Goal: Task Accomplishment & Management: Use online tool/utility

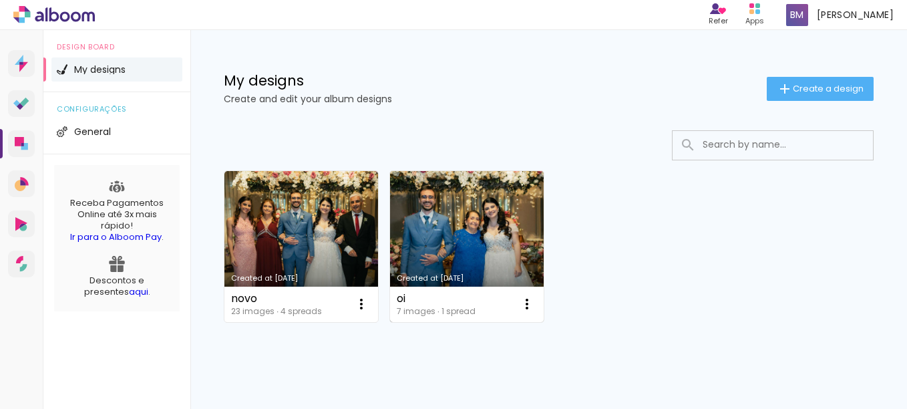
click at [413, 248] on link "Created at [DATE]" at bounding box center [467, 246] width 154 height 151
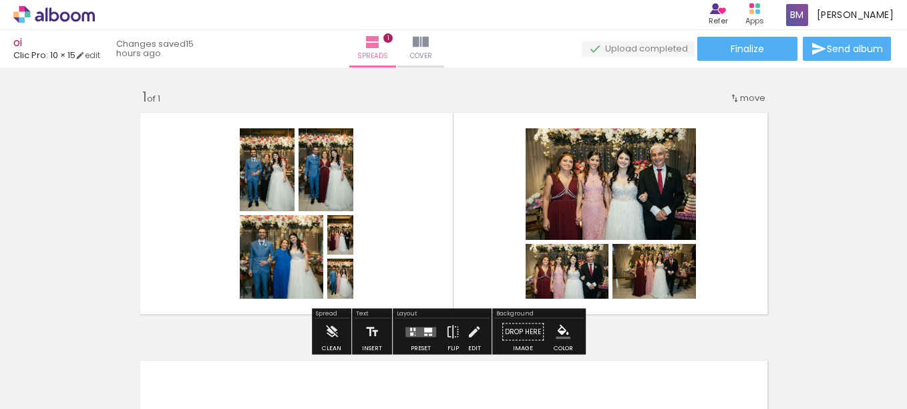
scroll to position [290, 0]
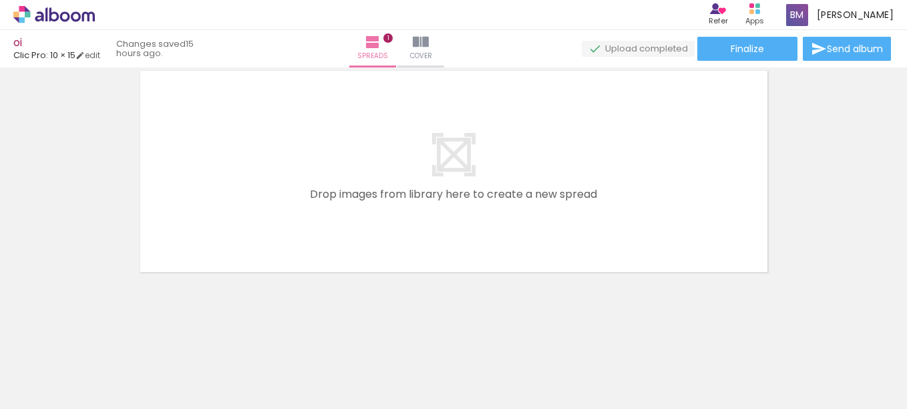
click at [456, 151] on quentale-layouter at bounding box center [454, 171] width 641 height 214
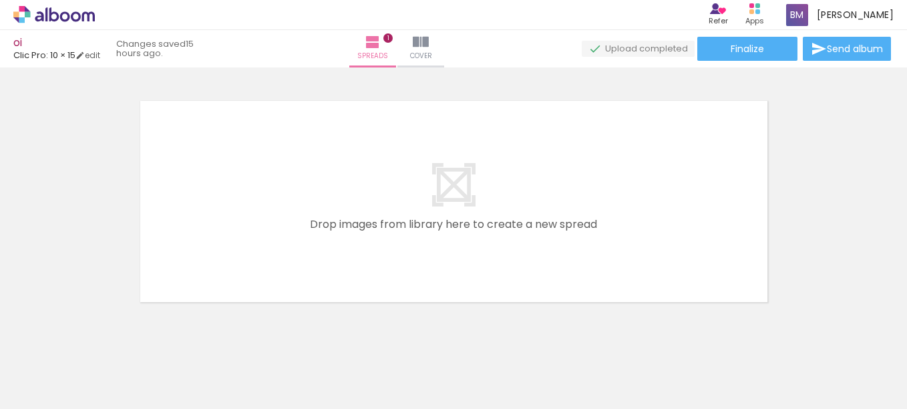
scroll to position [259, 0]
click at [429, 47] on iron-icon at bounding box center [421, 42] width 16 height 16
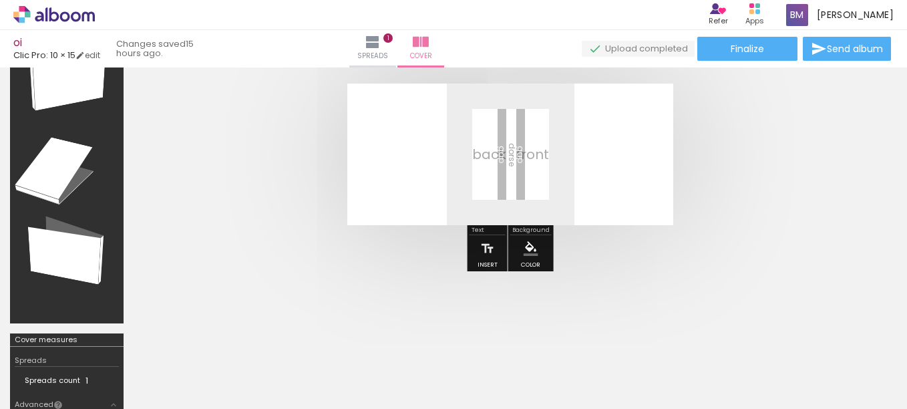
scroll to position [63, 0]
click at [567, 159] on quentale-layouter at bounding box center [510, 155] width 326 height 142
click at [442, 159] on quentale-layouter at bounding box center [510, 155] width 326 height 142
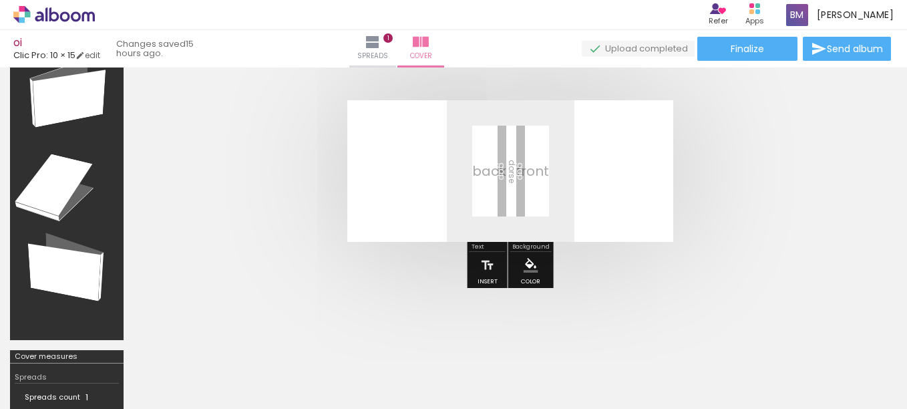
scroll to position [47, 0]
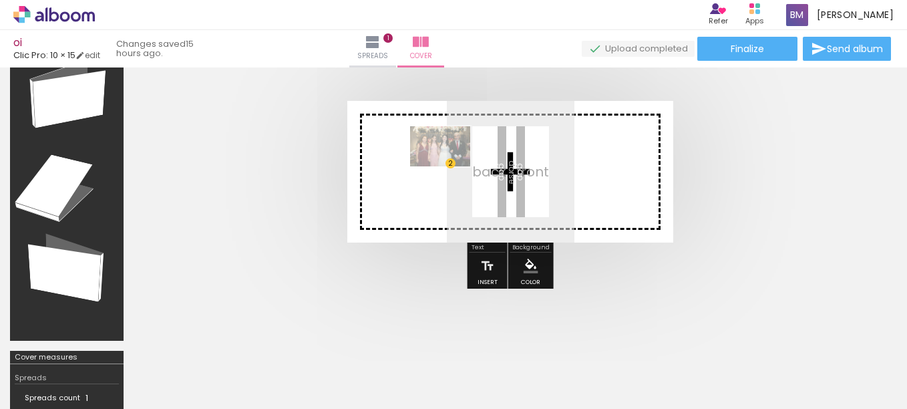
drag, startPoint x: 431, startPoint y: 378, endPoint x: 450, endPoint y: 168, distance: 210.0
click at [450, 168] on quentale-workspace at bounding box center [453, 204] width 907 height 409
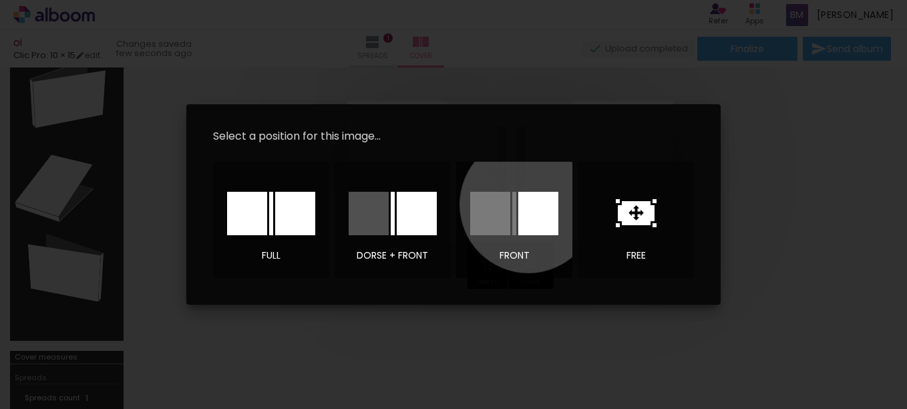
click at [529, 204] on div at bounding box center [539, 213] width 40 height 43
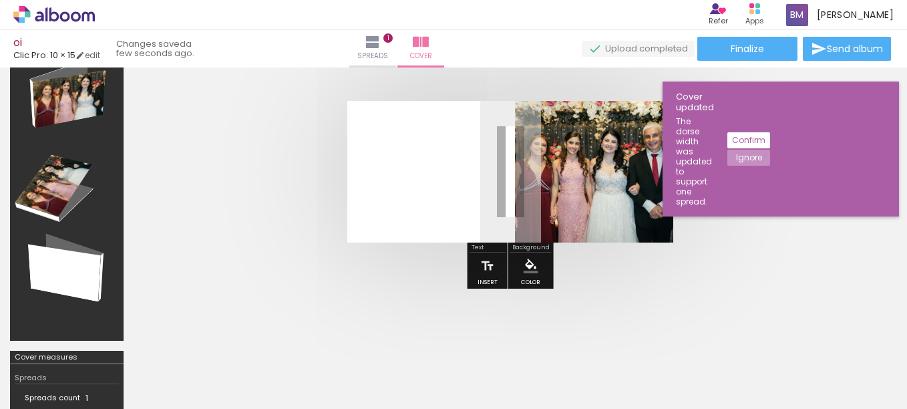
click at [719, 220] on quentale-cover at bounding box center [510, 172] width 647 height 142
click at [431, 247] on div at bounding box center [511, 171] width 754 height 249
click at [388, 51] on span "Spreads" at bounding box center [372, 56] width 31 height 12
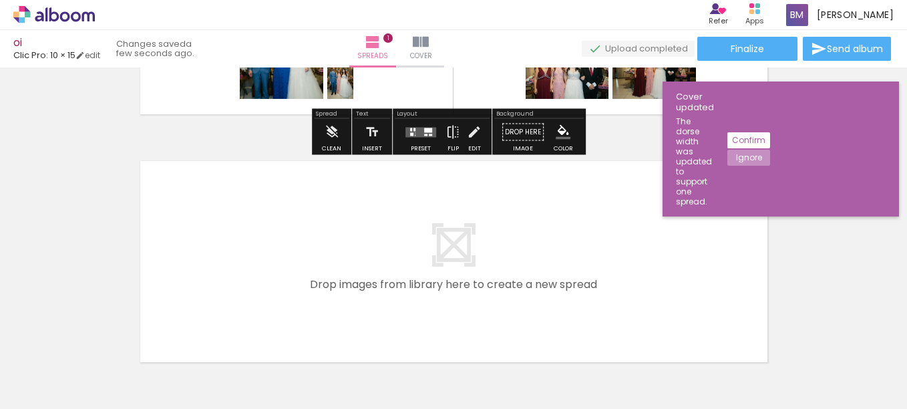
scroll to position [290, 0]
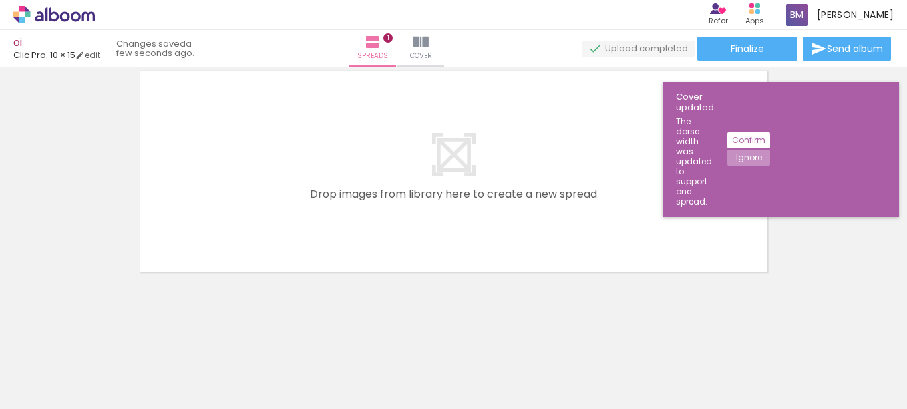
click at [443, 154] on quentale-layouter at bounding box center [454, 171] width 641 height 214
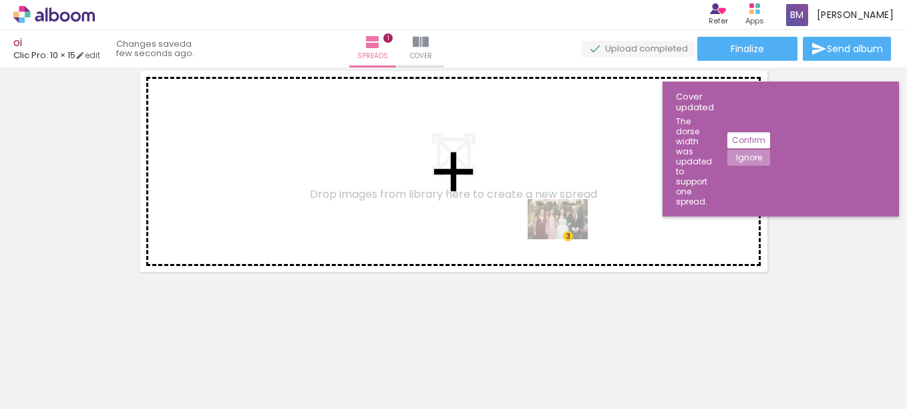
drag, startPoint x: 446, startPoint y: 368, endPoint x: 568, endPoint y: 239, distance: 177.3
click at [568, 239] on quentale-workspace at bounding box center [453, 204] width 907 height 409
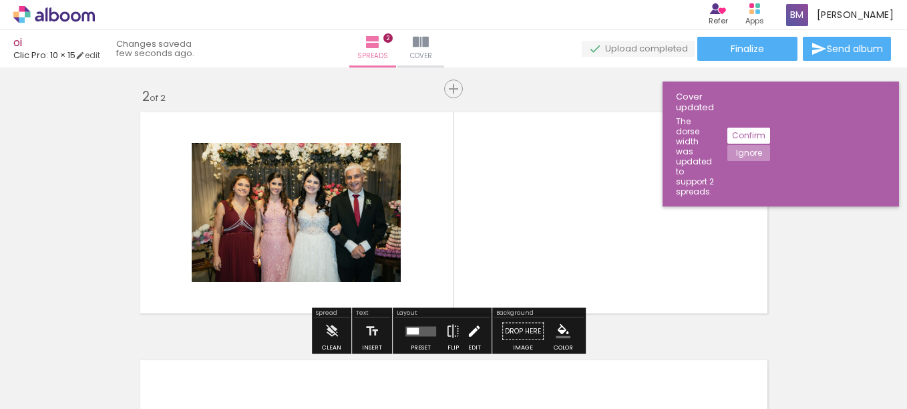
scroll to position [243, 0]
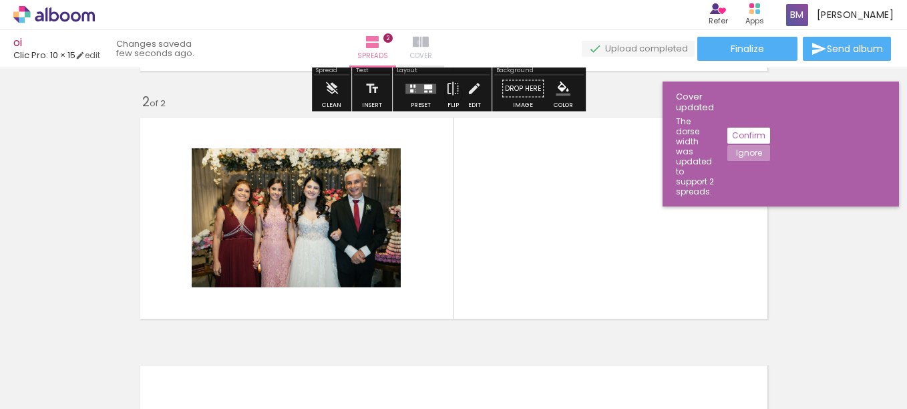
click at [429, 42] on iron-icon at bounding box center [421, 42] width 16 height 16
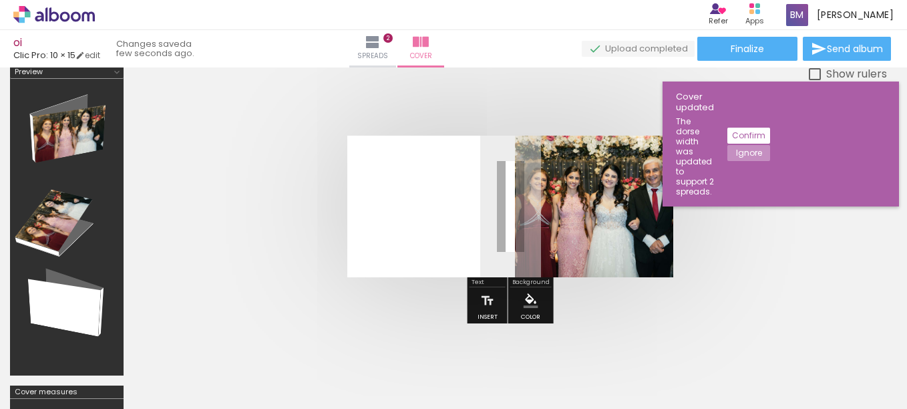
scroll to position [11, 0]
click at [464, 210] on quentale-layouter at bounding box center [510, 207] width 326 height 142
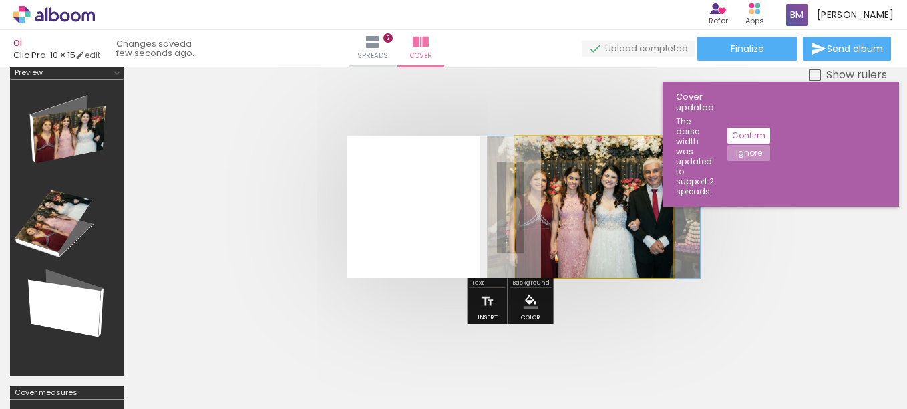
click at [582, 221] on quentale-photo at bounding box center [594, 207] width 158 height 142
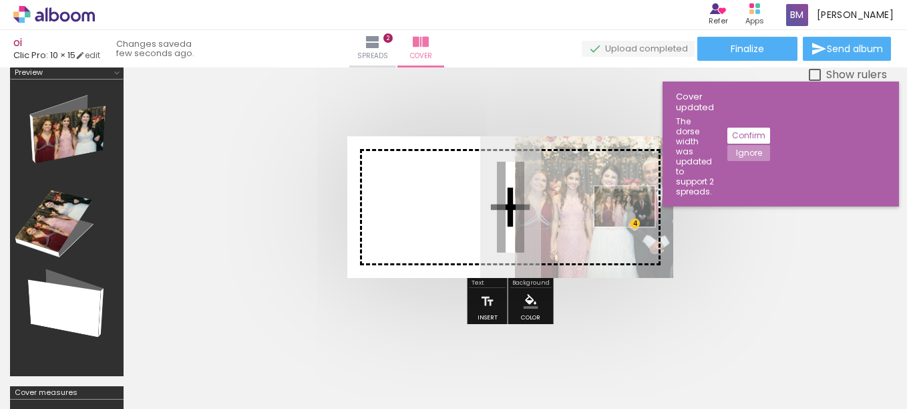
drag, startPoint x: 456, startPoint y: 370, endPoint x: 634, endPoint y: 227, distance: 228.5
click at [634, 227] on quentale-workspace at bounding box center [453, 204] width 907 height 409
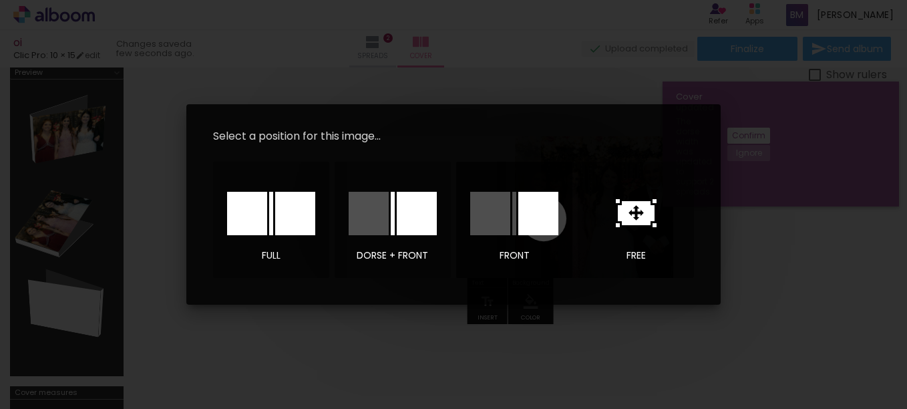
click at [544, 218] on div at bounding box center [539, 213] width 40 height 43
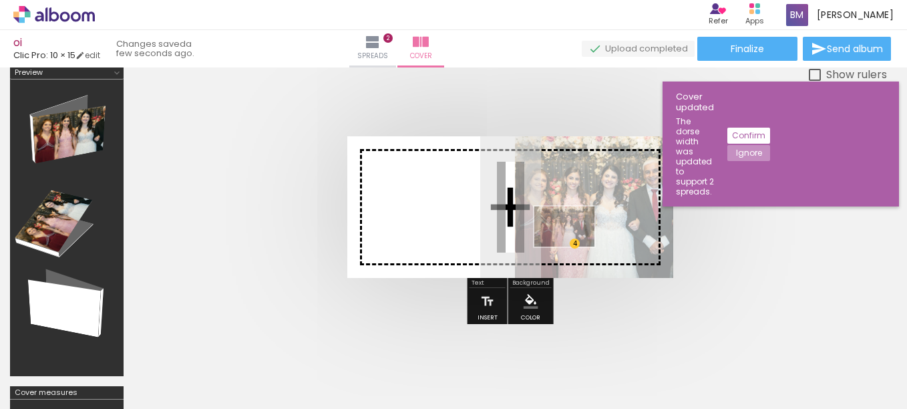
drag, startPoint x: 442, startPoint y: 370, endPoint x: 579, endPoint y: 241, distance: 188.1
click at [579, 241] on quentale-workspace at bounding box center [453, 204] width 907 height 409
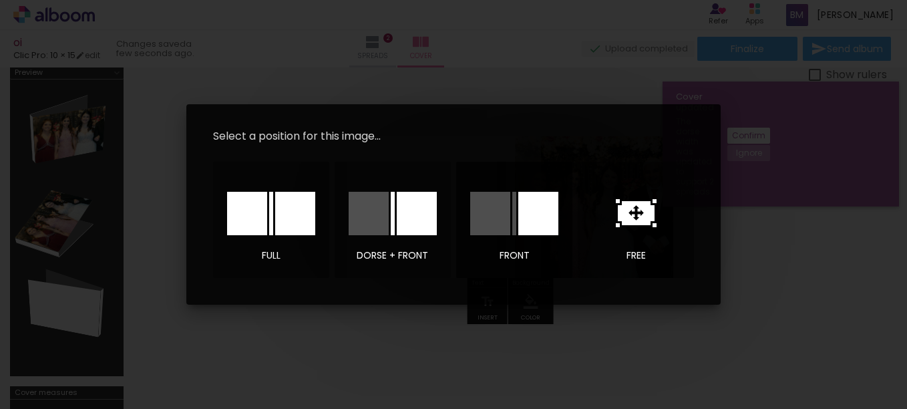
click at [532, 221] on div at bounding box center [539, 213] width 40 height 43
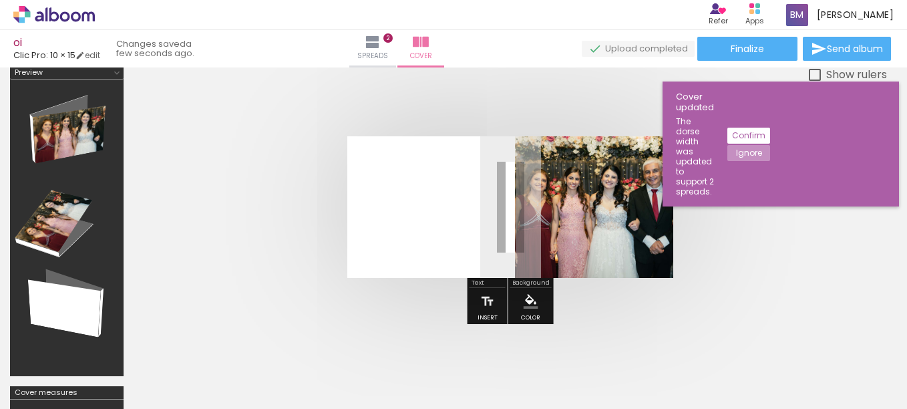
click at [692, 244] on quentale-cover at bounding box center [510, 207] width 647 height 142
click at [410, 219] on quentale-layouter at bounding box center [510, 207] width 326 height 142
click at [0, 0] on slot "Ignore" at bounding box center [0, 0] width 0 height 0
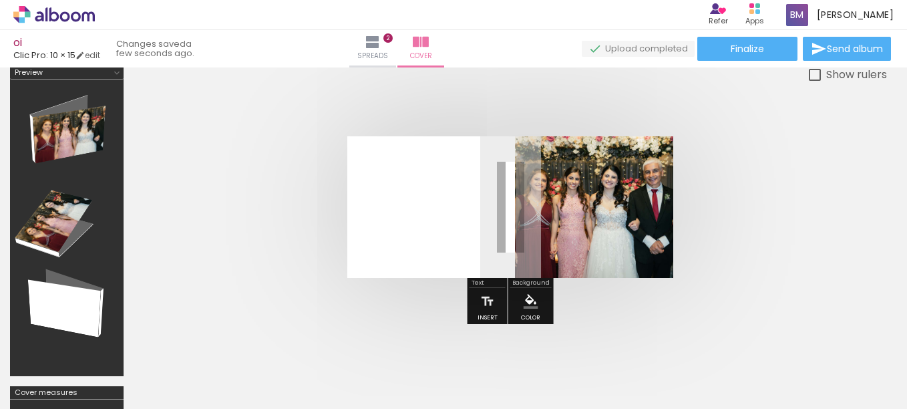
click at [444, 208] on quentale-layouter at bounding box center [510, 207] width 326 height 142
click at [396, 53] on paper-button "Spreads 2" at bounding box center [372, 48] width 47 height 37
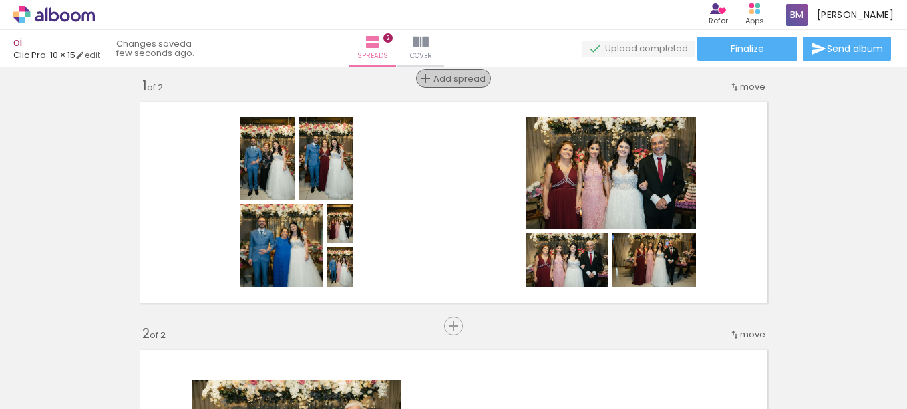
click at [442, 77] on span "Add spread" at bounding box center [460, 78] width 52 height 9
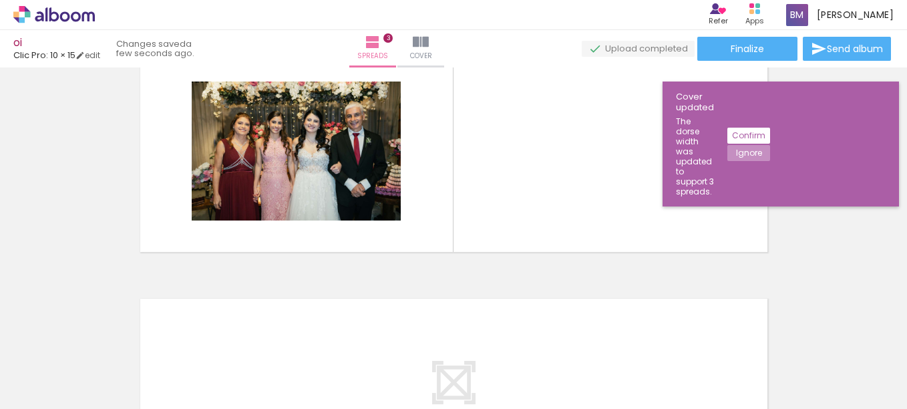
scroll to position [559, 0]
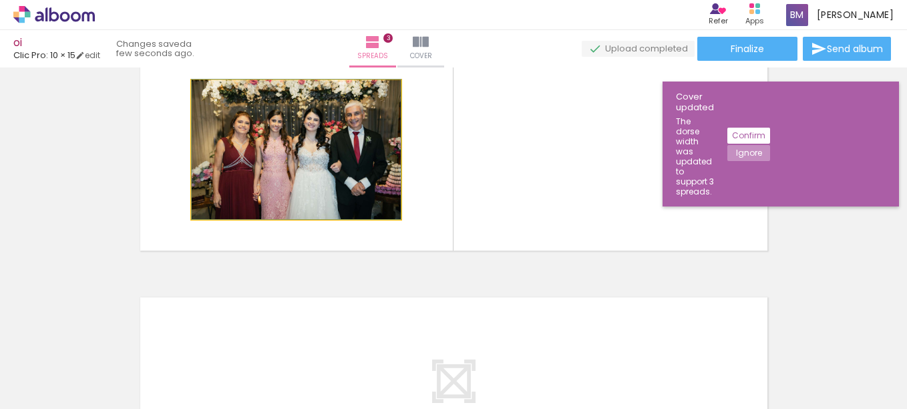
click at [351, 166] on quentale-photo at bounding box center [296, 149] width 209 height 139
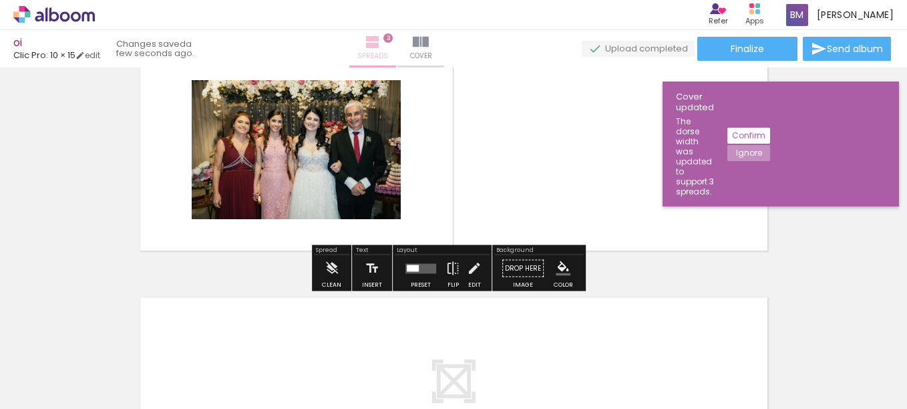
click at [388, 53] on span "Spreads" at bounding box center [372, 56] width 31 height 12
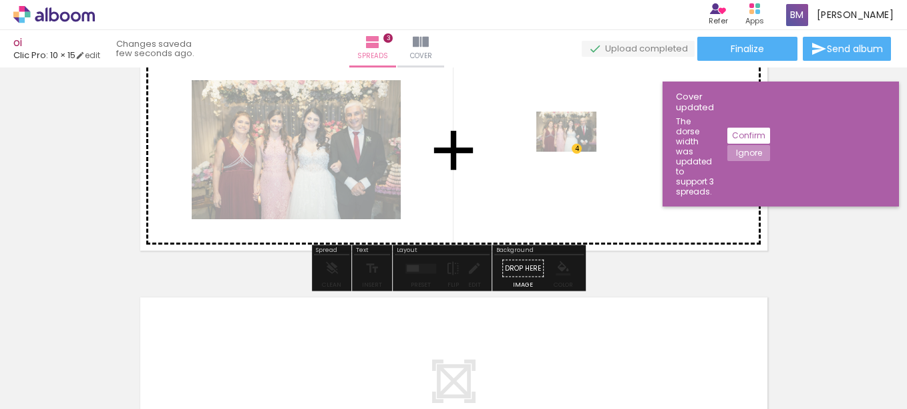
drag, startPoint x: 427, startPoint y: 377, endPoint x: 582, endPoint y: 145, distance: 278.9
click at [582, 145] on quentale-workspace at bounding box center [453, 204] width 907 height 409
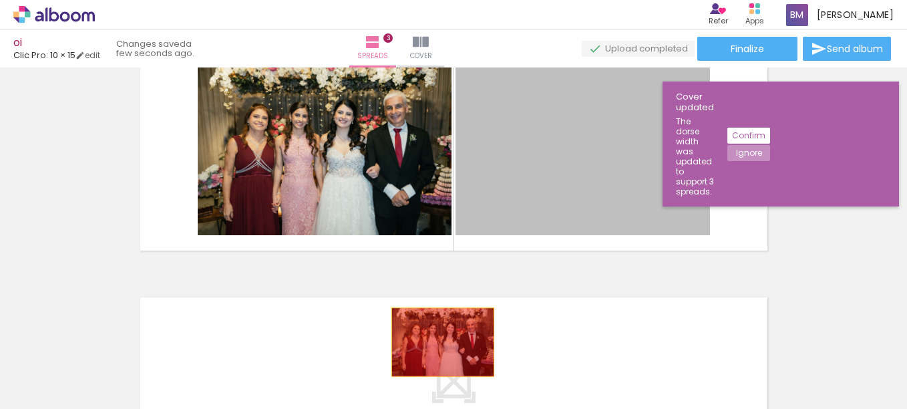
drag, startPoint x: 550, startPoint y: 131, endPoint x: 436, endPoint y: 343, distance: 240.7
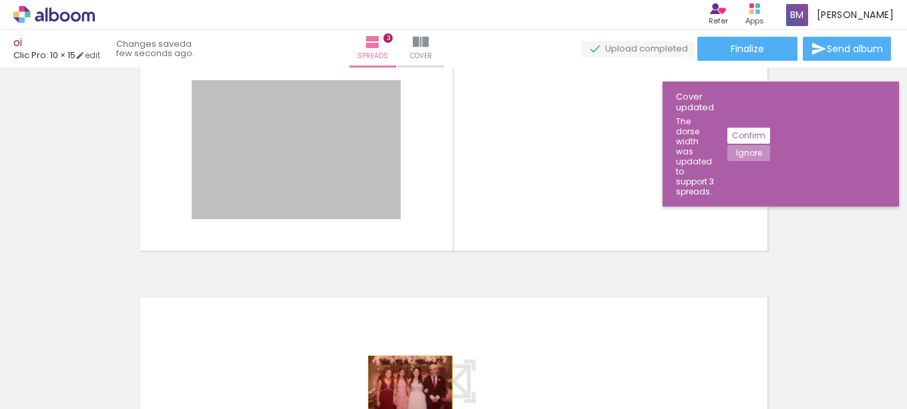
drag, startPoint x: 327, startPoint y: 112, endPoint x: 405, endPoint y: 384, distance: 282.8
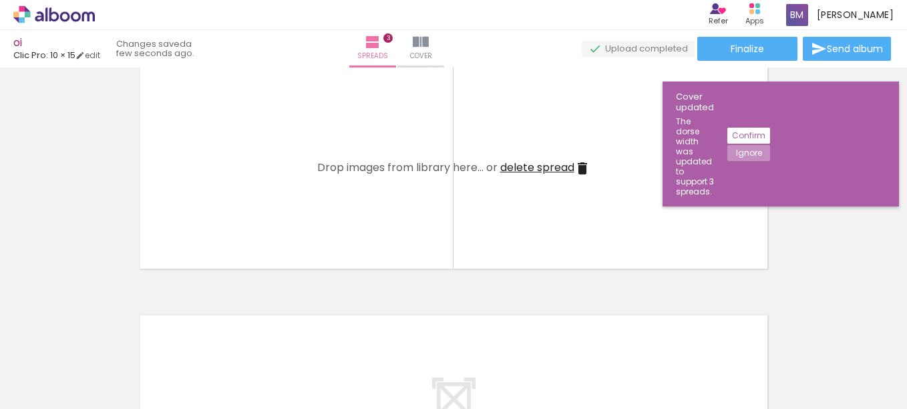
scroll to position [541, 0]
click at [49, 388] on span "Add Images" at bounding box center [41, 391] width 28 height 15
click at [0, 0] on input "file" at bounding box center [0, 0] width 0 height 0
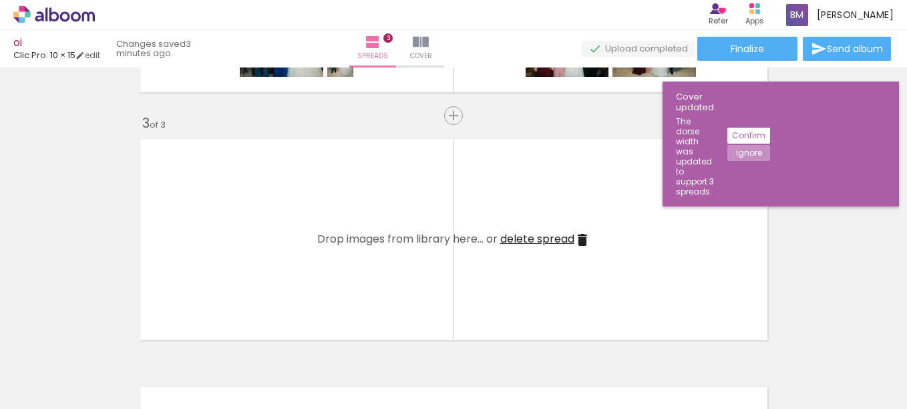
click at [321, 202] on quentale-layouter at bounding box center [454, 239] width 641 height 214
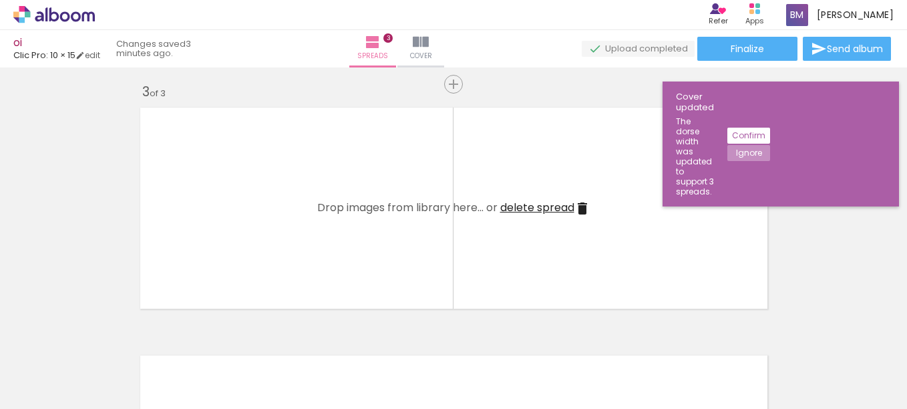
scroll to position [502, 0]
click at [41, 384] on span "Add Images" at bounding box center [41, 391] width 28 height 15
click at [0, 0] on input "file" at bounding box center [0, 0] width 0 height 0
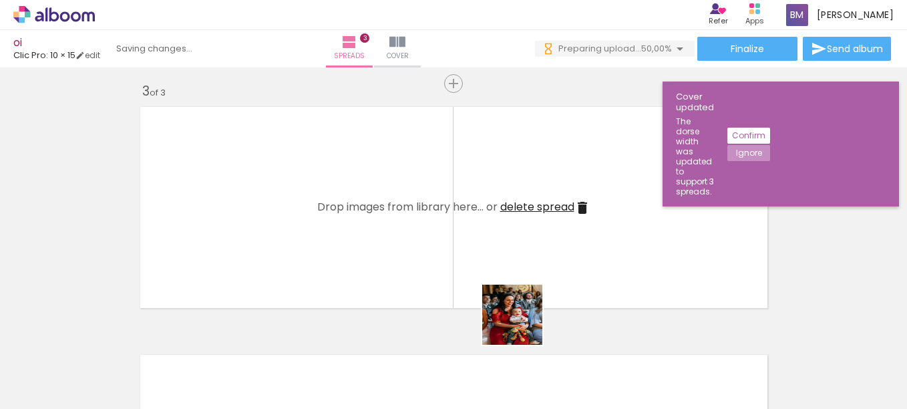
drag, startPoint x: 674, startPoint y: 378, endPoint x: 351, endPoint y: 264, distance: 342.8
click at [351, 264] on quentale-workspace at bounding box center [453, 204] width 907 height 409
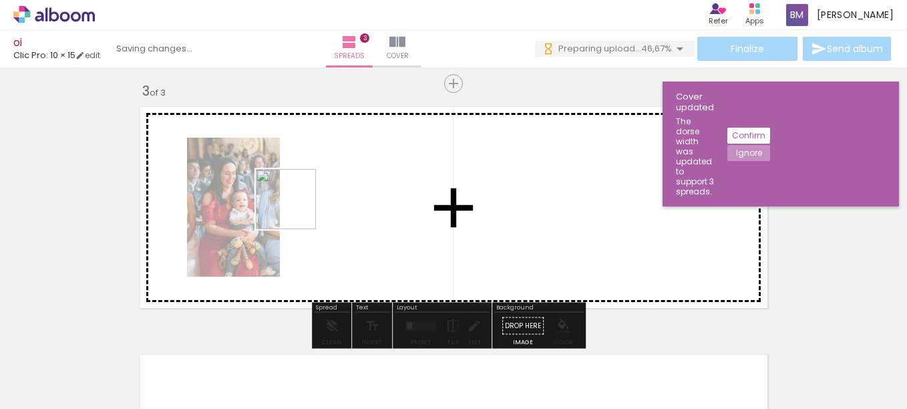
drag, startPoint x: 313, startPoint y: 216, endPoint x: 295, endPoint y: 208, distance: 19.7
click at [295, 208] on quentale-workspace at bounding box center [453, 204] width 907 height 409
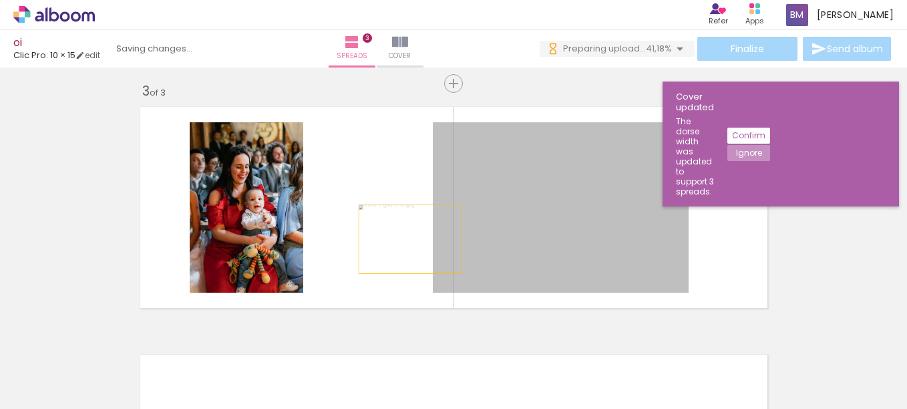
drag, startPoint x: 563, startPoint y: 228, endPoint x: 370, endPoint y: 239, distance: 194.1
click at [370, 239] on quentale-layouter at bounding box center [454, 207] width 641 height 214
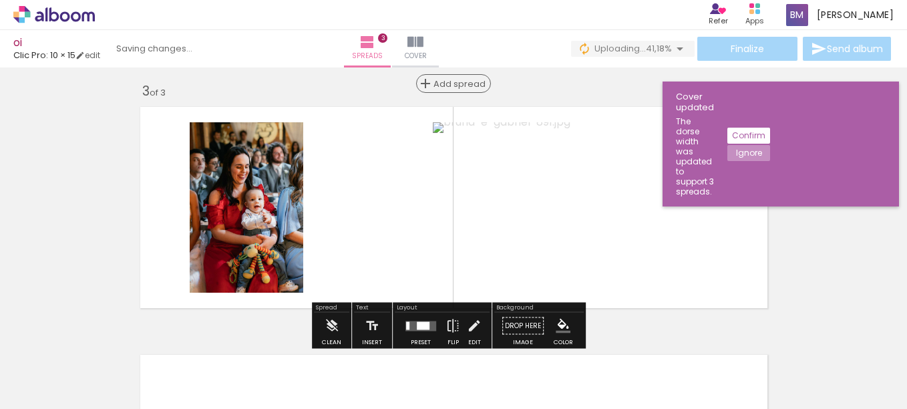
click at [450, 84] on span "Add spread" at bounding box center [460, 84] width 52 height 9
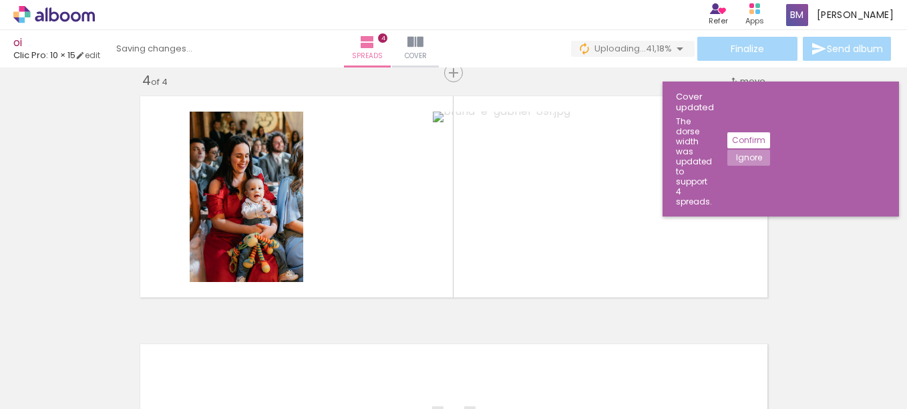
scroll to position [761, 0]
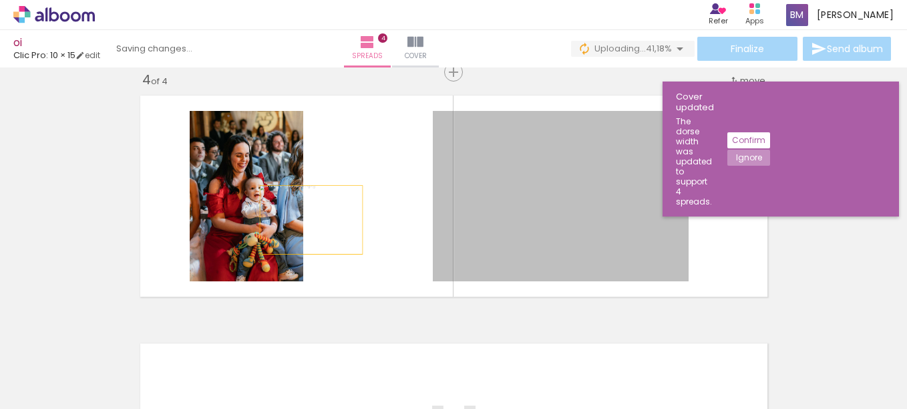
drag, startPoint x: 583, startPoint y: 212, endPoint x: 304, endPoint y: 219, distance: 279.4
click at [304, 219] on quentale-layouter at bounding box center [454, 196] width 641 height 214
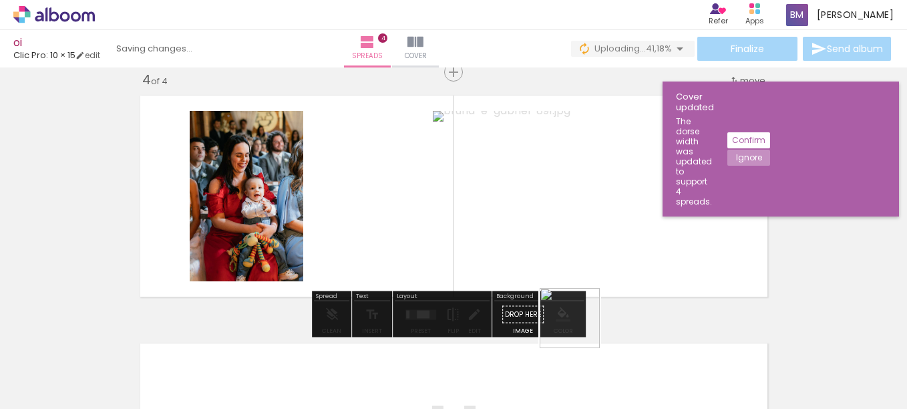
drag, startPoint x: 831, startPoint y: 368, endPoint x: 386, endPoint y: 250, distance: 460.5
click at [386, 250] on quentale-workspace at bounding box center [453, 204] width 907 height 409
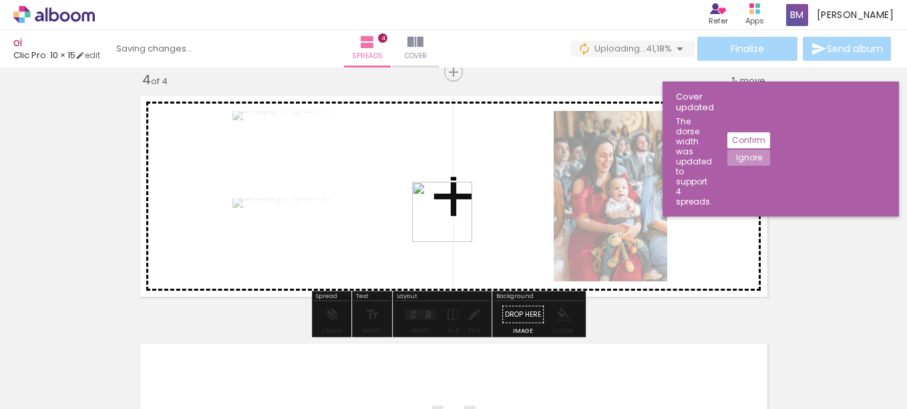
drag, startPoint x: 858, startPoint y: 353, endPoint x: 407, endPoint y: 200, distance: 476.1
click at [407, 200] on quentale-workspace at bounding box center [453, 204] width 907 height 409
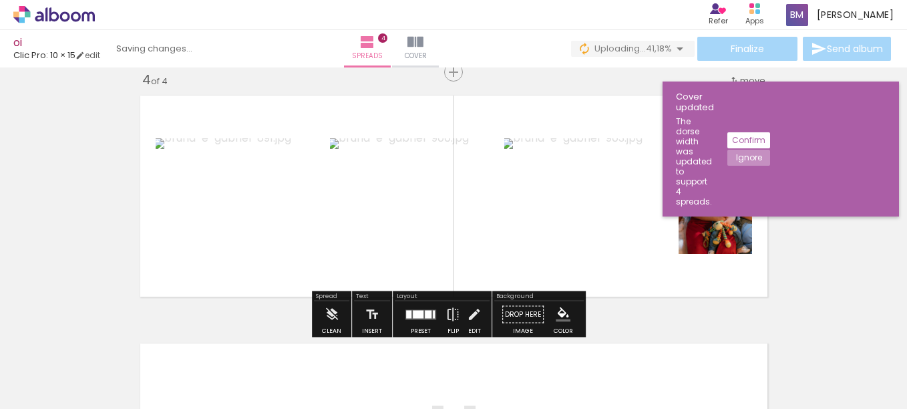
scroll to position [0, 350]
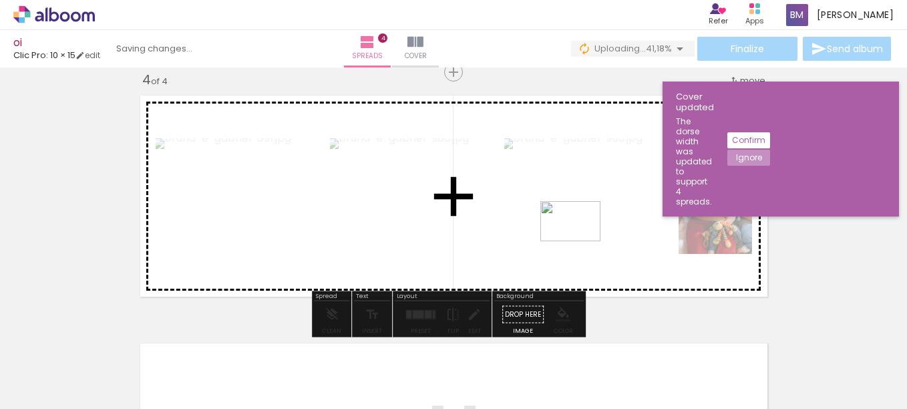
drag, startPoint x: 688, startPoint y: 378, endPoint x: 574, endPoint y: 232, distance: 185.2
click at [574, 232] on quentale-workspace at bounding box center [453, 204] width 907 height 409
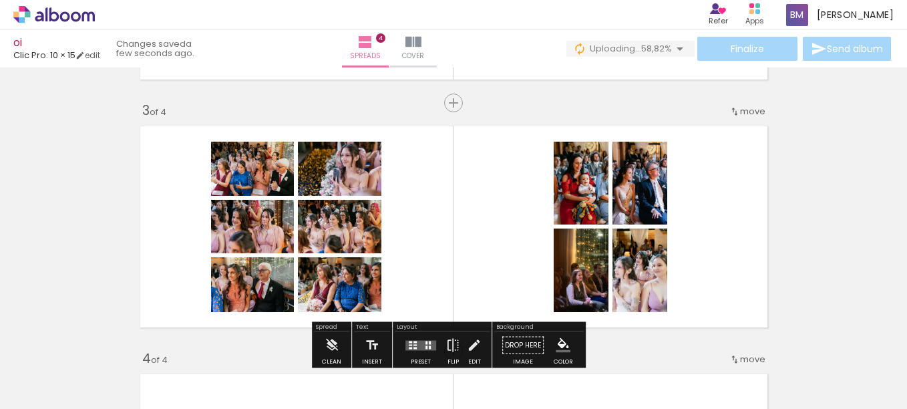
scroll to position [482, 0]
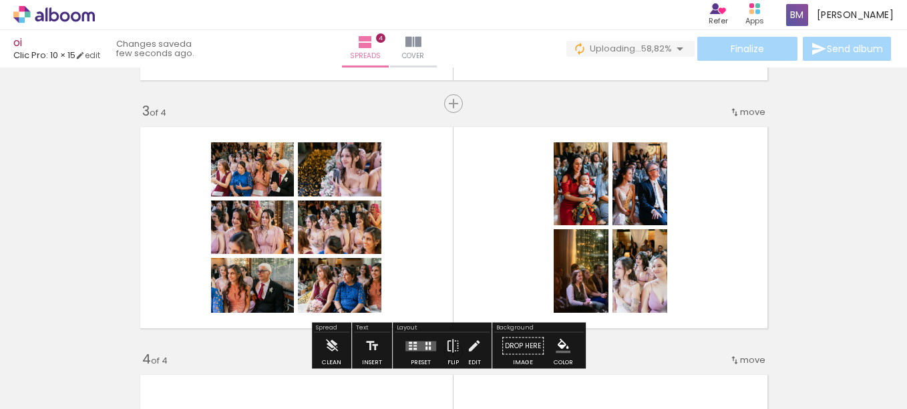
click at [741, 100] on paper-menu-button "move before 1 before 2 Current position: 3 after 4" at bounding box center [748, 111] width 40 height 24
click at [736, 105] on div "move" at bounding box center [748, 112] width 36 height 22
click at [713, 111] on paper-item "before 1" at bounding box center [712, 110] width 102 height 22
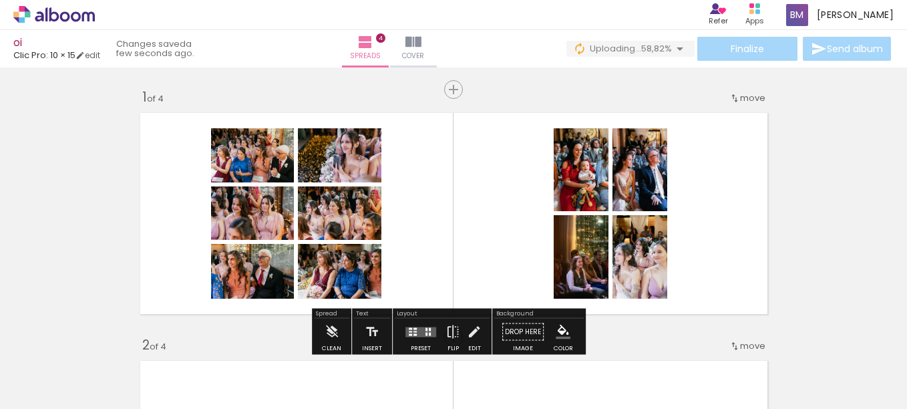
scroll to position [39, 0]
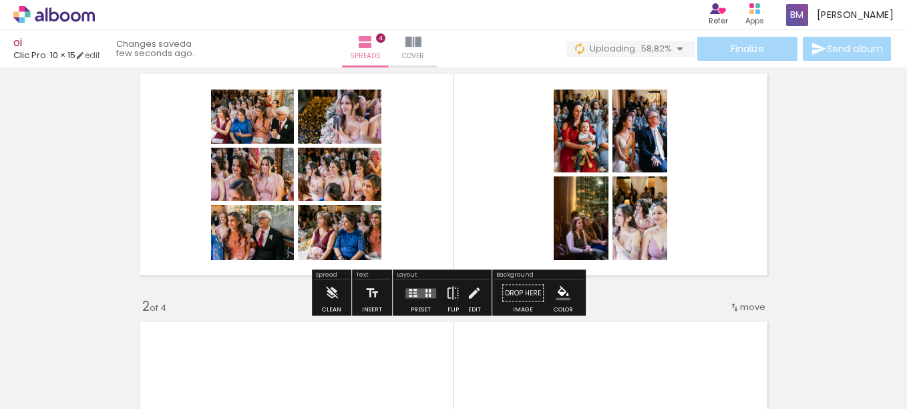
click at [416, 295] on quentale-layouter at bounding box center [421, 293] width 31 height 10
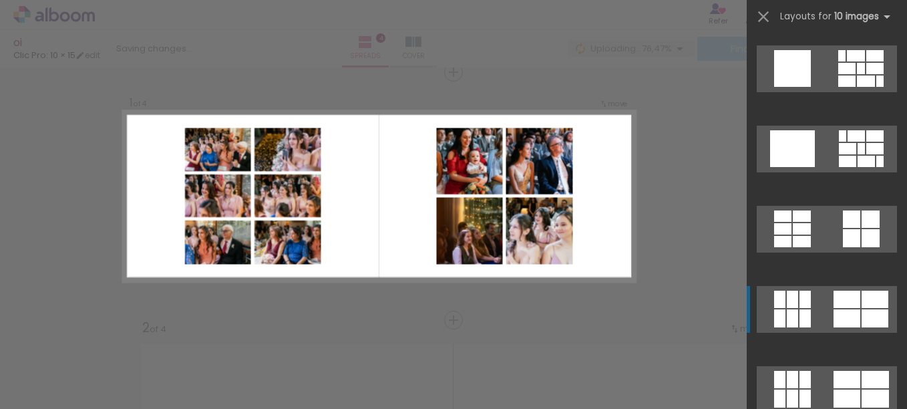
scroll to position [0, 0]
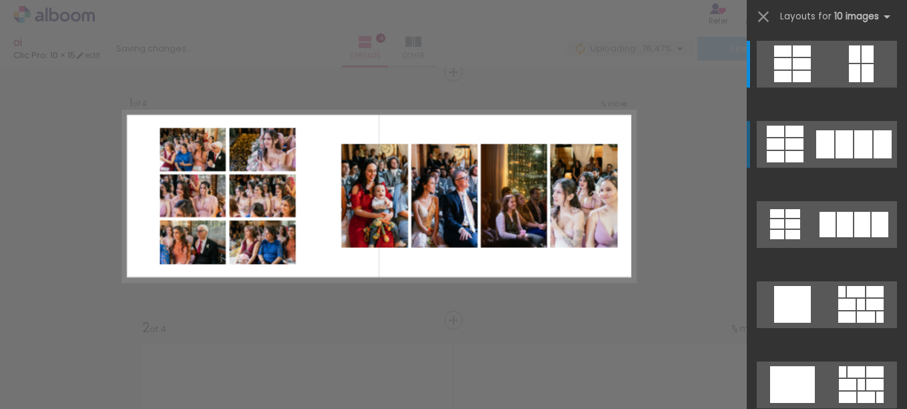
click at [859, 140] on div at bounding box center [864, 144] width 18 height 28
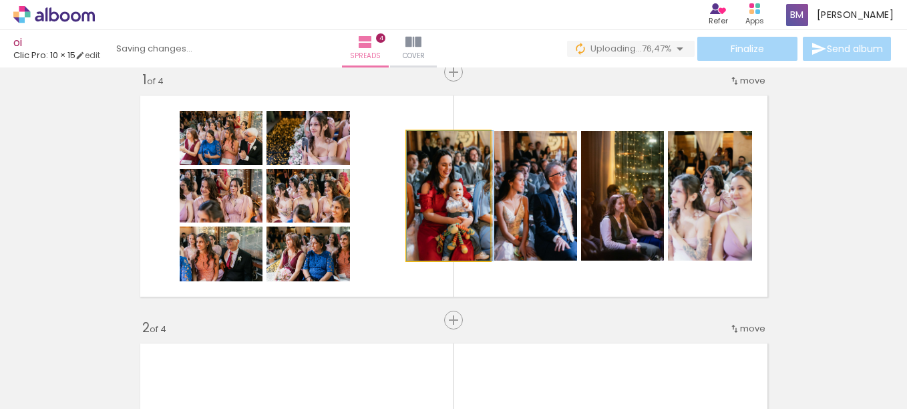
drag, startPoint x: 462, startPoint y: 208, endPoint x: 467, endPoint y: 187, distance: 21.2
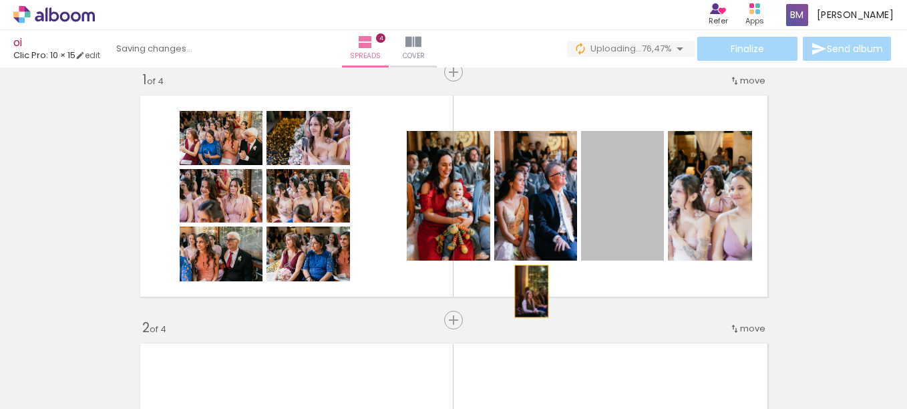
drag, startPoint x: 619, startPoint y: 208, endPoint x: 527, endPoint y: 291, distance: 124.0
click at [527, 291] on quentale-layouter at bounding box center [454, 196] width 641 height 214
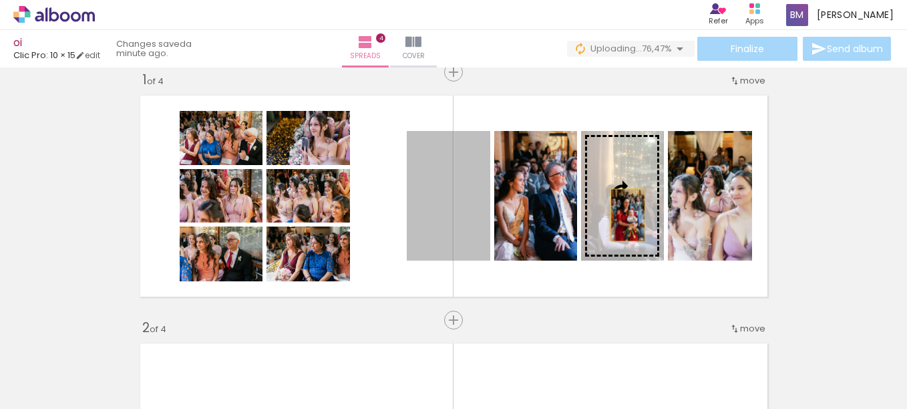
drag, startPoint x: 447, startPoint y: 227, endPoint x: 623, endPoint y: 215, distance: 176.8
click at [0, 0] on slot at bounding box center [0, 0] width 0 height 0
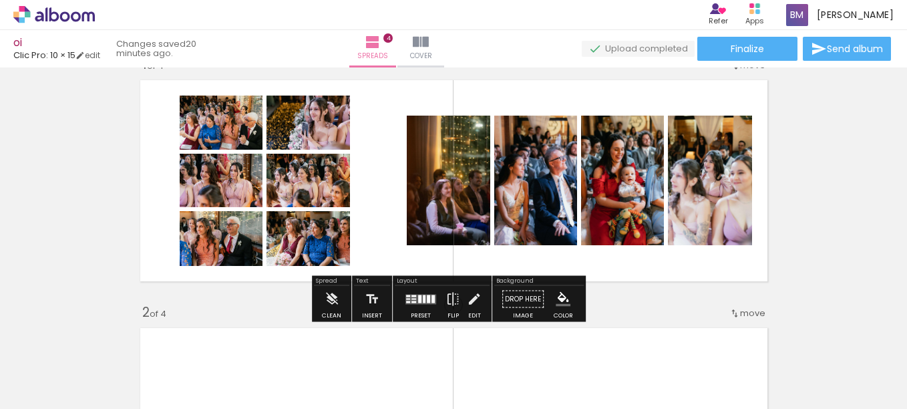
scroll to position [27, 0]
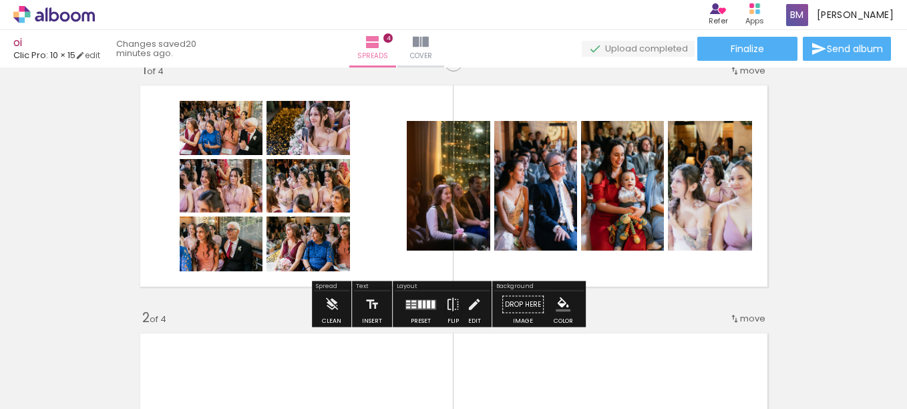
click at [414, 134] on iron-icon at bounding box center [419, 134] width 11 height 13
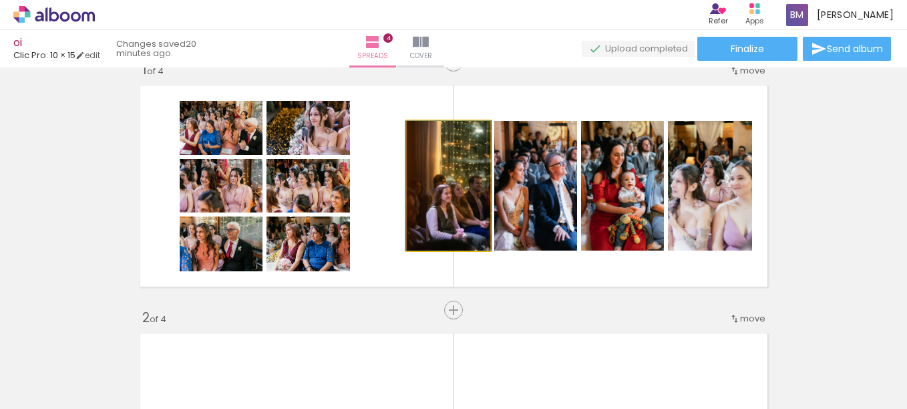
click at [414, 134] on iron-icon at bounding box center [419, 134] width 11 height 13
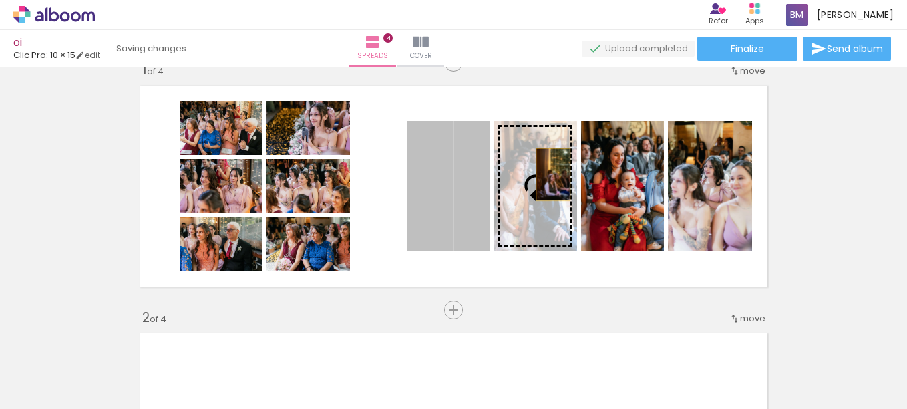
drag, startPoint x: 413, startPoint y: 134, endPoint x: 548, endPoint y: 174, distance: 140.8
click at [0, 0] on slot at bounding box center [0, 0] width 0 height 0
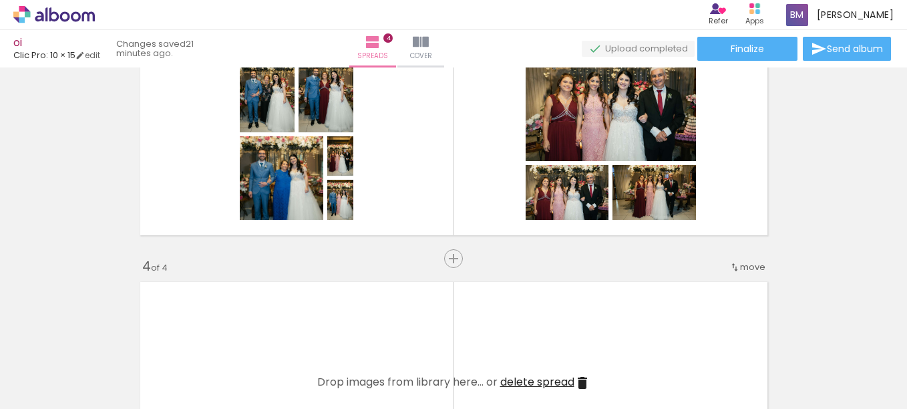
scroll to position [561, 0]
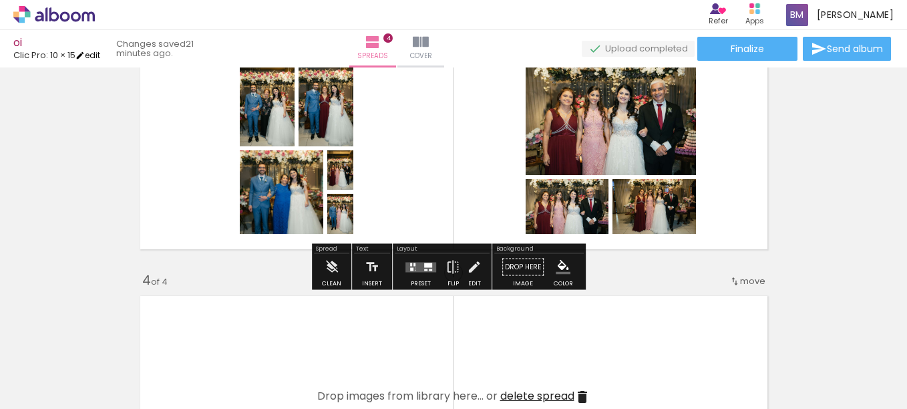
click at [85, 53] on iron-icon at bounding box center [80, 55] width 9 height 9
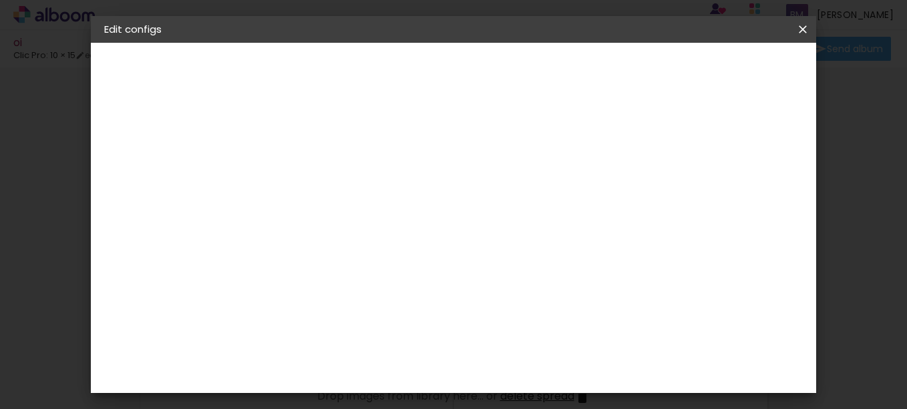
click at [152, 138] on div "2. Specs" at bounding box center [177, 137] width 146 height 16
click at [111, 134] on iron-icon at bounding box center [112, 137] width 16 height 16
click at [140, 164] on div "Clic Pro" at bounding box center [140, 165] width 17 height 19
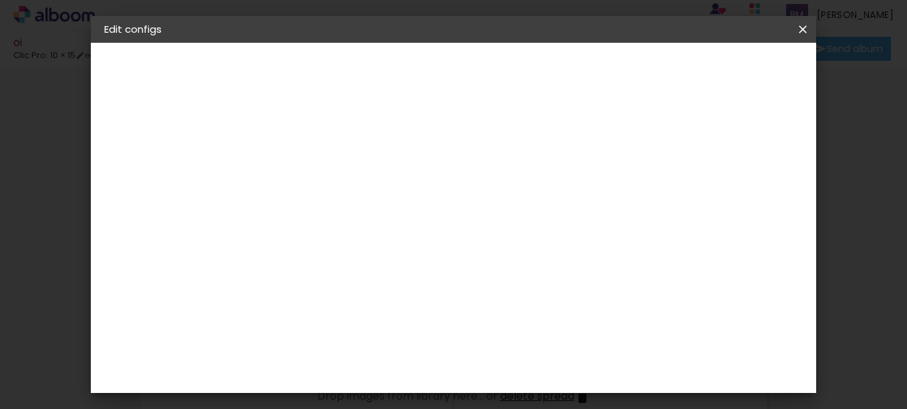
scroll to position [182, 0]
click at [136, 192] on iron-pages "Model Choosing model... Free size" at bounding box center [177, 195] width 146 height 27
click at [541, 67] on div "Previous Next" at bounding box center [477, 70] width 127 height 23
click at [802, 32] on iron-icon at bounding box center [803, 29] width 16 height 13
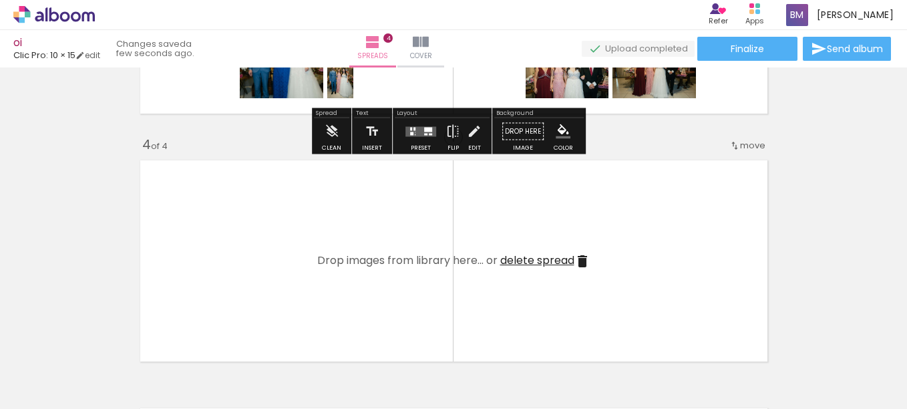
scroll to position [705, 0]
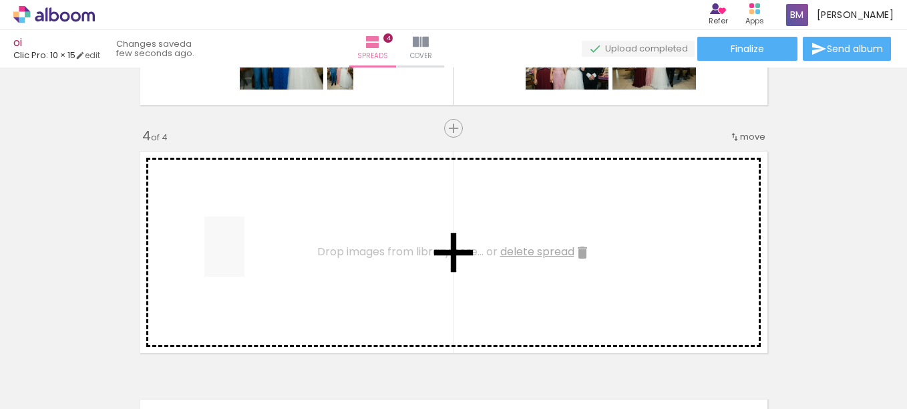
drag, startPoint x: 205, startPoint y: 333, endPoint x: 265, endPoint y: 209, distance: 137.5
click at [265, 209] on quentale-workspace at bounding box center [453, 204] width 907 height 409
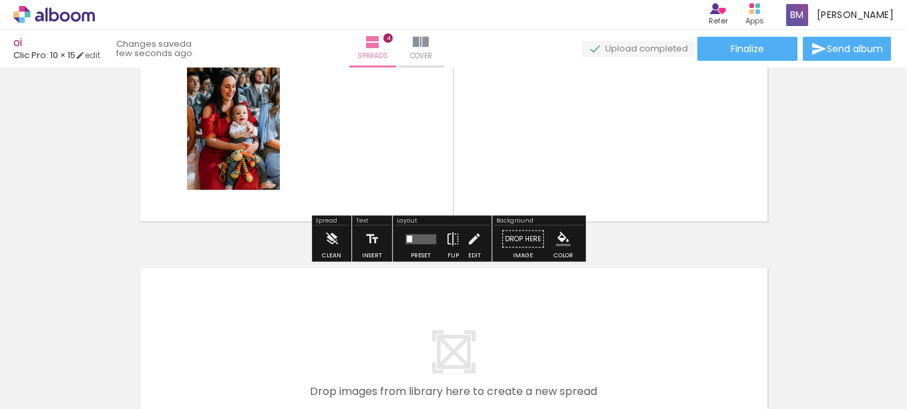
scroll to position [836, 0]
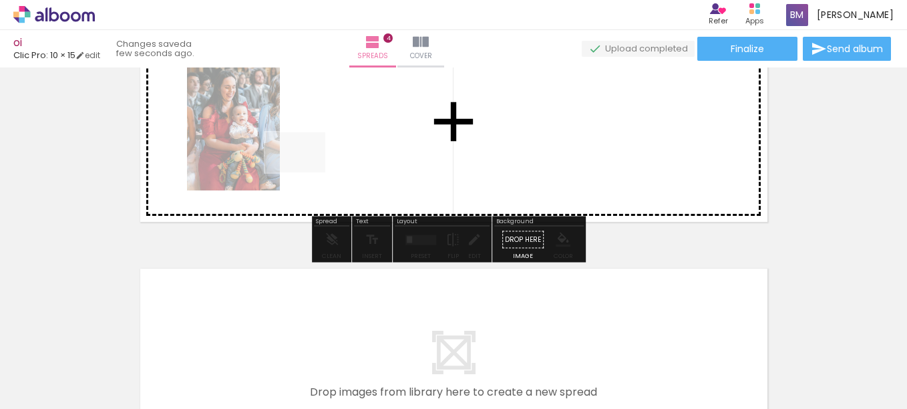
drag, startPoint x: 717, startPoint y: 369, endPoint x: 307, endPoint y: 172, distance: 454.3
click at [307, 172] on quentale-workspace at bounding box center [453, 204] width 907 height 409
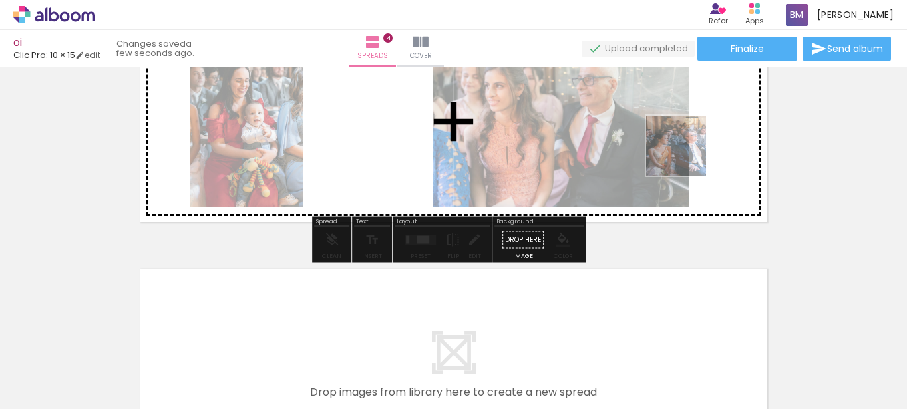
drag, startPoint x: 857, startPoint y: 372, endPoint x: 686, endPoint y: 156, distance: 275.5
click at [686, 156] on quentale-workspace at bounding box center [453, 204] width 907 height 409
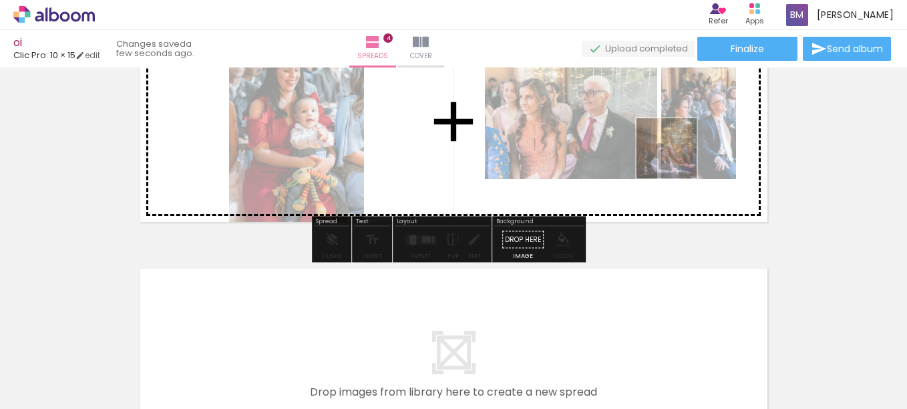
drag, startPoint x: 780, startPoint y: 382, endPoint x: 676, endPoint y: 158, distance: 246.3
click at [676, 158] on quentale-workspace at bounding box center [453, 204] width 907 height 409
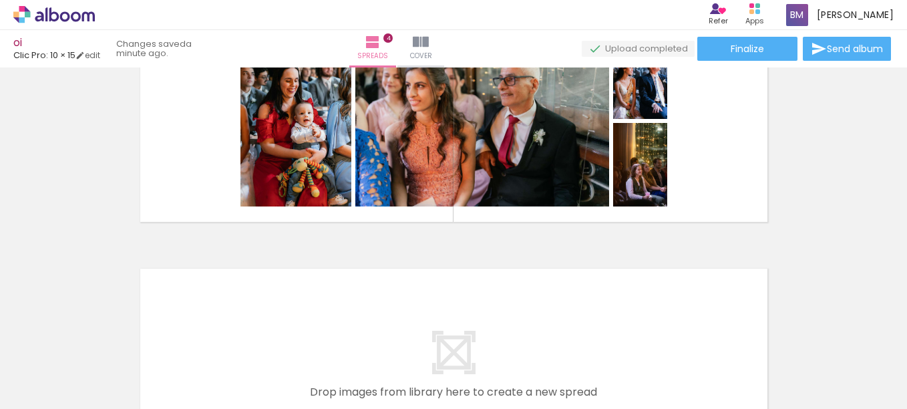
scroll to position [0, 478]
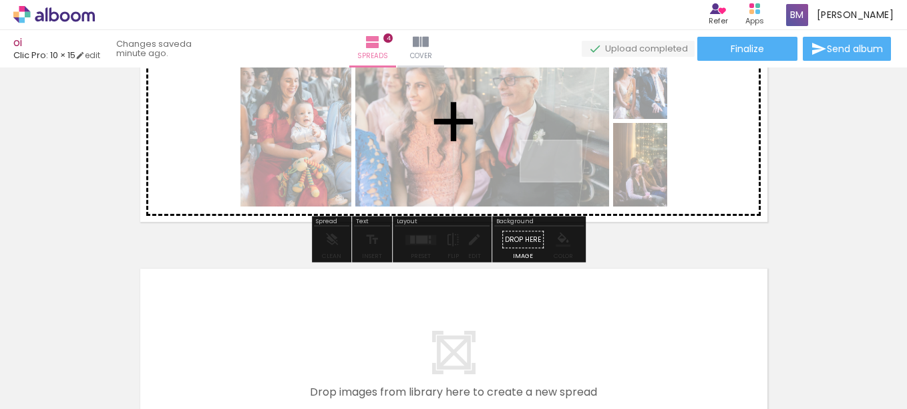
drag, startPoint x: 639, startPoint y: 380, endPoint x: 561, endPoint y: 181, distance: 213.7
click at [561, 181] on quentale-workspace at bounding box center [453, 204] width 907 height 409
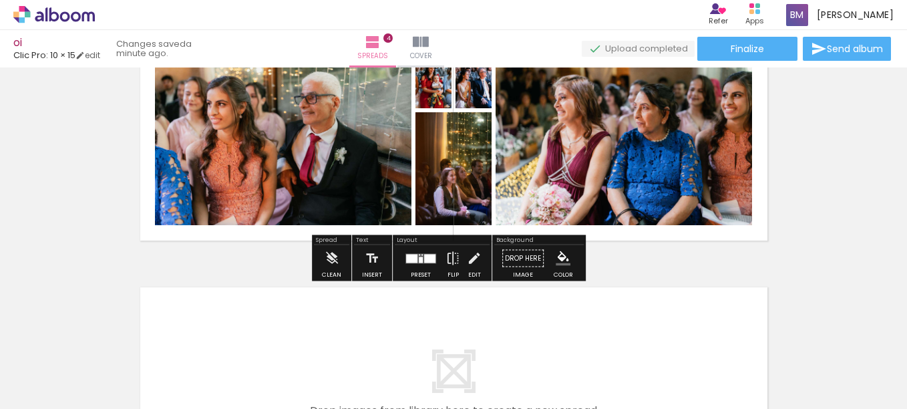
scroll to position [833, 0]
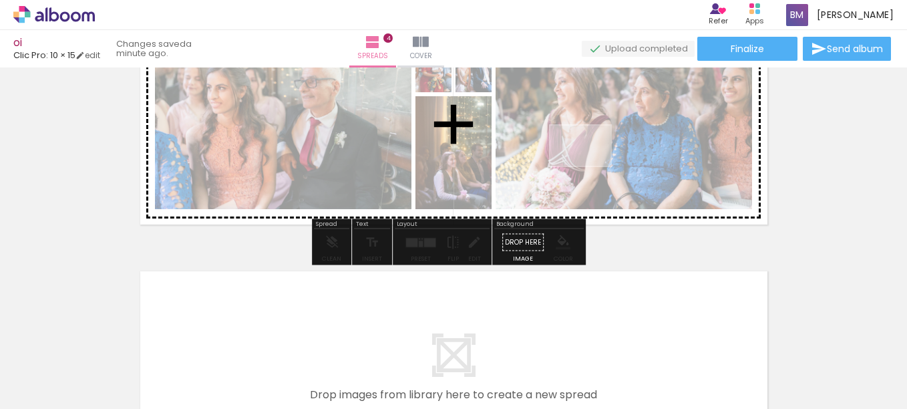
drag, startPoint x: 565, startPoint y: 370, endPoint x: 591, endPoint y: 159, distance: 212.8
click at [591, 159] on quentale-workspace at bounding box center [453, 204] width 907 height 409
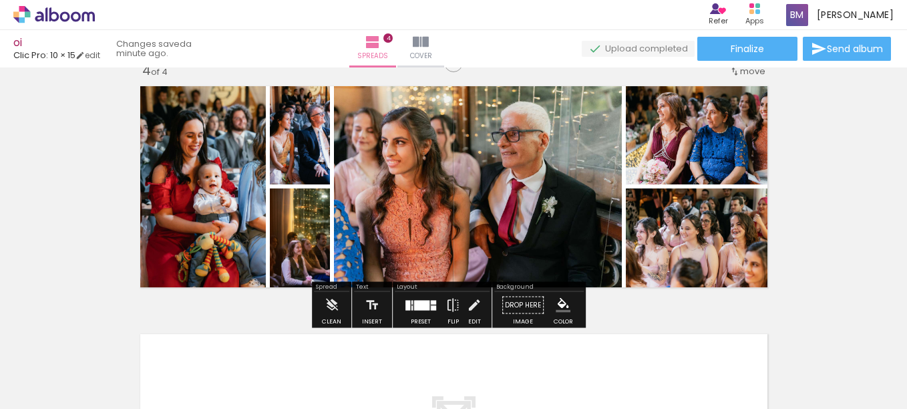
scroll to position [770, 0]
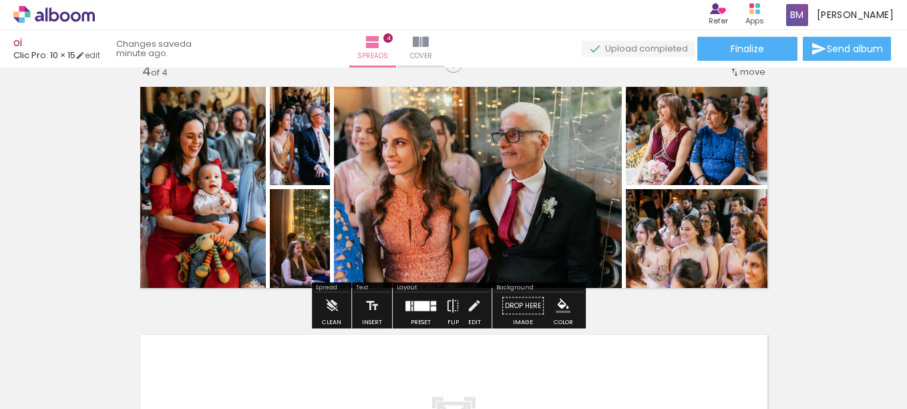
click at [420, 307] on div at bounding box center [421, 306] width 15 height 10
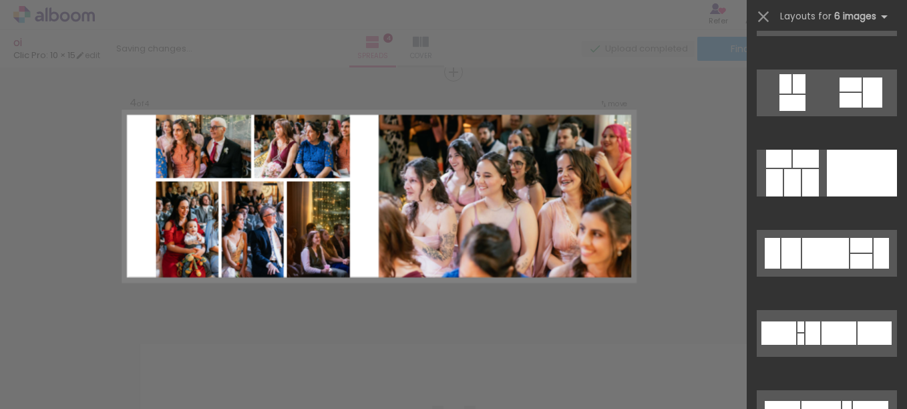
scroll to position [373, 0]
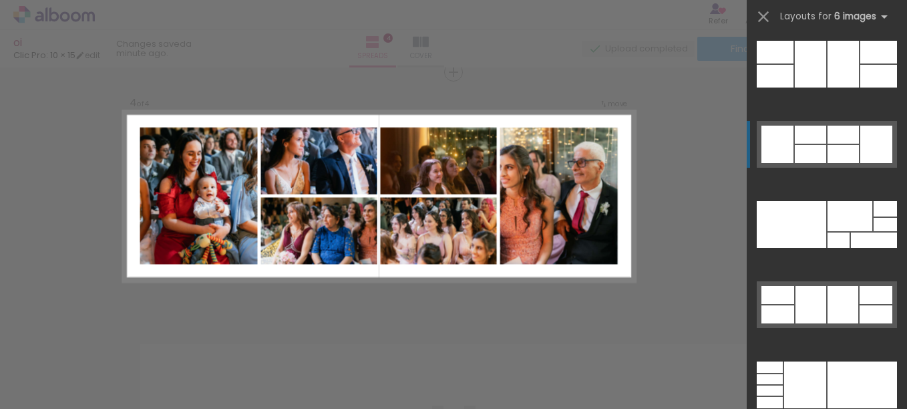
scroll to position [41294, 0]
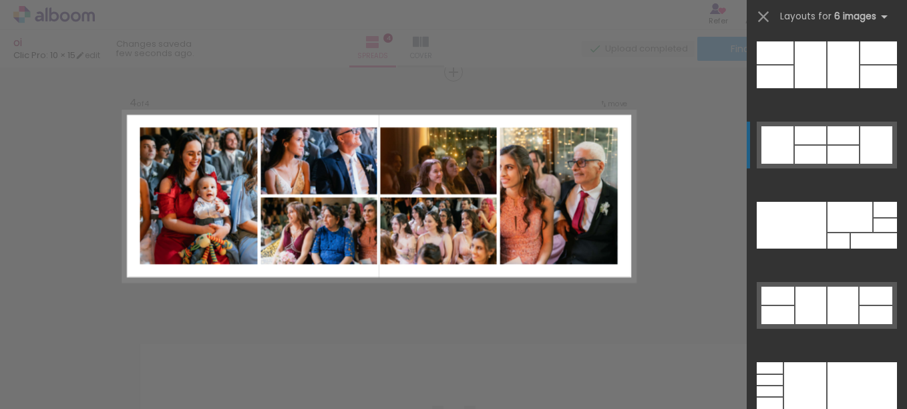
click at [802, 144] on div at bounding box center [810, 135] width 31 height 18
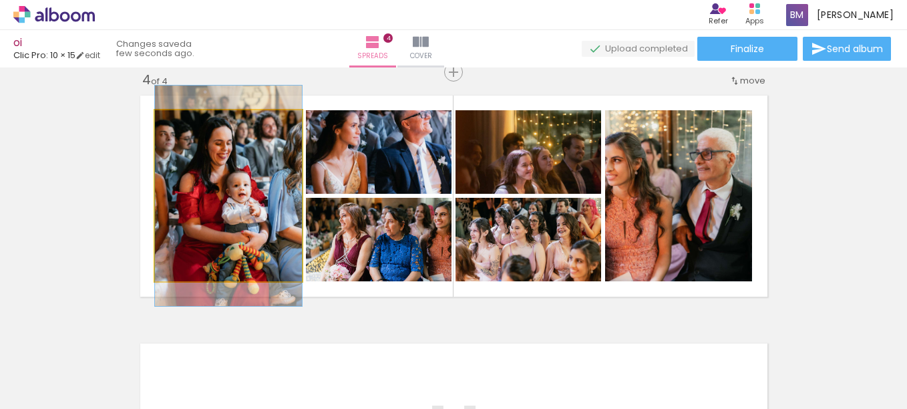
click at [202, 178] on quentale-photo at bounding box center [228, 195] width 147 height 171
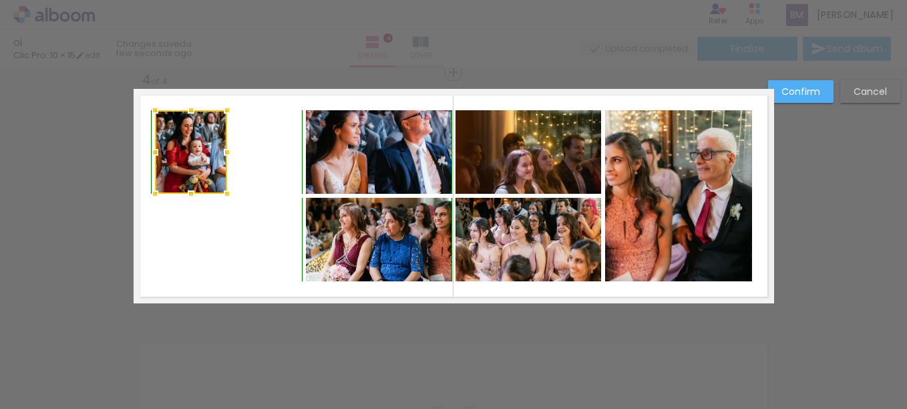
drag, startPoint x: 296, startPoint y: 285, endPoint x: 221, endPoint y: 190, distance: 120.3
click at [221, 190] on div at bounding box center [227, 193] width 27 height 27
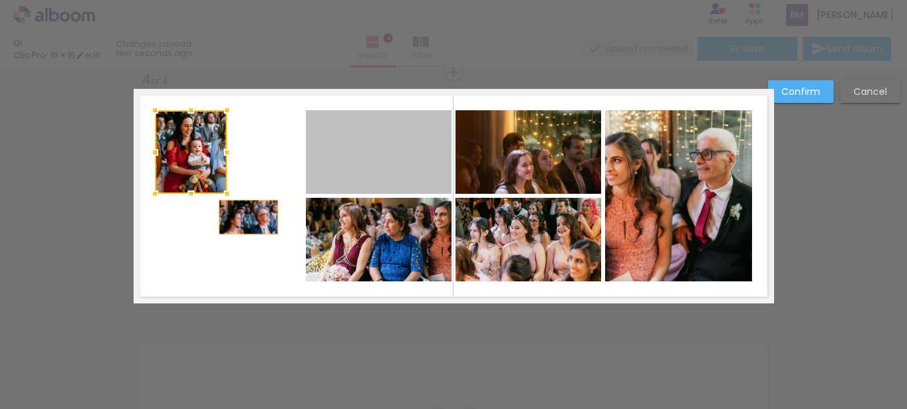
drag, startPoint x: 381, startPoint y: 164, endPoint x: 243, endPoint y: 217, distance: 147.4
click at [243, 217] on quentale-layouter at bounding box center [454, 196] width 641 height 214
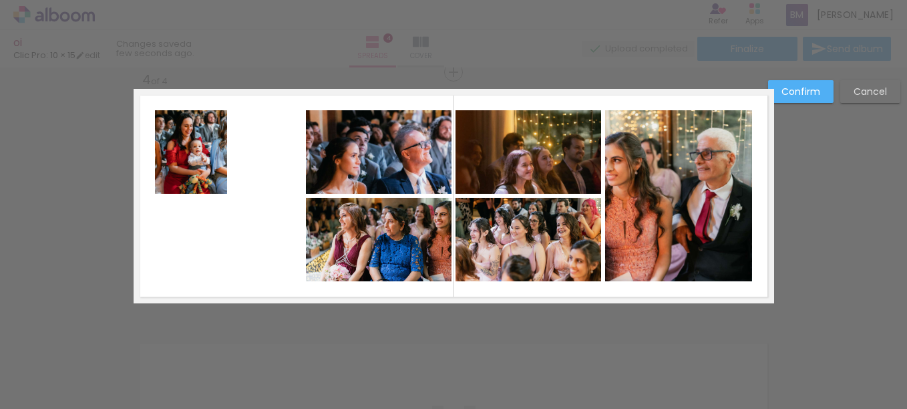
click at [0, 0] on slot "Confirm" at bounding box center [0, 0] width 0 height 0
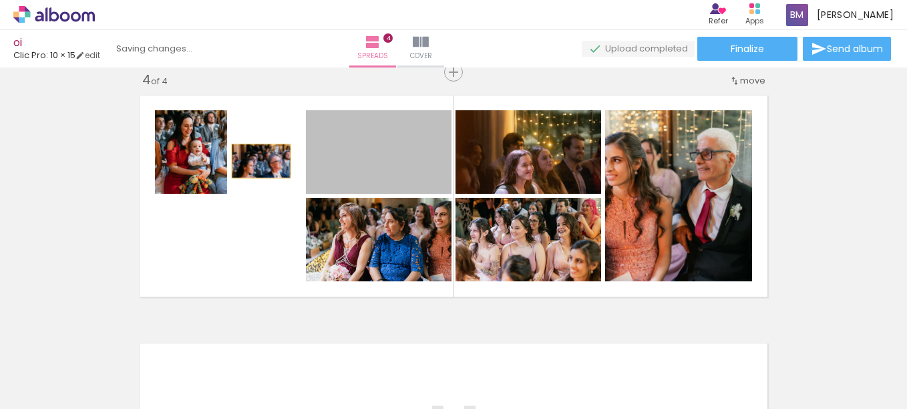
drag, startPoint x: 370, startPoint y: 154, endPoint x: 256, endPoint y: 161, distance: 113.8
click at [256, 161] on quentale-layouter at bounding box center [454, 196] width 641 height 214
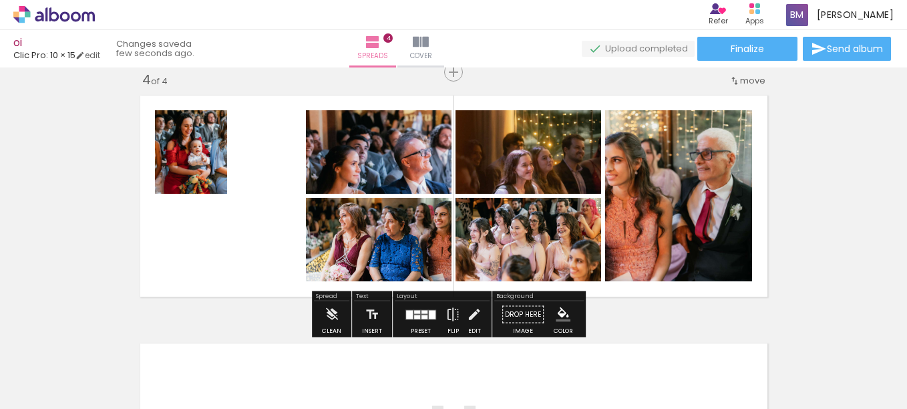
click at [339, 163] on quentale-photo at bounding box center [379, 152] width 146 height 84
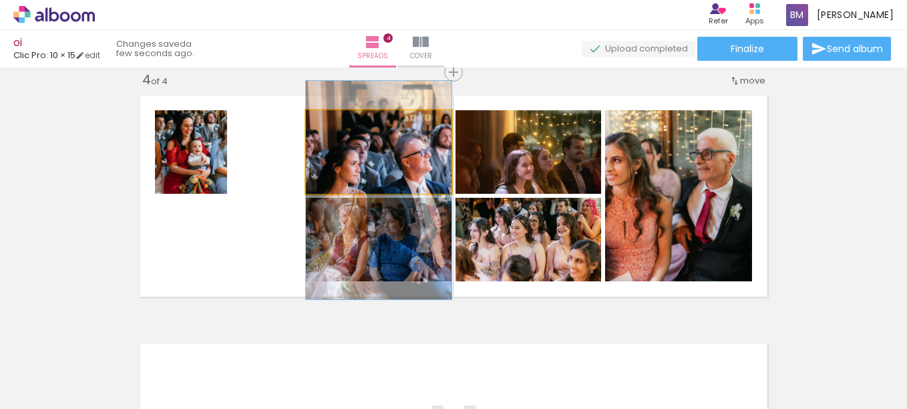
click at [339, 163] on quentale-photo at bounding box center [379, 152] width 146 height 84
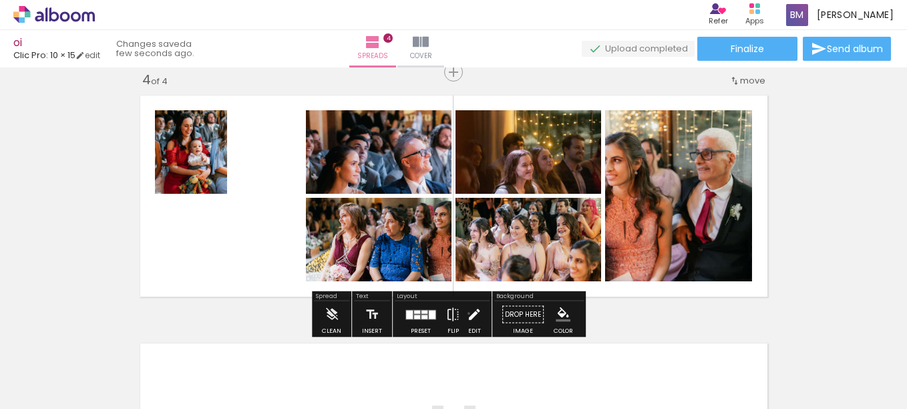
click at [467, 313] on iron-icon at bounding box center [474, 314] width 15 height 27
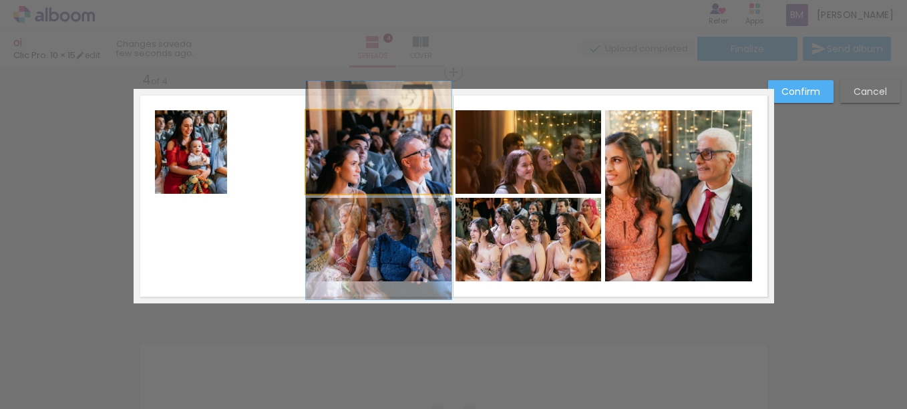
click at [369, 150] on quentale-photo at bounding box center [379, 152] width 146 height 84
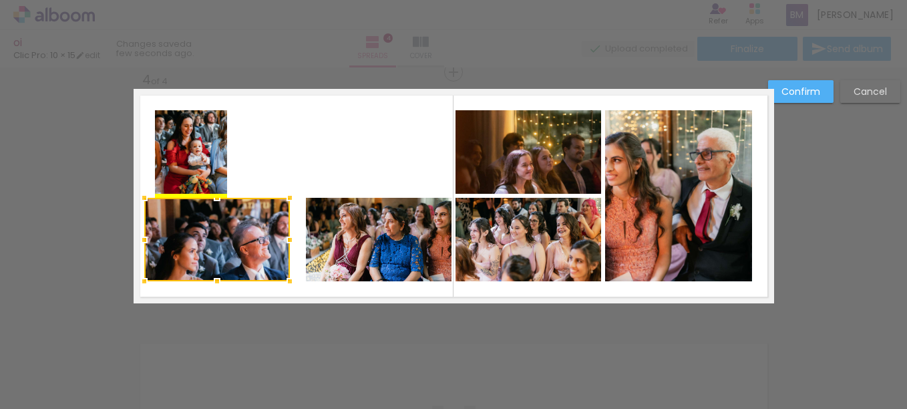
drag, startPoint x: 385, startPoint y: 148, endPoint x: 223, endPoint y: 235, distance: 183.2
click at [223, 235] on div at bounding box center [217, 240] width 146 height 84
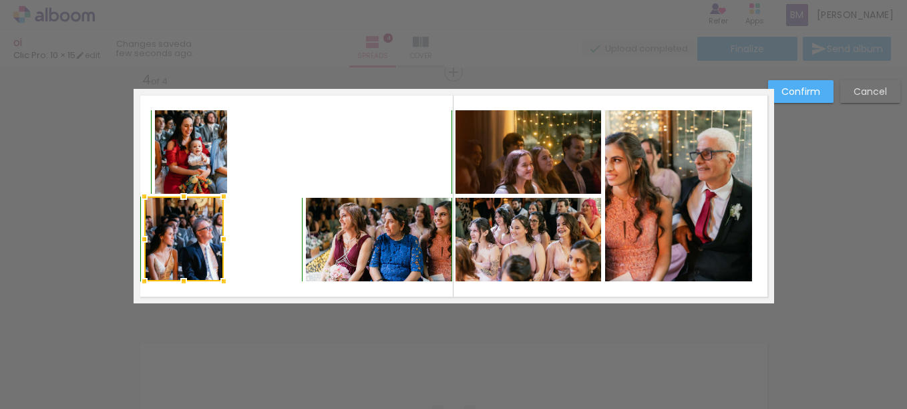
drag, startPoint x: 283, startPoint y: 201, endPoint x: 216, endPoint y: 202, distance: 66.2
click at [216, 202] on div at bounding box center [223, 196] width 27 height 27
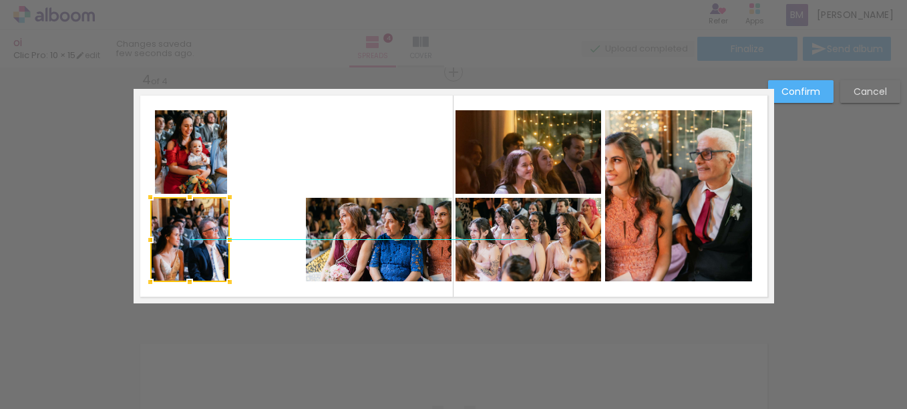
click at [186, 241] on div at bounding box center [190, 239] width 80 height 85
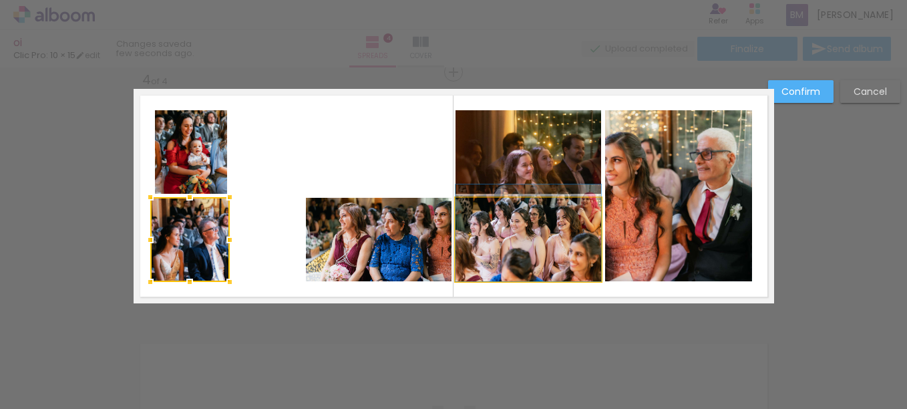
drag, startPoint x: 561, startPoint y: 236, endPoint x: 474, endPoint y: 221, distance: 87.6
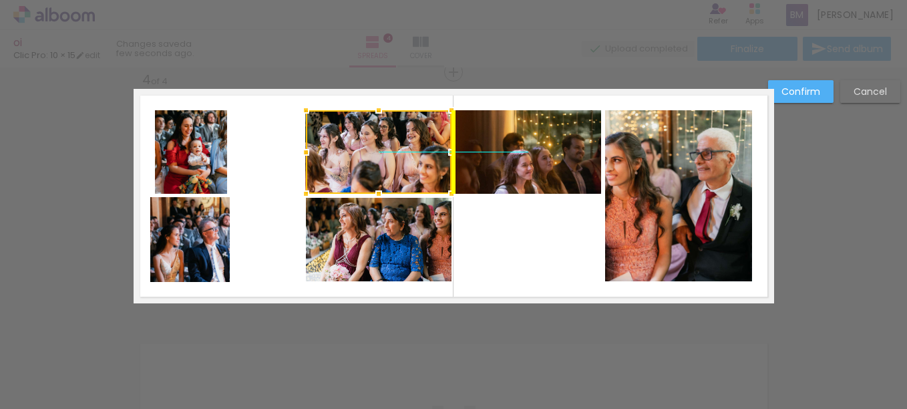
drag, startPoint x: 464, startPoint y: 232, endPoint x: 308, endPoint y: 140, distance: 181.5
click at [308, 140] on div at bounding box center [379, 152] width 146 height 84
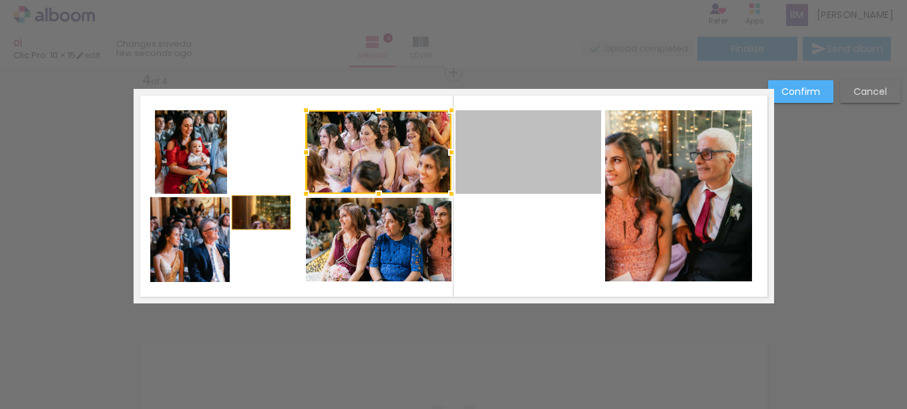
drag, startPoint x: 535, startPoint y: 173, endPoint x: 256, endPoint y: 212, distance: 281.4
click at [256, 212] on quentale-layouter at bounding box center [454, 196] width 641 height 214
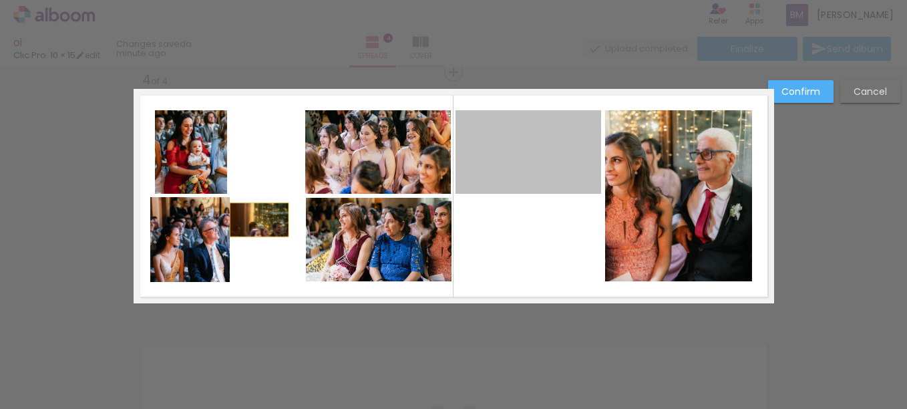
drag, startPoint x: 557, startPoint y: 190, endPoint x: 254, endPoint y: 220, distance: 304.2
click at [254, 220] on quentale-layouter at bounding box center [454, 196] width 641 height 214
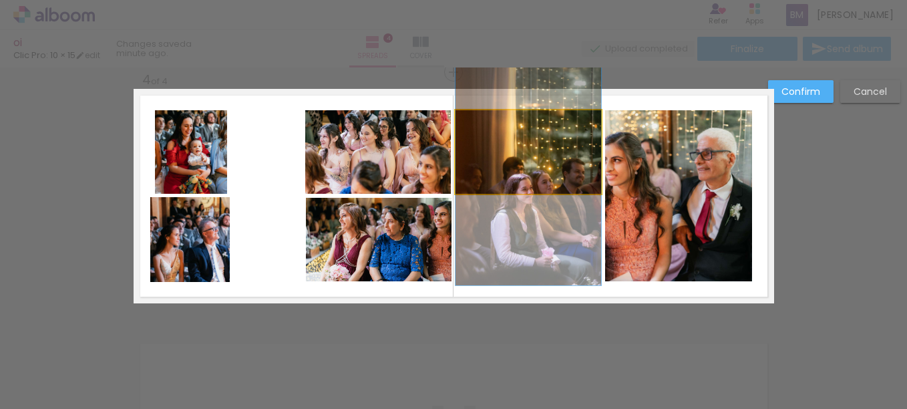
click at [513, 176] on quentale-photo at bounding box center [529, 152] width 146 height 84
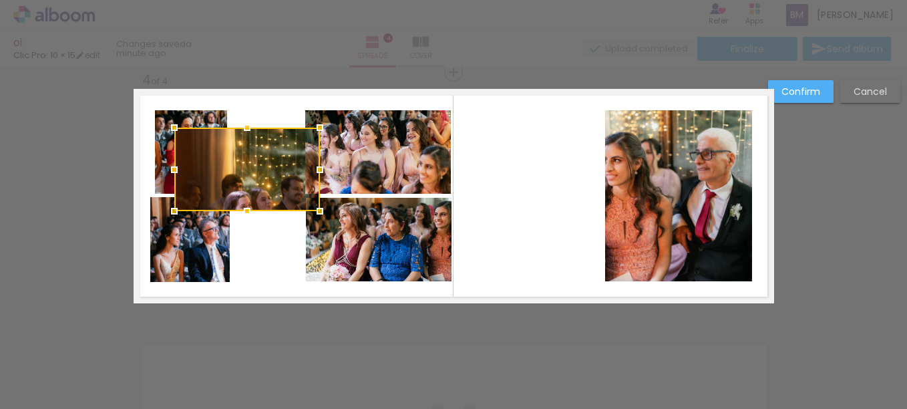
drag, startPoint x: 541, startPoint y: 164, endPoint x: 261, endPoint y: 183, distance: 281.3
click at [261, 183] on div at bounding box center [247, 170] width 146 height 84
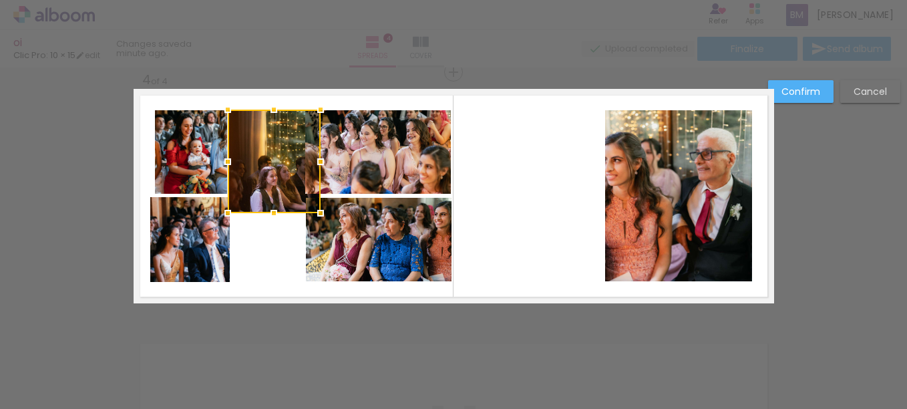
drag, startPoint x: 165, startPoint y: 130, endPoint x: 218, endPoint y: 110, distance: 56.5
click at [218, 110] on div at bounding box center [227, 109] width 27 height 27
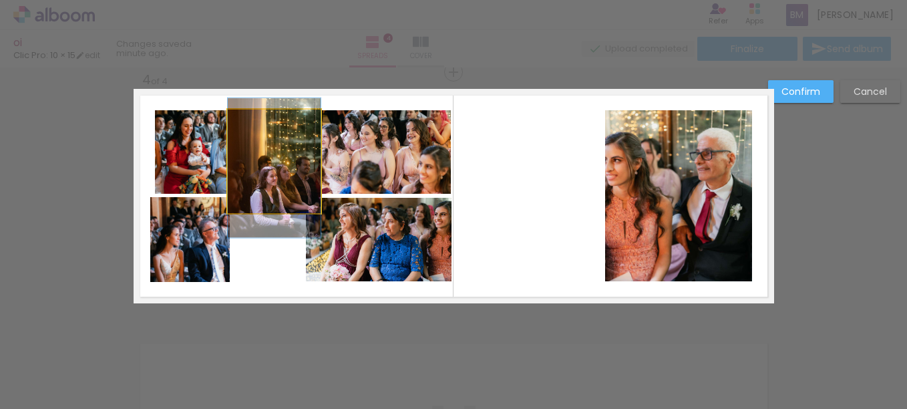
click at [277, 208] on quentale-photo at bounding box center [274, 162] width 93 height 104
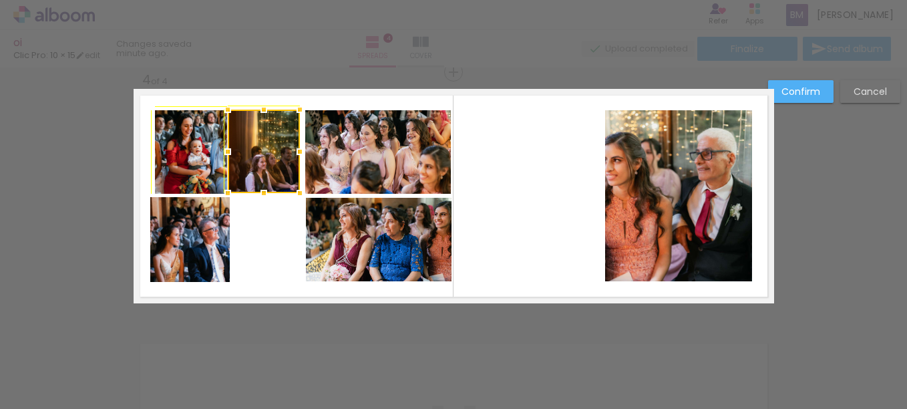
drag, startPoint x: 314, startPoint y: 213, endPoint x: 285, endPoint y: 180, distance: 44.0
click at [287, 180] on div at bounding box center [300, 193] width 27 height 27
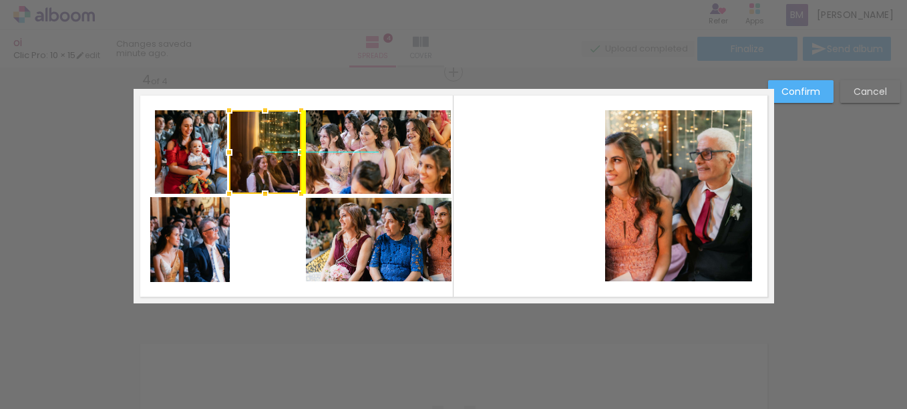
click at [281, 170] on div at bounding box center [265, 152] width 72 height 84
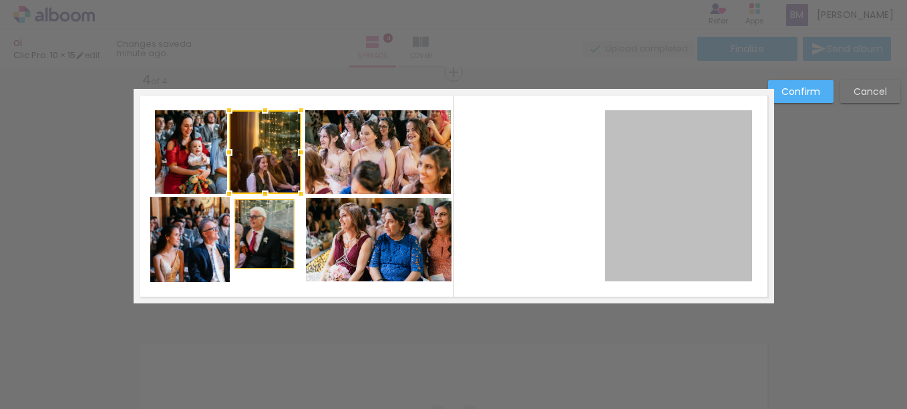
drag, startPoint x: 718, startPoint y: 213, endPoint x: 259, endPoint y: 234, distance: 458.8
click at [259, 234] on quentale-layouter at bounding box center [454, 196] width 641 height 214
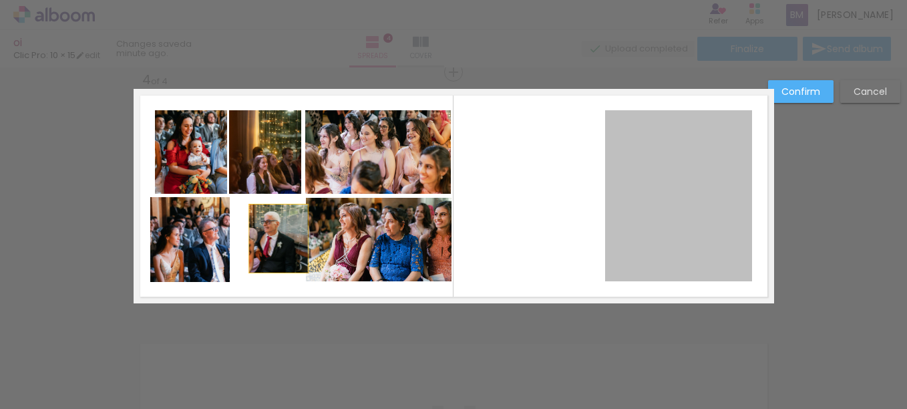
drag, startPoint x: 718, startPoint y: 178, endPoint x: 250, endPoint y: 239, distance: 472.3
click at [250, 239] on quentale-layouter at bounding box center [454, 196] width 641 height 214
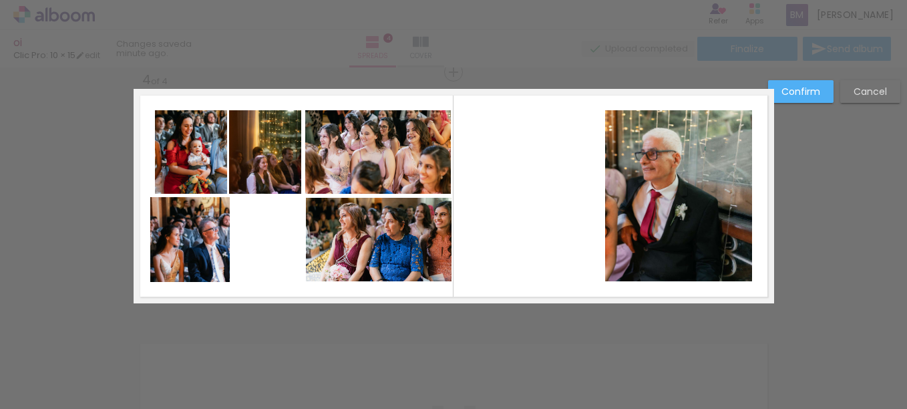
drag, startPoint x: 705, startPoint y: 227, endPoint x: 300, endPoint y: 240, distance: 405.1
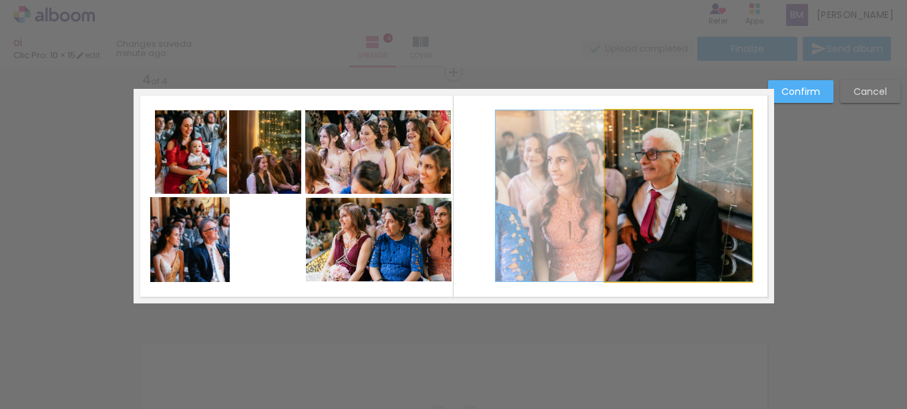
drag, startPoint x: 300, startPoint y: 240, endPoint x: 702, endPoint y: 229, distance: 401.7
click at [702, 229] on quentale-photo at bounding box center [678, 195] width 147 height 171
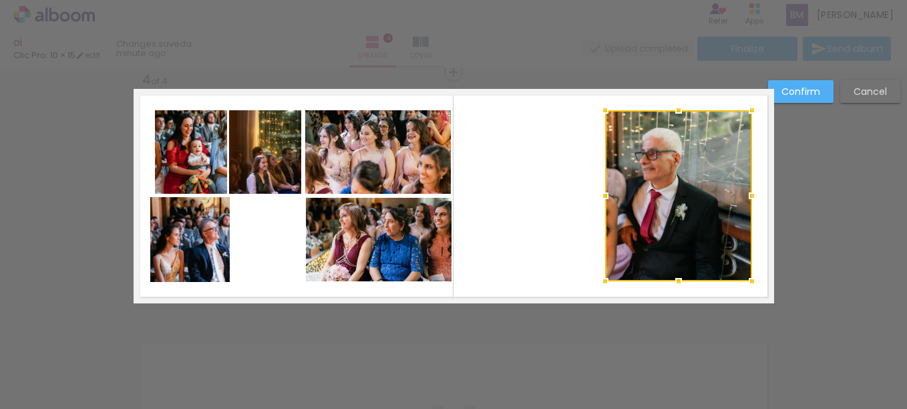
click at [702, 229] on div at bounding box center [678, 195] width 147 height 171
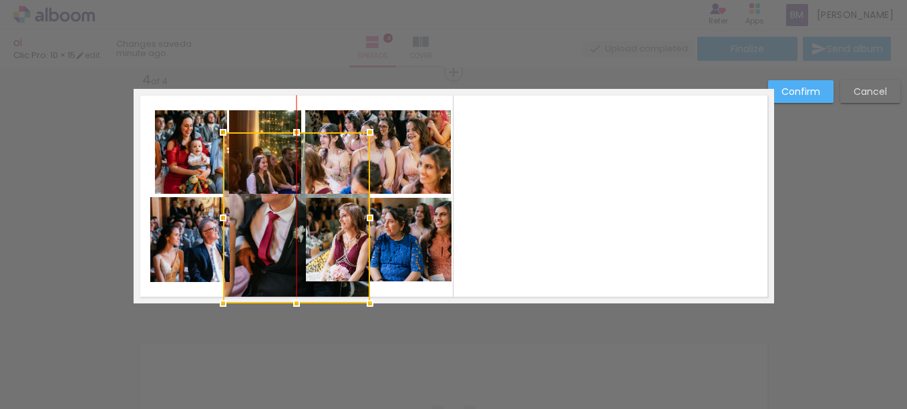
drag, startPoint x: 701, startPoint y: 200, endPoint x: 311, endPoint y: 266, distance: 395.1
click at [311, 266] on div at bounding box center [296, 217] width 147 height 171
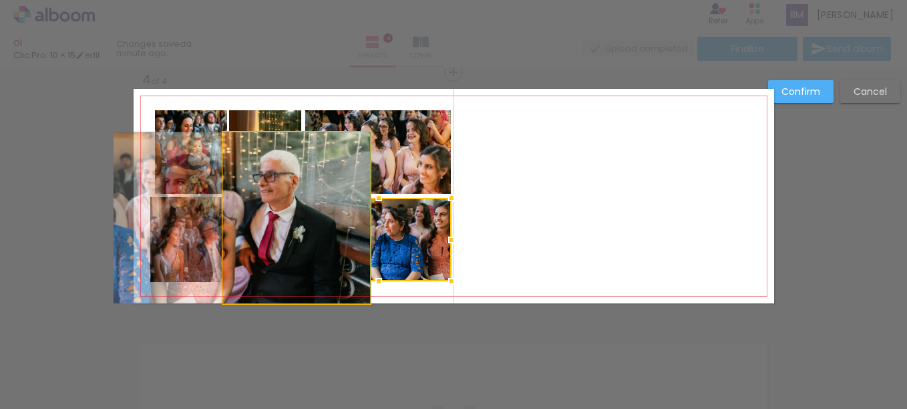
click at [249, 243] on quentale-photo at bounding box center [296, 217] width 147 height 171
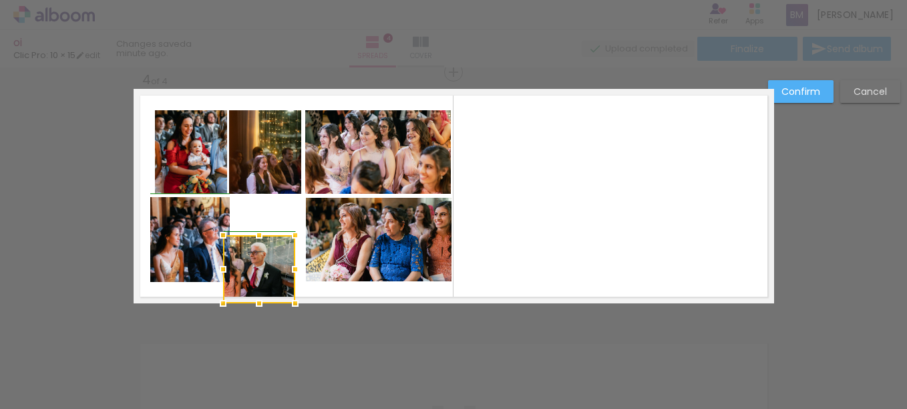
drag, startPoint x: 365, startPoint y: 131, endPoint x: 298, endPoint y: 190, distance: 89.0
click at [298, 190] on album-spread "4 of 4" at bounding box center [454, 196] width 641 height 214
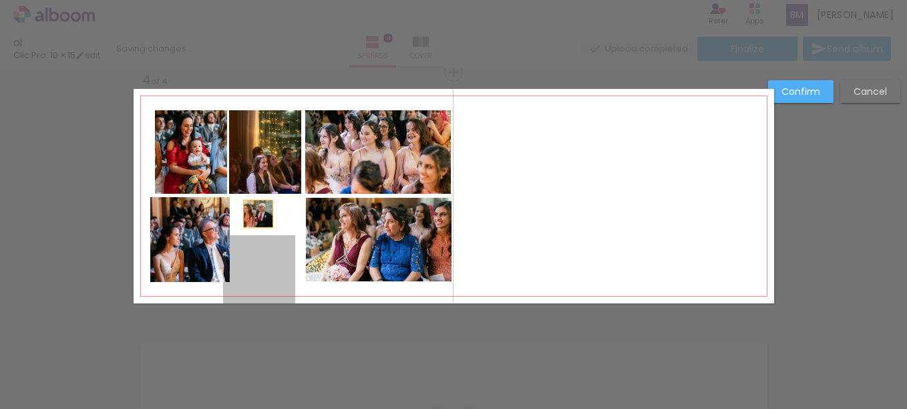
drag, startPoint x: 275, startPoint y: 214, endPoint x: 253, endPoint y: 213, distance: 21.4
click at [253, 213] on quentale-layouter at bounding box center [454, 196] width 641 height 214
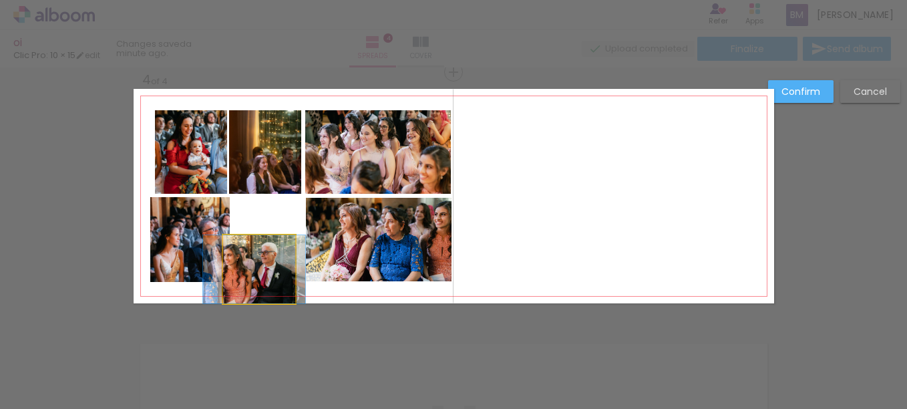
click at [259, 261] on quentale-photo at bounding box center [259, 269] width 72 height 68
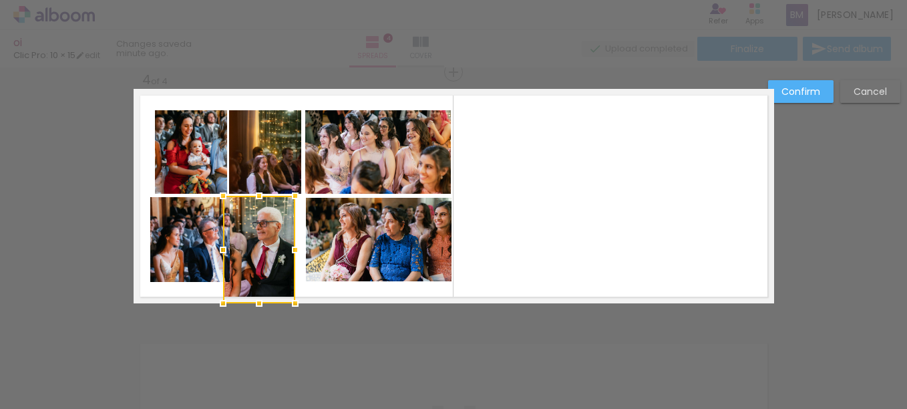
drag, startPoint x: 253, startPoint y: 232, endPoint x: 261, endPoint y: 196, distance: 36.8
click at [261, 196] on div at bounding box center [259, 195] width 27 height 27
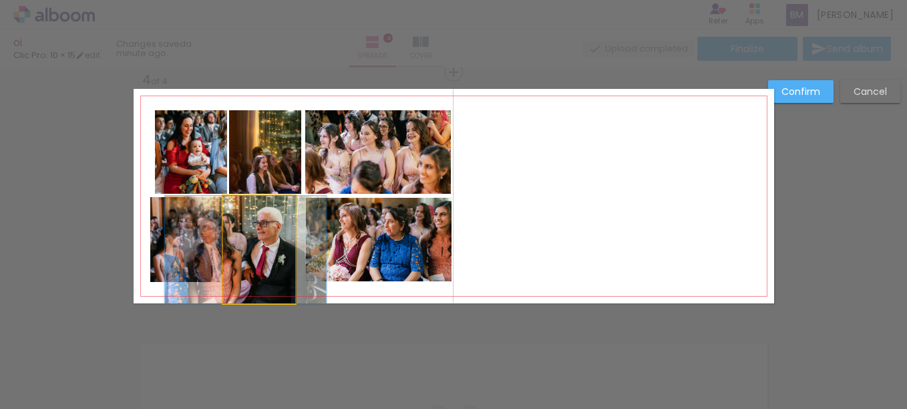
click at [270, 245] on quentale-photo at bounding box center [259, 250] width 72 height 108
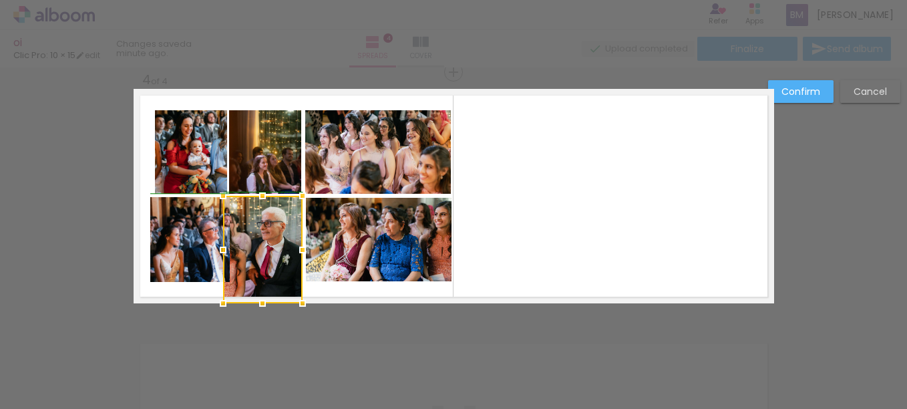
click at [297, 250] on div at bounding box center [302, 250] width 27 height 27
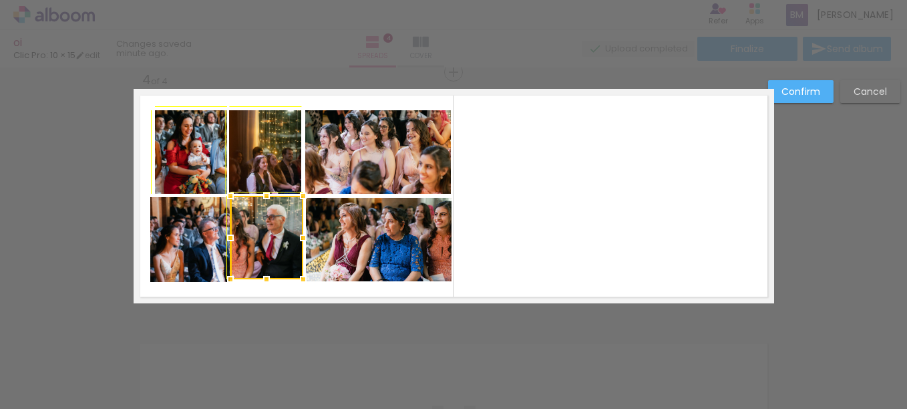
drag, startPoint x: 216, startPoint y: 305, endPoint x: 228, endPoint y: 286, distance: 22.8
click at [228, 286] on div at bounding box center [230, 279] width 27 height 27
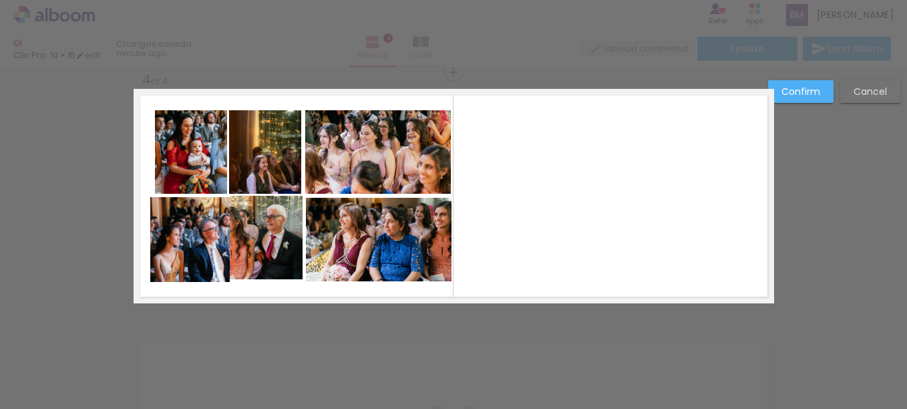
click at [263, 257] on quentale-photo at bounding box center [266, 238] width 73 height 84
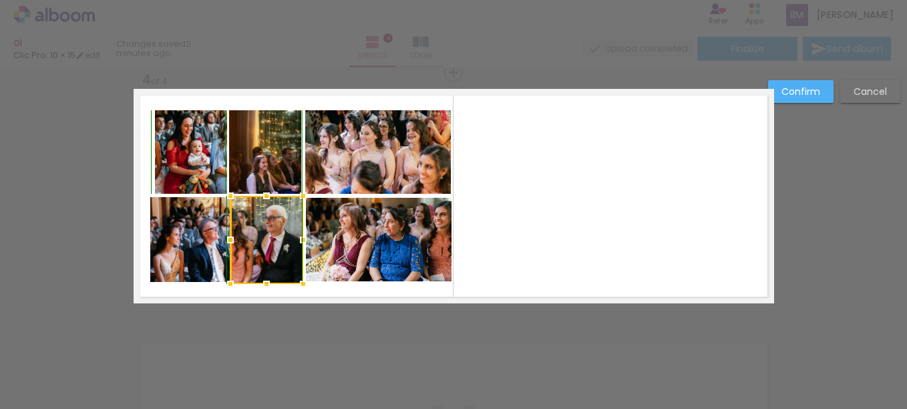
click at [262, 271] on div at bounding box center [266, 284] width 27 height 27
click at [508, 251] on quentale-layouter at bounding box center [454, 196] width 641 height 214
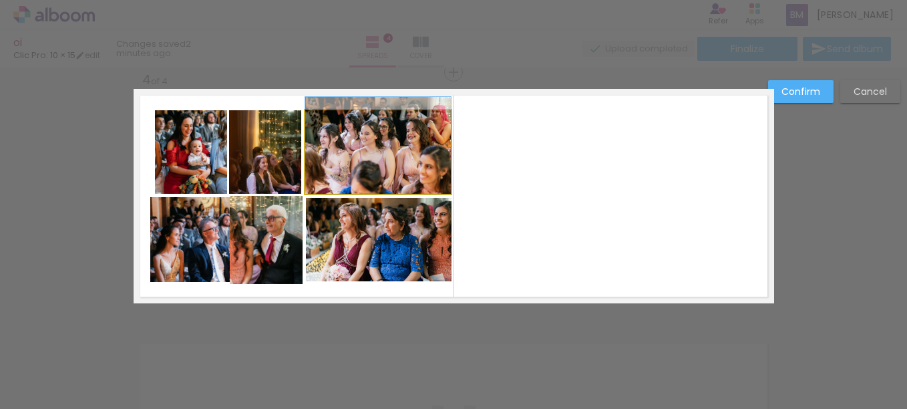
click at [351, 151] on quentale-photo at bounding box center [378, 152] width 146 height 84
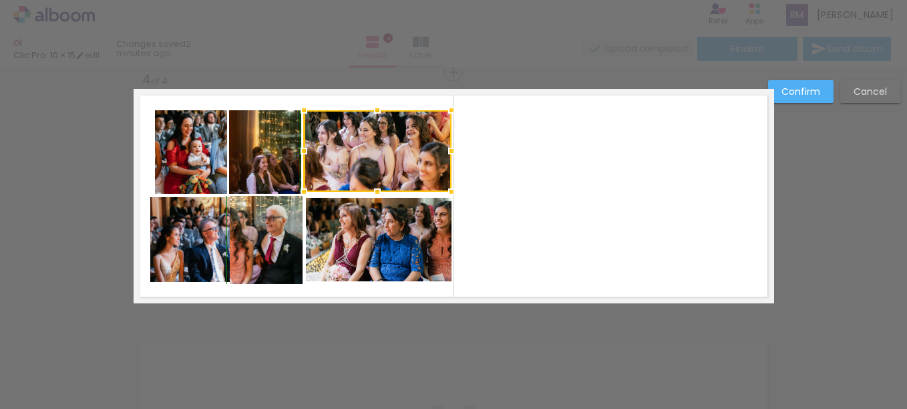
click at [299, 198] on div at bounding box center [304, 191] width 27 height 27
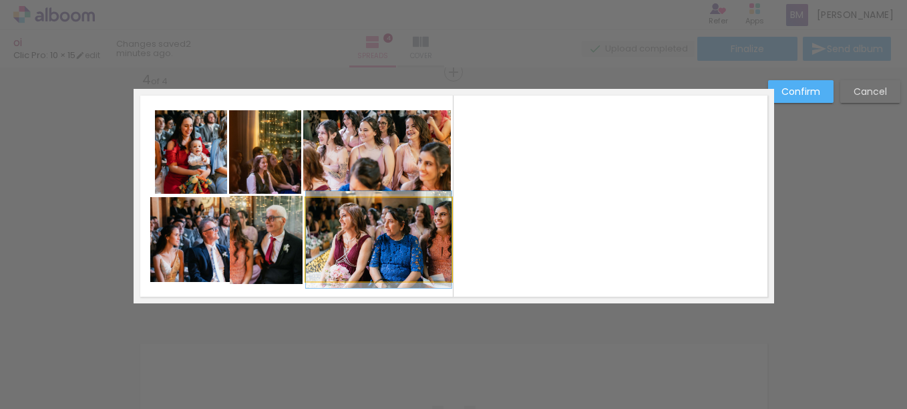
click at [320, 223] on quentale-photo at bounding box center [379, 240] width 146 height 84
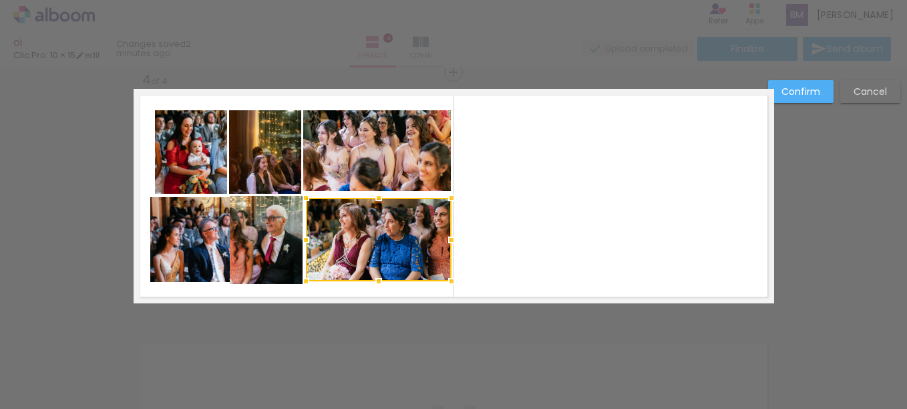
click at [557, 249] on quentale-layouter at bounding box center [454, 196] width 641 height 214
click at [0, 0] on slot "Confirm" at bounding box center [0, 0] width 0 height 0
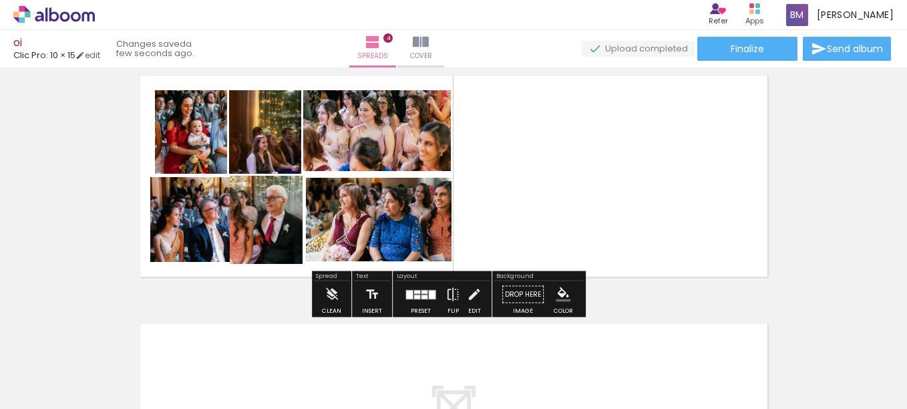
scroll to position [782, 0]
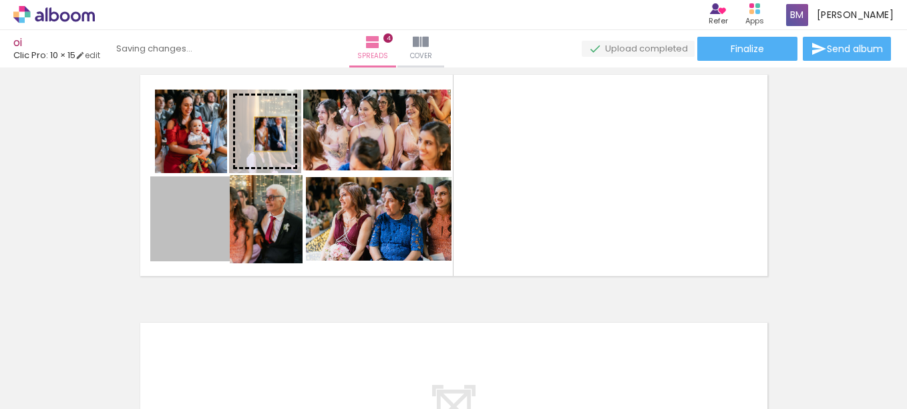
drag, startPoint x: 188, startPoint y: 245, endPoint x: 265, endPoint y: 134, distance: 135.3
click at [0, 0] on slot at bounding box center [0, 0] width 0 height 0
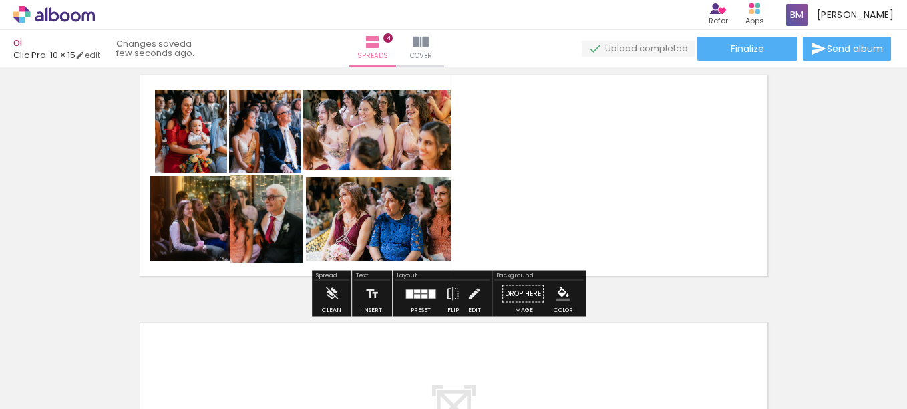
scroll to position [0, 478]
click at [490, 208] on quentale-layouter at bounding box center [454, 175] width 641 height 214
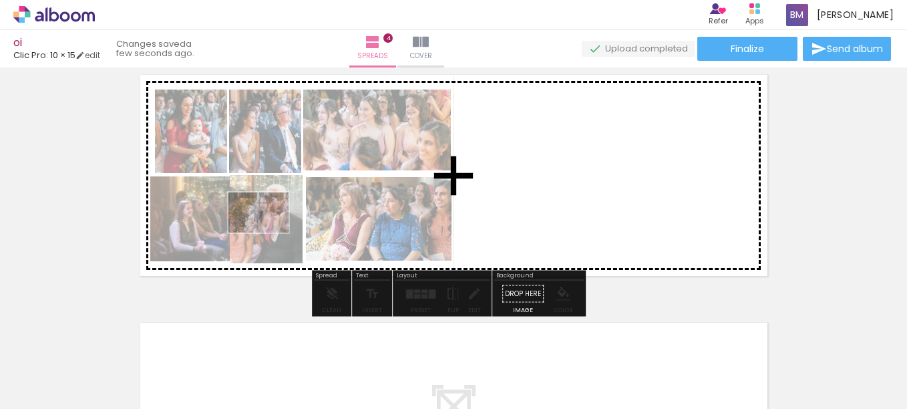
drag, startPoint x: 347, startPoint y: 376, endPoint x: 270, endPoint y: 233, distance: 162.3
click at [269, 233] on quentale-workspace at bounding box center [453, 204] width 907 height 409
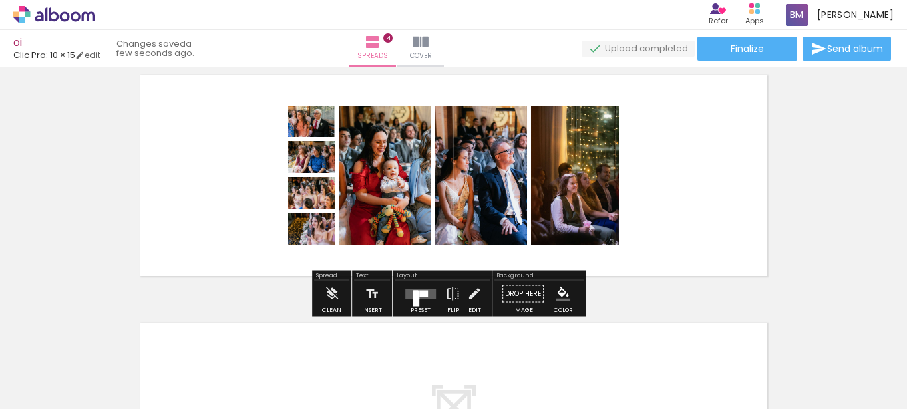
click at [408, 290] on quentale-layouter at bounding box center [421, 294] width 31 height 10
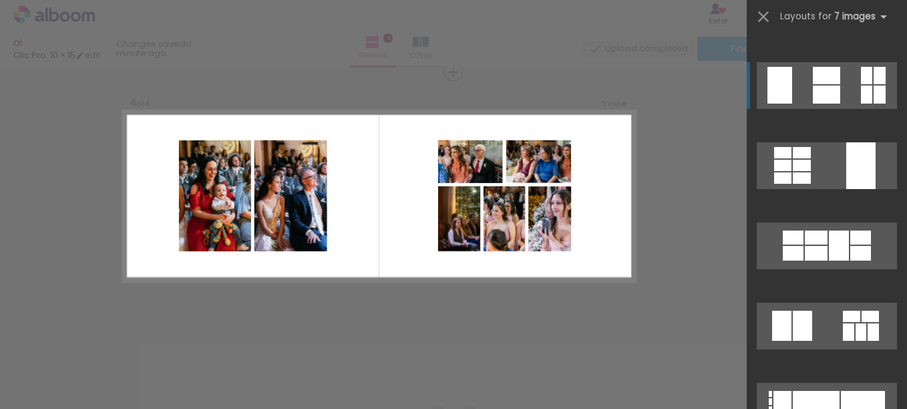
scroll to position [5111, 0]
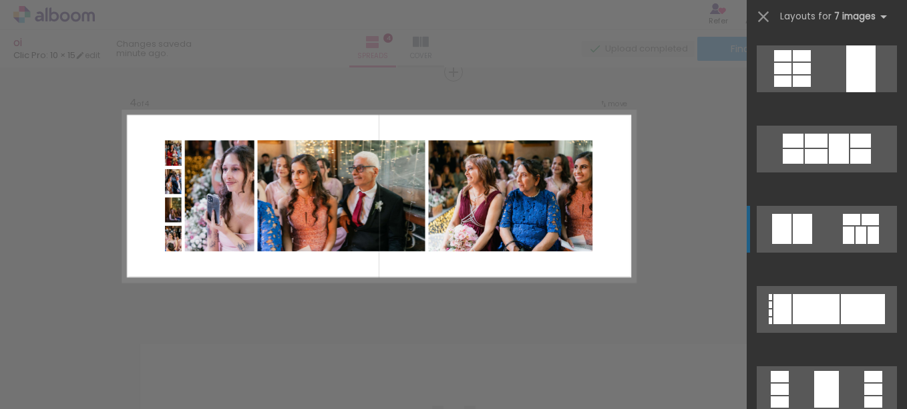
scroll to position [5203, 0]
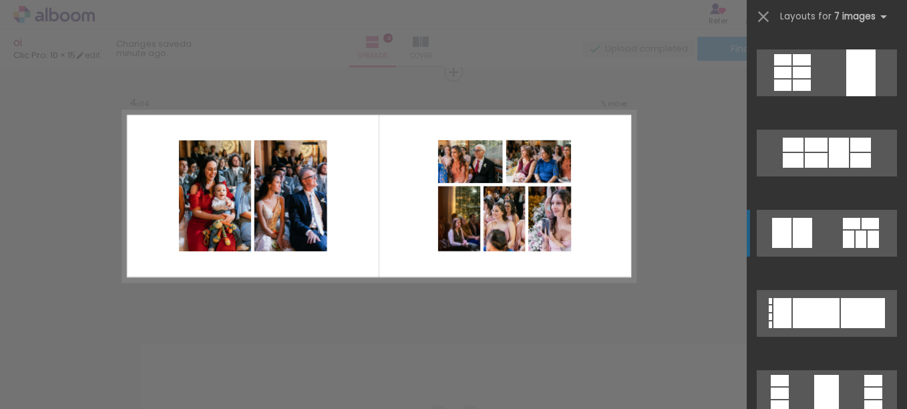
click at [844, 219] on div at bounding box center [851, 223] width 17 height 11
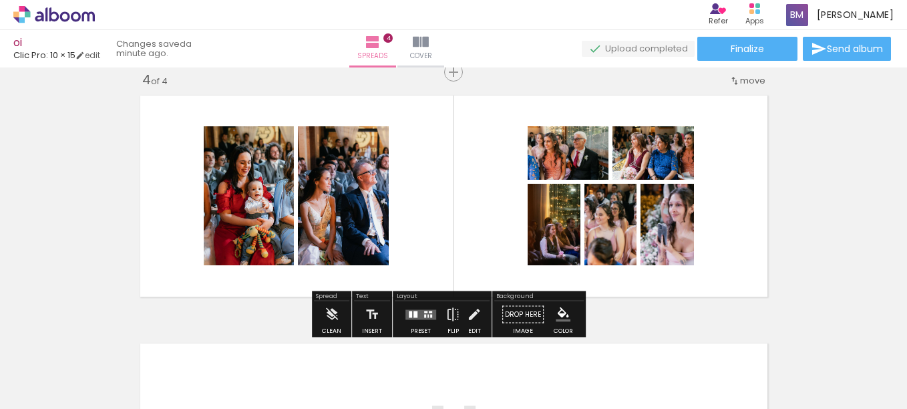
click at [514, 103] on quentale-layouter at bounding box center [454, 196] width 641 height 214
drag, startPoint x: 514, startPoint y: 103, endPoint x: 690, endPoint y: 262, distance: 237.5
click at [690, 262] on quentale-layouter at bounding box center [454, 196] width 641 height 214
click at [478, 311] on iron-icon at bounding box center [474, 314] width 15 height 27
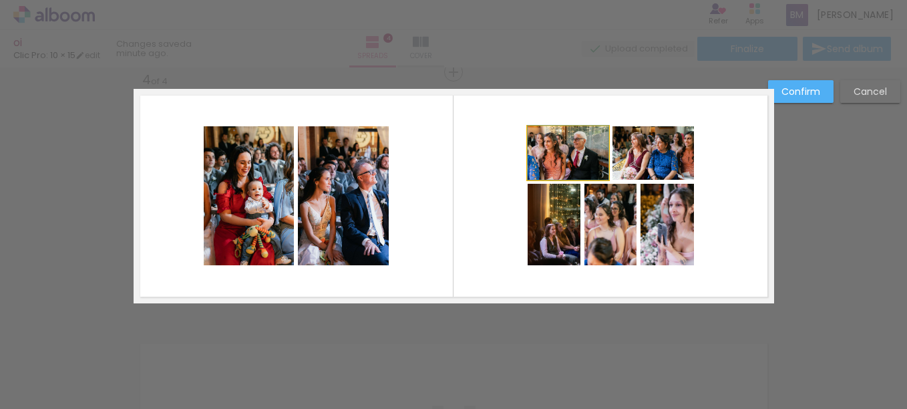
click at [528, 139] on quentale-photo at bounding box center [568, 152] width 81 height 53
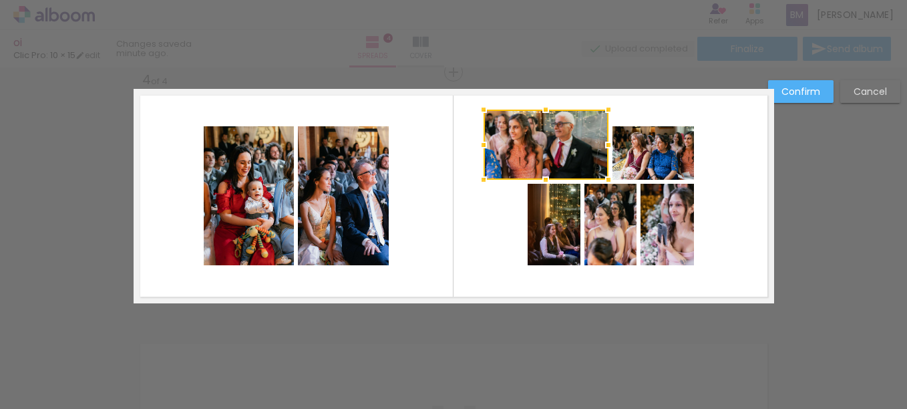
drag, startPoint x: 522, startPoint y: 128, endPoint x: 478, endPoint y: 111, distance: 47.4
click at [478, 111] on div at bounding box center [483, 109] width 27 height 27
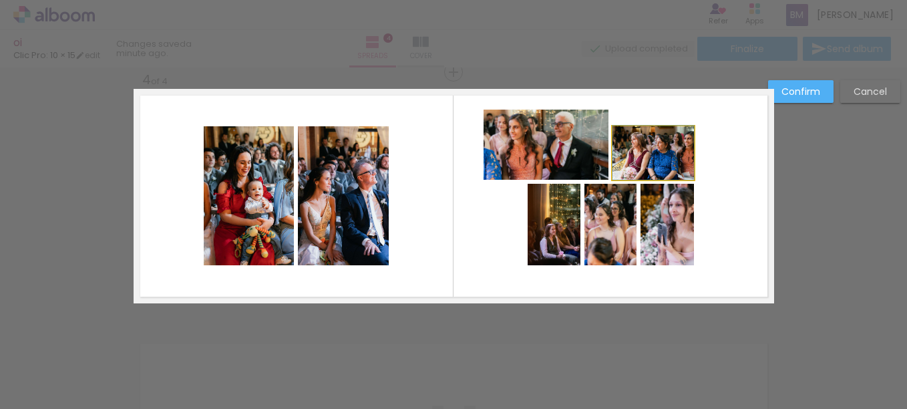
click at [647, 158] on quentale-photo at bounding box center [654, 152] width 82 height 53
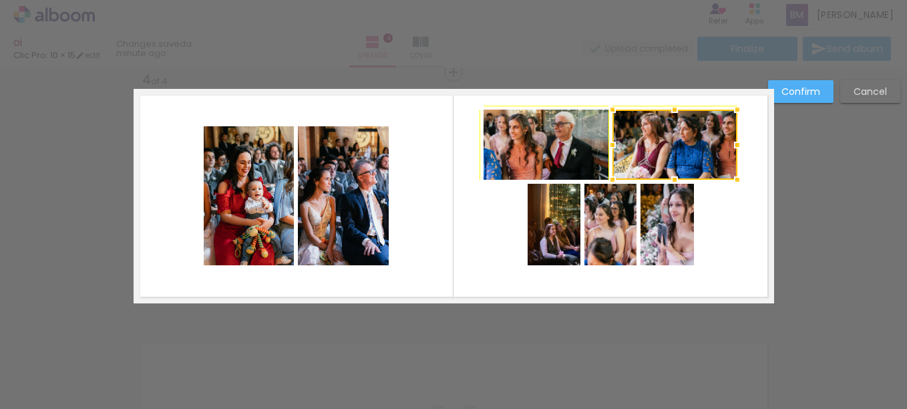
drag, startPoint x: 688, startPoint y: 124, endPoint x: 718, endPoint y: 114, distance: 31.1
click at [718, 114] on div at bounding box center [675, 145] width 125 height 70
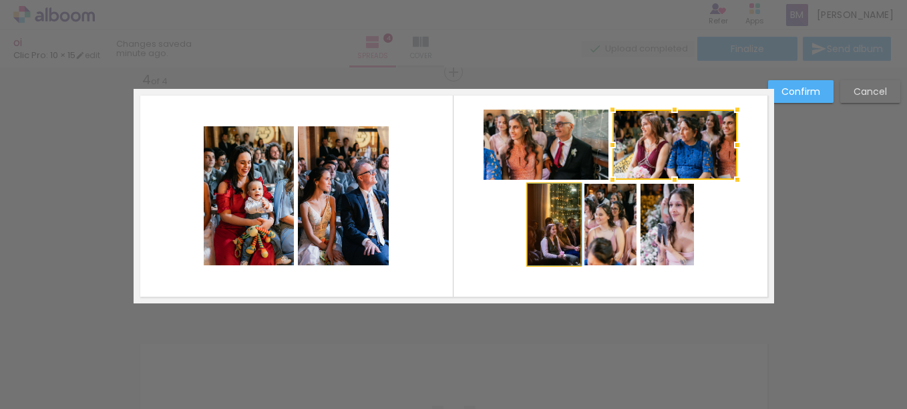
drag, startPoint x: 540, startPoint y: 214, endPoint x: 547, endPoint y: 216, distance: 7.5
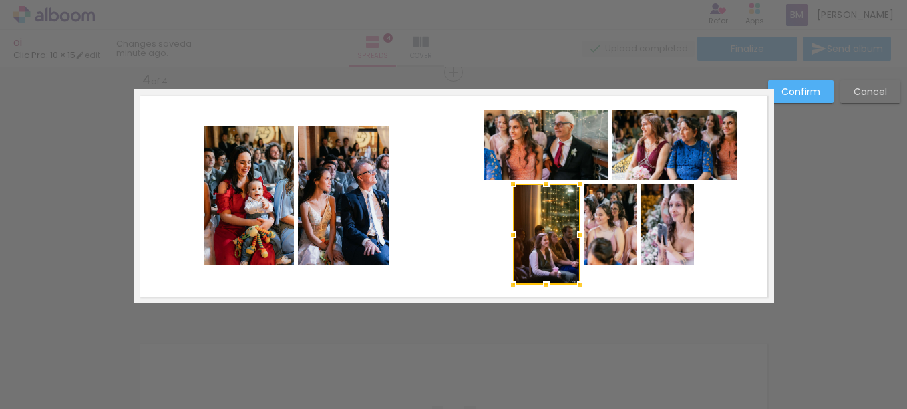
drag, startPoint x: 521, startPoint y: 267, endPoint x: 520, endPoint y: 279, distance: 12.7
click at [520, 279] on div at bounding box center [513, 284] width 27 height 27
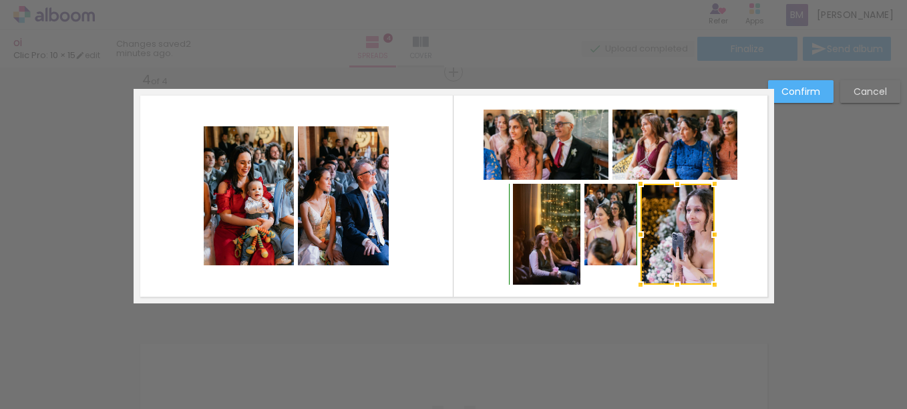
drag, startPoint x: 693, startPoint y: 264, endPoint x: 714, endPoint y: 283, distance: 27.9
click at [714, 283] on div at bounding box center [715, 284] width 27 height 27
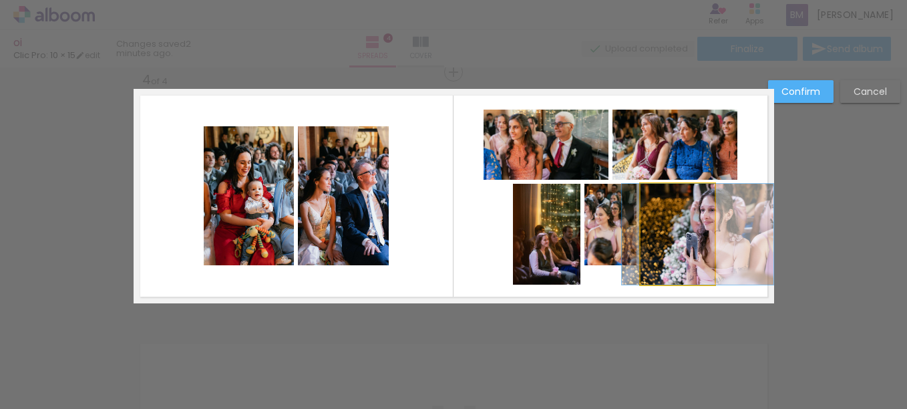
drag, startPoint x: 691, startPoint y: 233, endPoint x: 705, endPoint y: 234, distance: 14.0
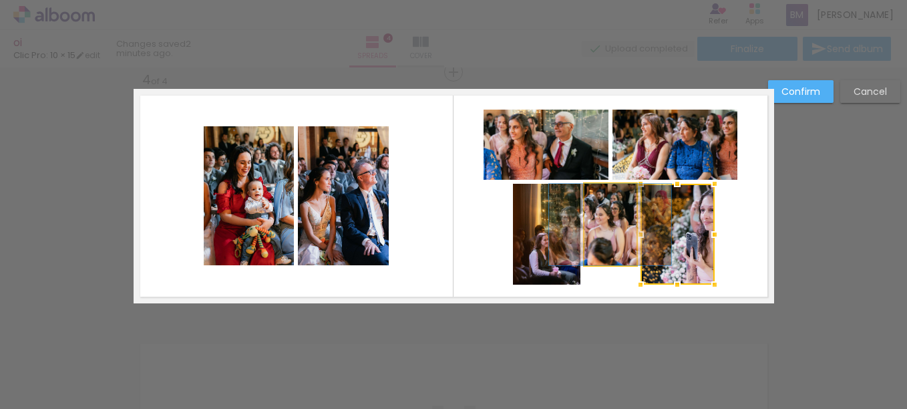
click at [605, 224] on quentale-photo at bounding box center [611, 225] width 52 height 82
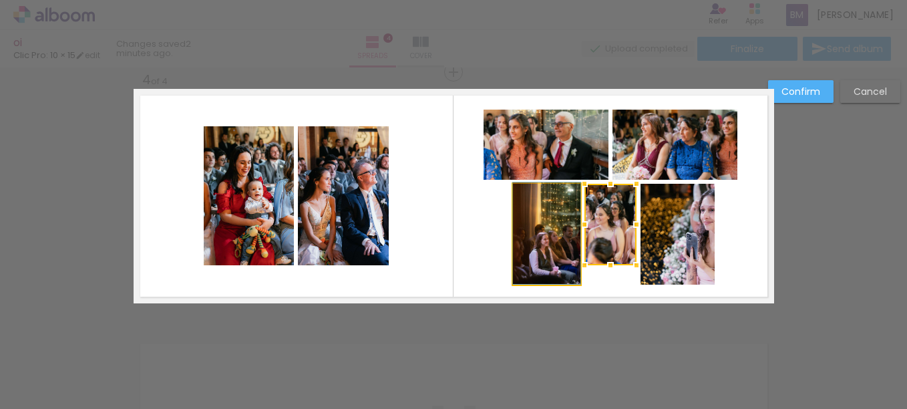
drag, startPoint x: 551, startPoint y: 255, endPoint x: 518, endPoint y: 249, distance: 34.1
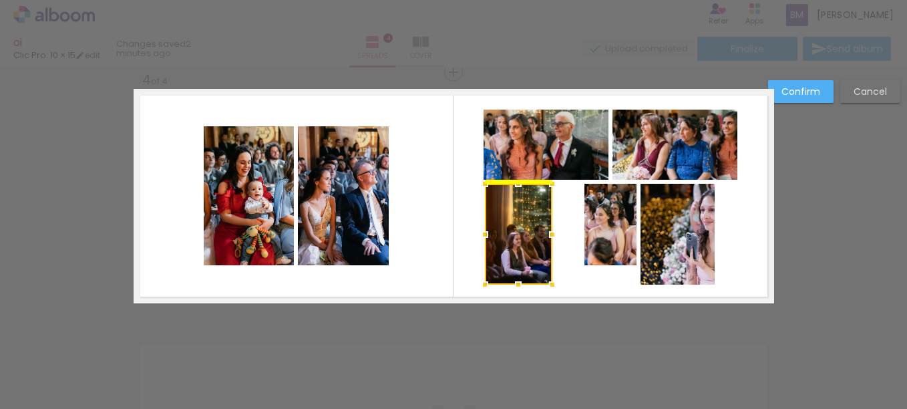
drag, startPoint x: 523, startPoint y: 229, endPoint x: 494, endPoint y: 231, distance: 28.1
click at [494, 231] on div at bounding box center [518, 234] width 67 height 101
click at [597, 247] on quentale-photo at bounding box center [611, 225] width 52 height 82
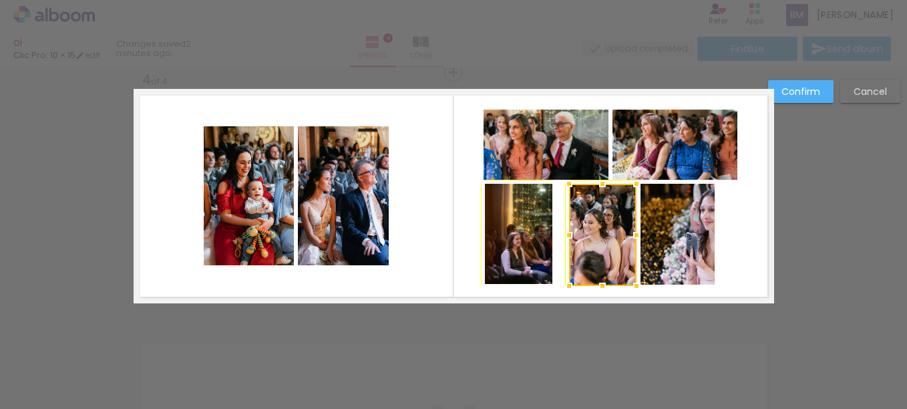
drag, startPoint x: 581, startPoint y: 264, endPoint x: 567, endPoint y: 277, distance: 18.4
click at [567, 277] on div at bounding box center [569, 286] width 27 height 27
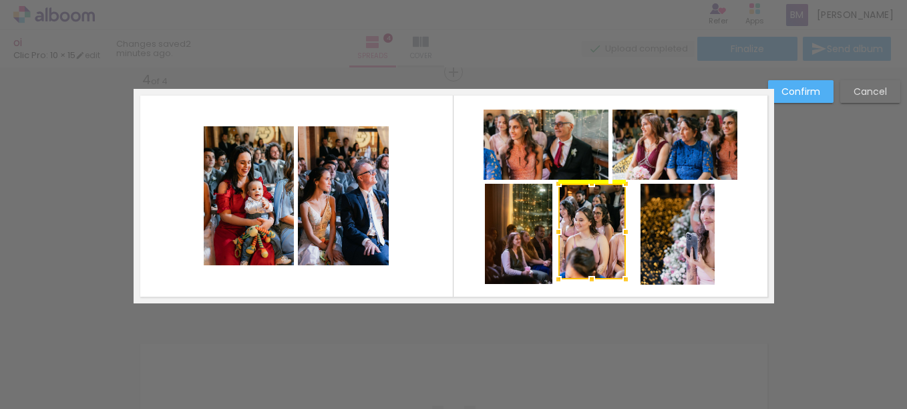
drag, startPoint x: 604, startPoint y: 249, endPoint x: 593, endPoint y: 249, distance: 10.7
click at [593, 249] on div at bounding box center [592, 232] width 67 height 96
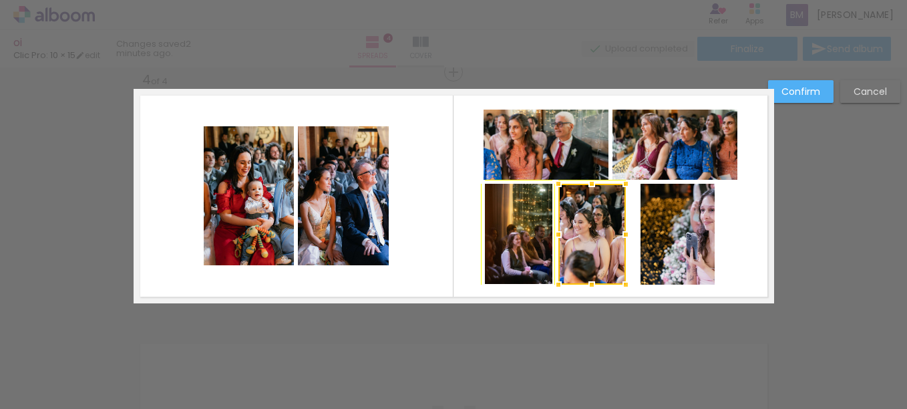
click at [627, 283] on div at bounding box center [626, 284] width 27 height 27
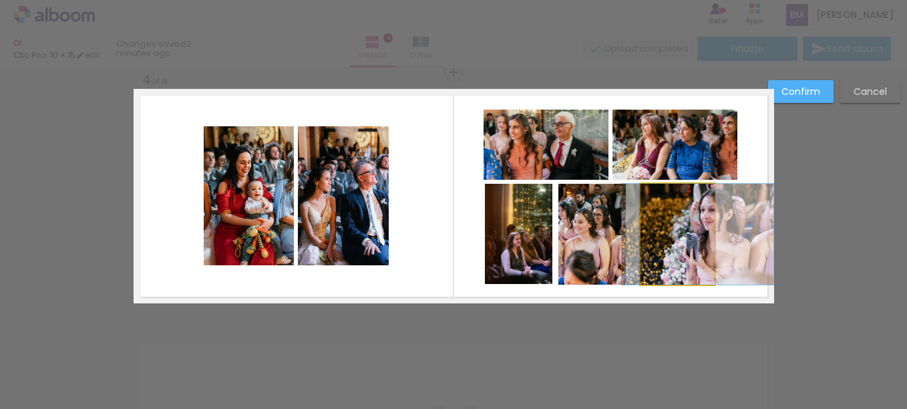
click at [686, 255] on quentale-photo at bounding box center [678, 234] width 74 height 101
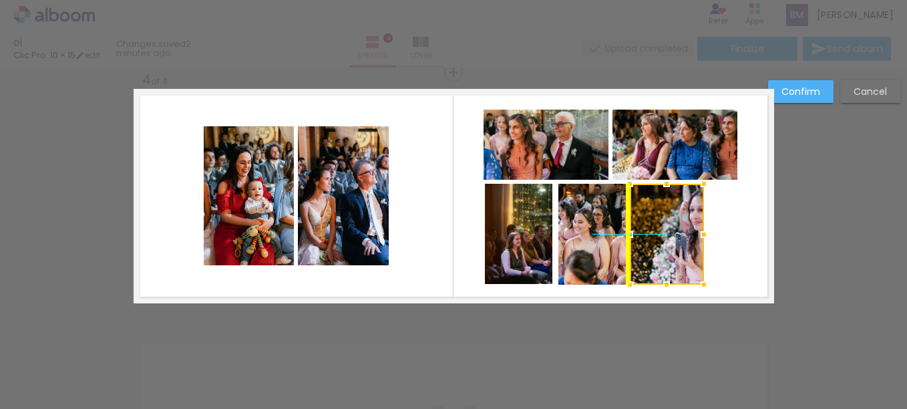
drag, startPoint x: 688, startPoint y: 253, endPoint x: 678, endPoint y: 252, distance: 10.0
click at [678, 252] on div at bounding box center [667, 234] width 74 height 101
click at [591, 225] on quentale-photo at bounding box center [592, 234] width 67 height 101
click at [531, 234] on quentale-photo at bounding box center [518, 234] width 67 height 101
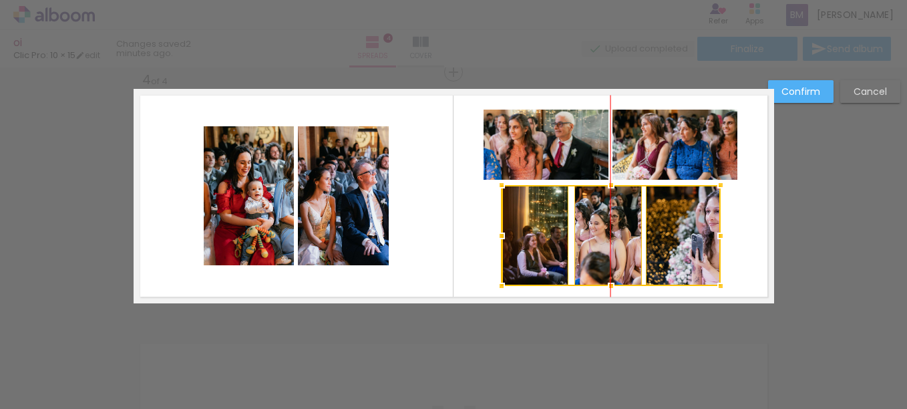
drag, startPoint x: 574, startPoint y: 243, endPoint x: 590, endPoint y: 245, distance: 16.1
click at [590, 245] on div at bounding box center [611, 235] width 219 height 101
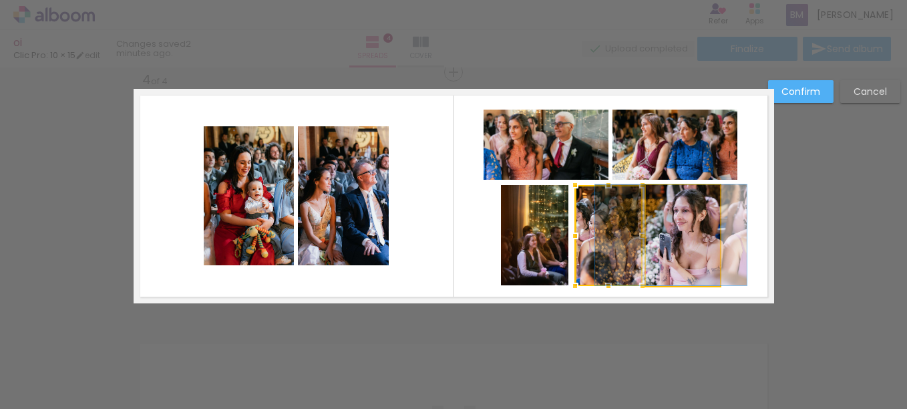
drag, startPoint x: 692, startPoint y: 254, endPoint x: 660, endPoint y: 253, distance: 32.1
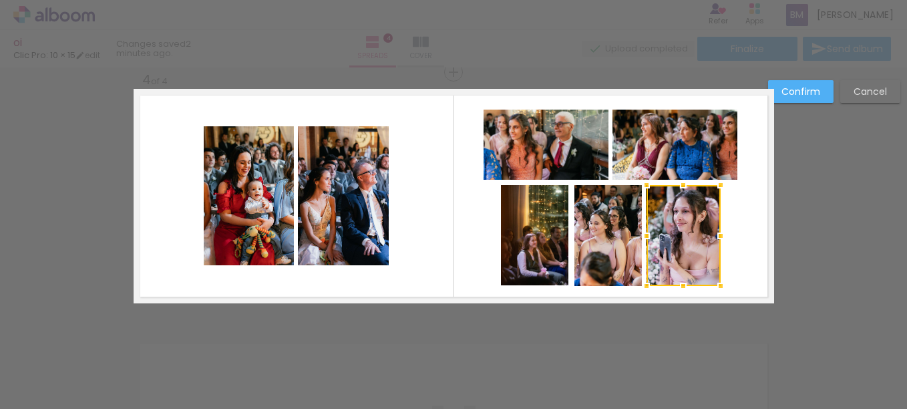
click at [744, 231] on quentale-layouter at bounding box center [454, 196] width 641 height 214
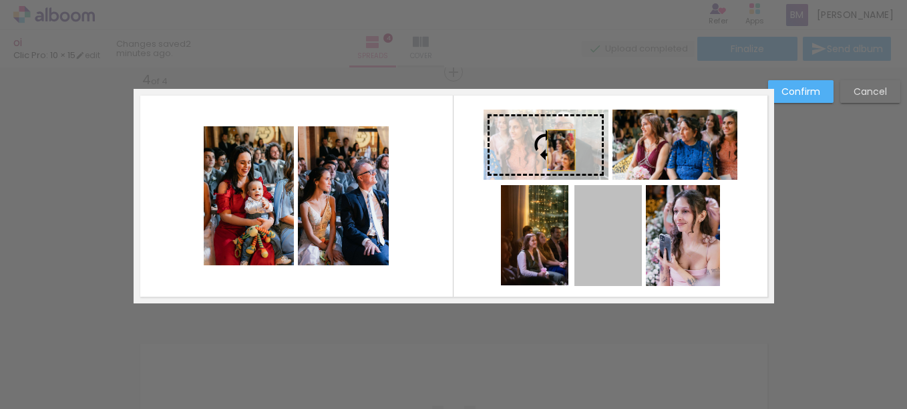
drag, startPoint x: 619, startPoint y: 253, endPoint x: 557, endPoint y: 150, distance: 119.6
click at [0, 0] on slot at bounding box center [0, 0] width 0 height 0
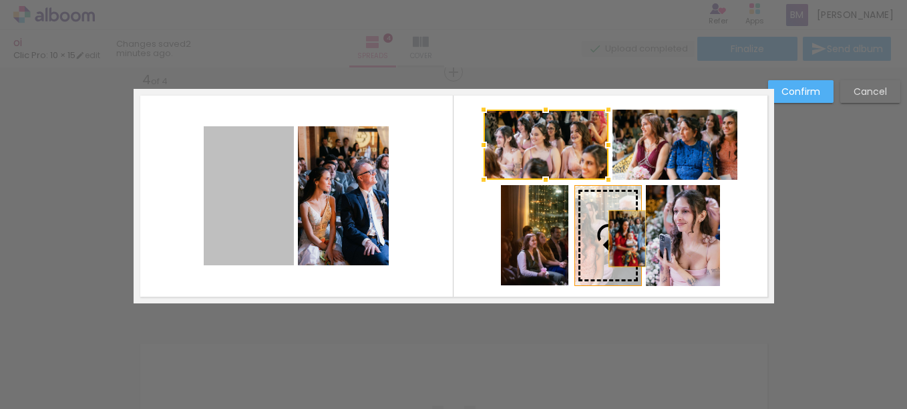
drag, startPoint x: 231, startPoint y: 209, endPoint x: 622, endPoint y: 239, distance: 392.7
click at [0, 0] on slot at bounding box center [0, 0] width 0 height 0
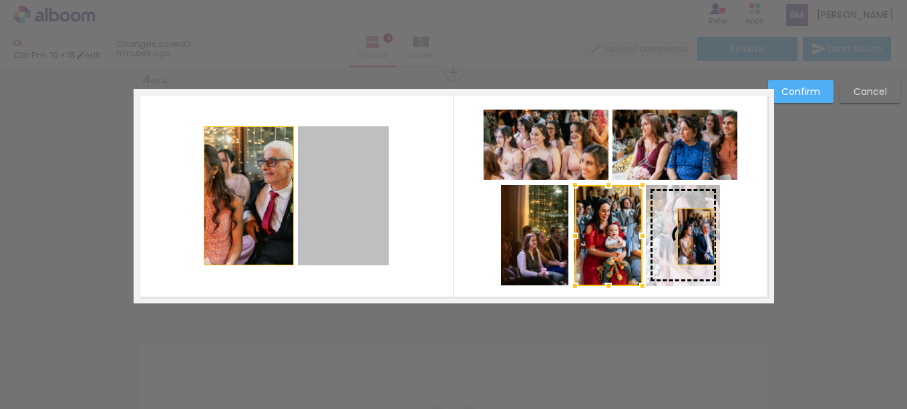
drag, startPoint x: 317, startPoint y: 186, endPoint x: 698, endPoint y: 237, distance: 384.2
click at [0, 0] on slot at bounding box center [0, 0] width 0 height 0
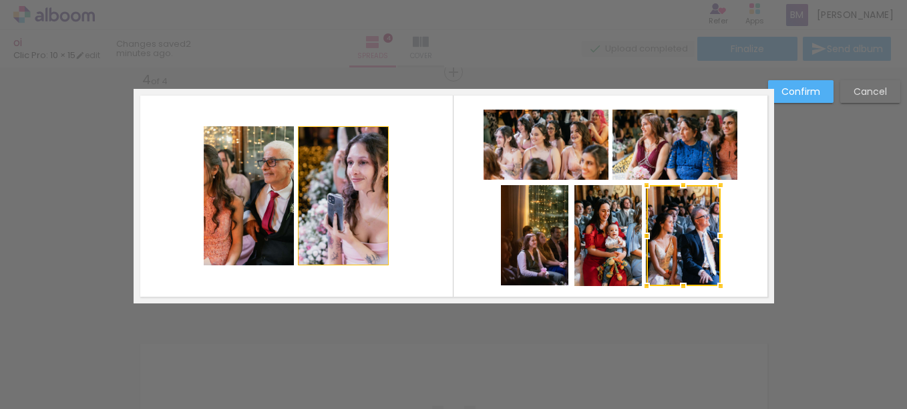
click at [728, 245] on div at bounding box center [721, 236] width 27 height 27
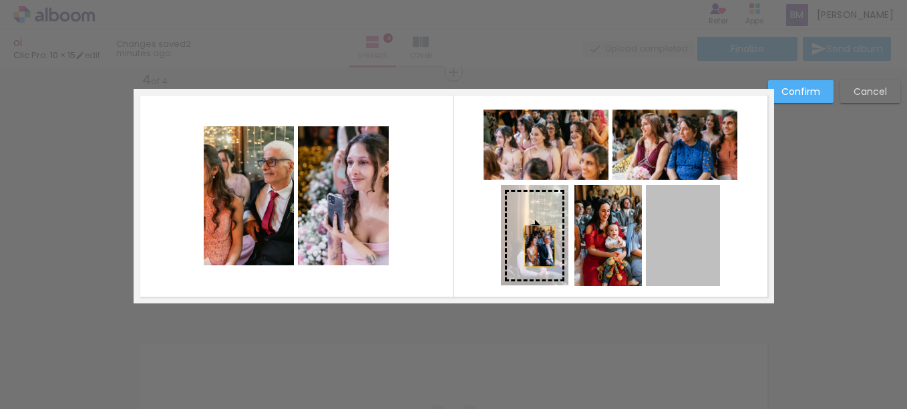
drag, startPoint x: 698, startPoint y: 244, endPoint x: 531, endPoint y: 246, distance: 167.1
click at [0, 0] on slot at bounding box center [0, 0] width 0 height 0
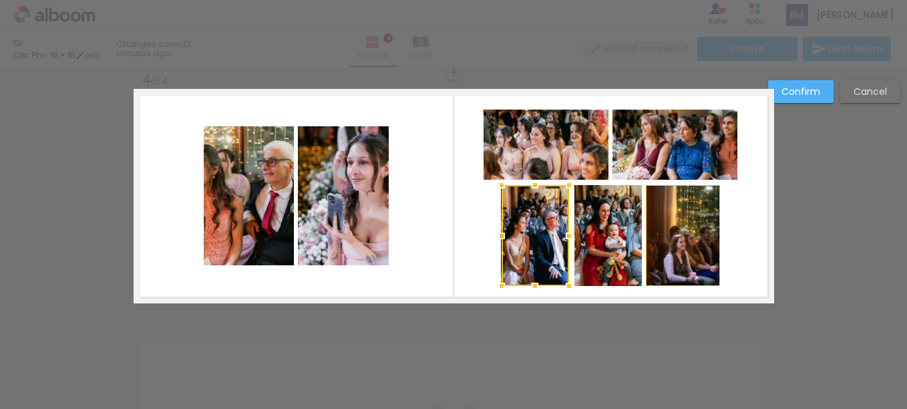
click at [749, 245] on quentale-layouter at bounding box center [454, 196] width 641 height 214
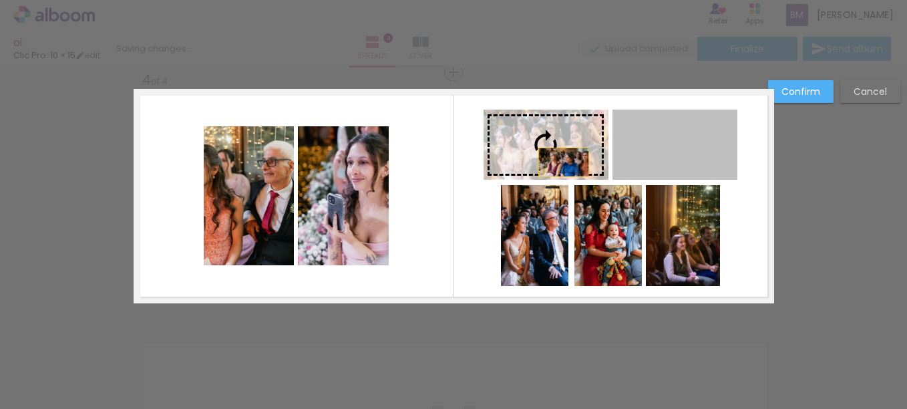
drag, startPoint x: 678, startPoint y: 160, endPoint x: 559, endPoint y: 161, distance: 118.3
click at [0, 0] on slot at bounding box center [0, 0] width 0 height 0
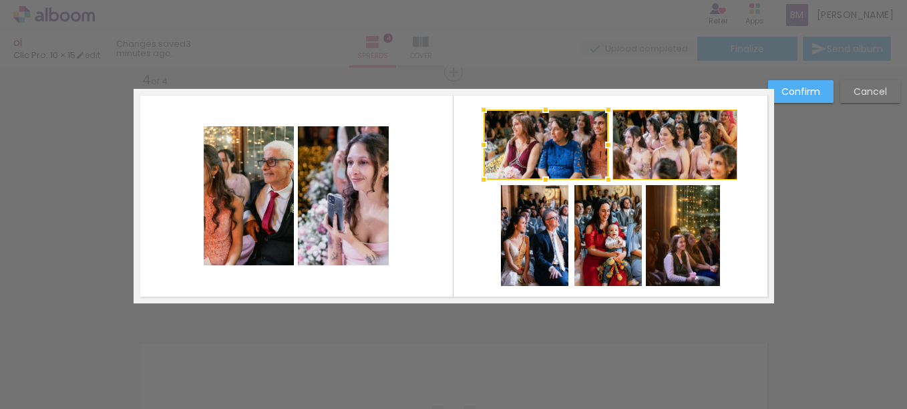
click at [756, 231] on quentale-layouter at bounding box center [454, 196] width 641 height 214
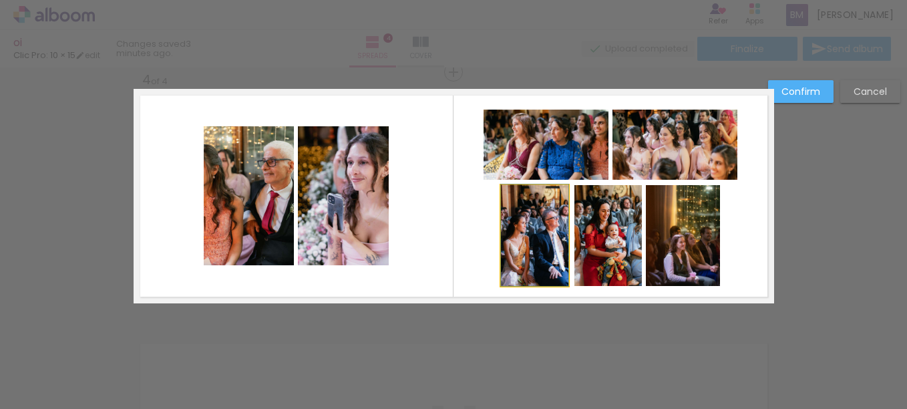
click at [533, 223] on quentale-photo at bounding box center [534, 235] width 67 height 101
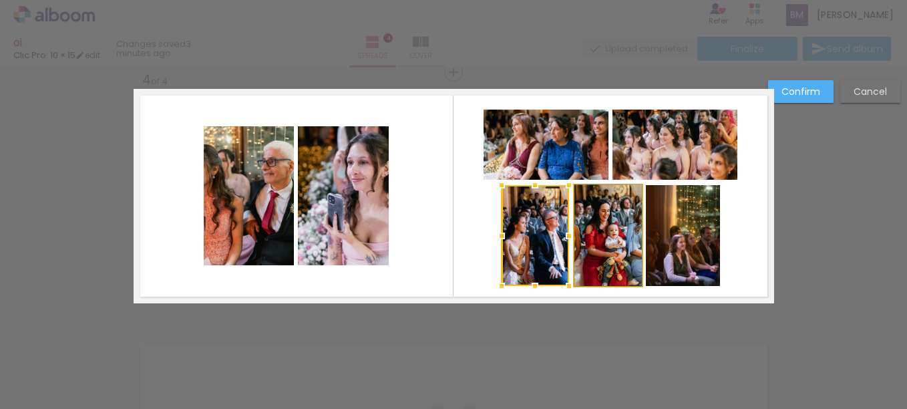
click at [617, 245] on quentale-photo at bounding box center [608, 235] width 67 height 101
click at [670, 255] on quentale-photo at bounding box center [683, 235] width 74 height 101
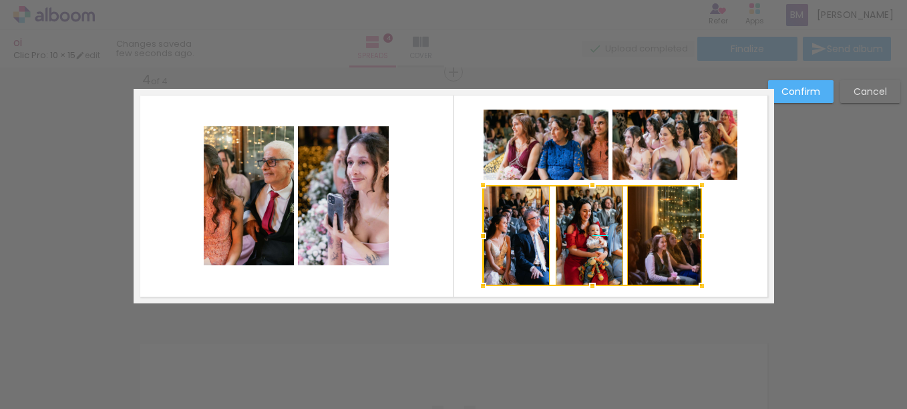
drag, startPoint x: 668, startPoint y: 243, endPoint x: 649, endPoint y: 243, distance: 18.7
click at [649, 243] on div at bounding box center [592, 235] width 219 height 101
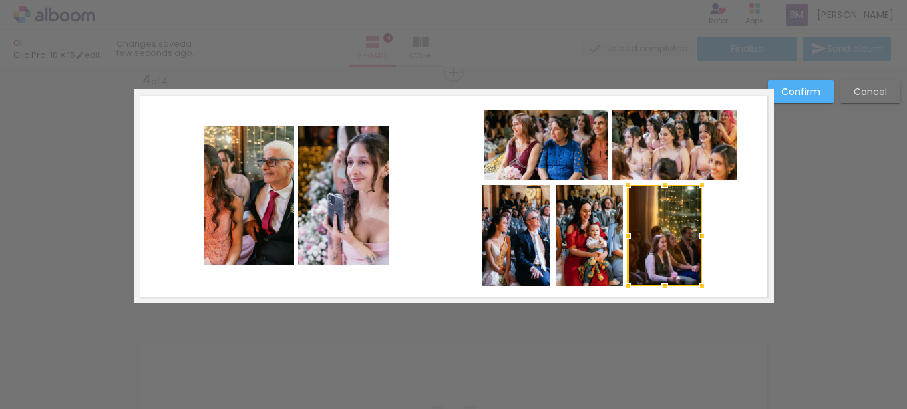
click at [734, 229] on quentale-layouter at bounding box center [454, 196] width 641 height 214
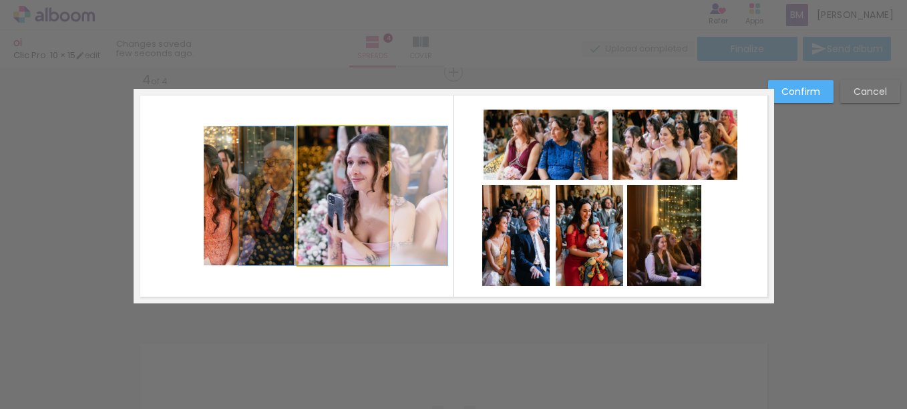
click at [349, 208] on quentale-photo at bounding box center [343, 195] width 91 height 139
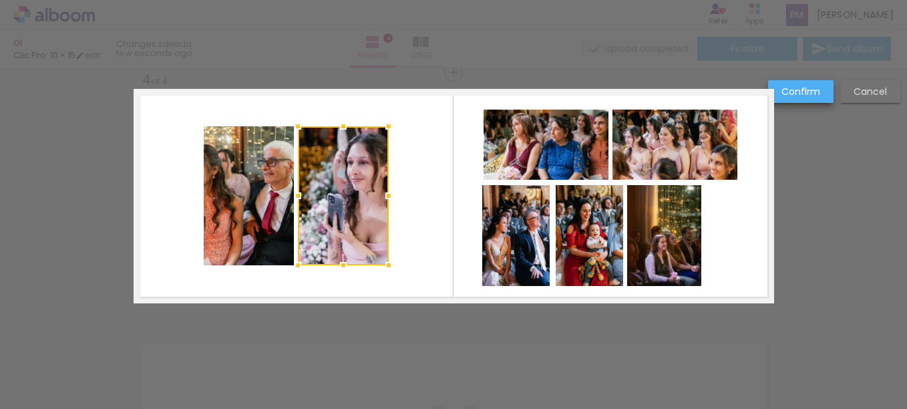
click at [0, 0] on slot "Confirm" at bounding box center [0, 0] width 0 height 0
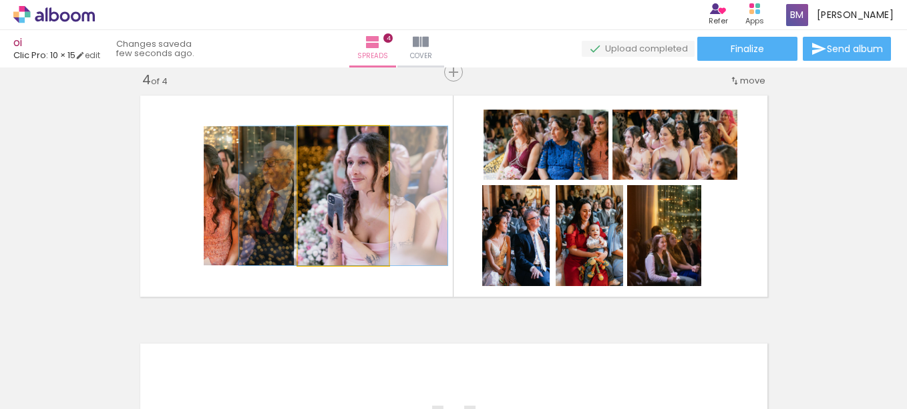
click at [347, 209] on quentale-photo at bounding box center [343, 195] width 91 height 139
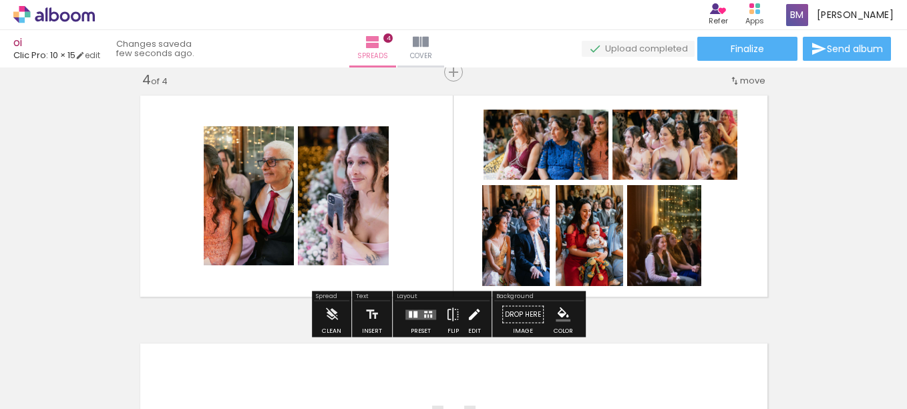
click at [474, 308] on iron-icon at bounding box center [474, 314] width 15 height 27
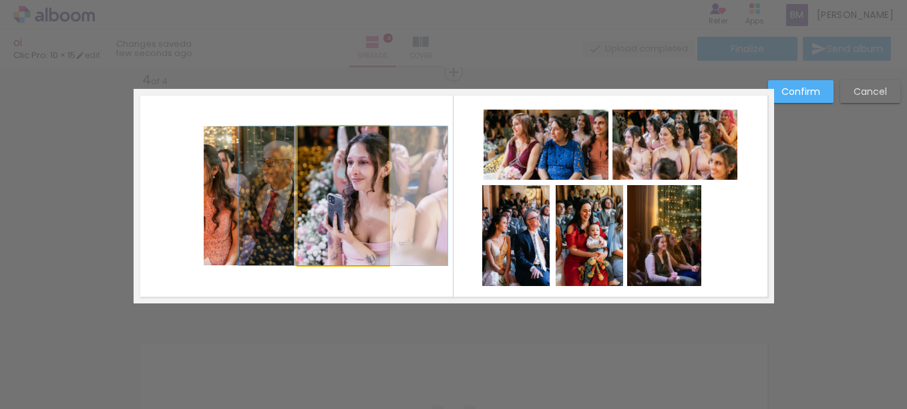
click at [363, 214] on quentale-photo at bounding box center [343, 195] width 91 height 139
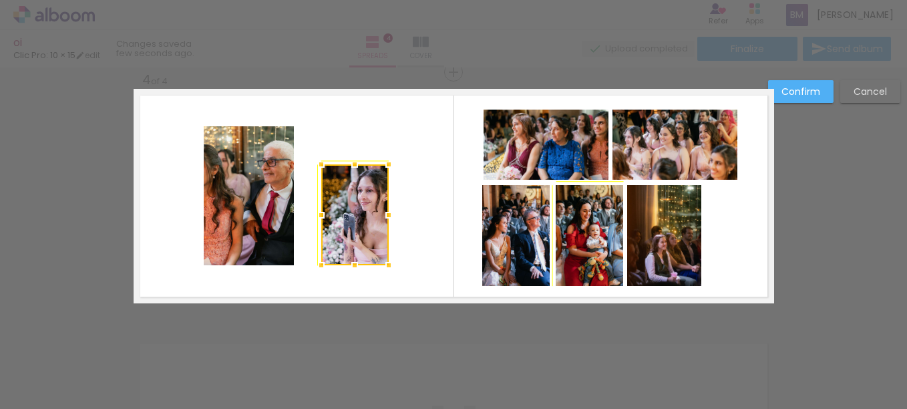
drag, startPoint x: 289, startPoint y: 124, endPoint x: 323, endPoint y: 171, distance: 57.9
click at [323, 171] on div at bounding box center [321, 164] width 27 height 27
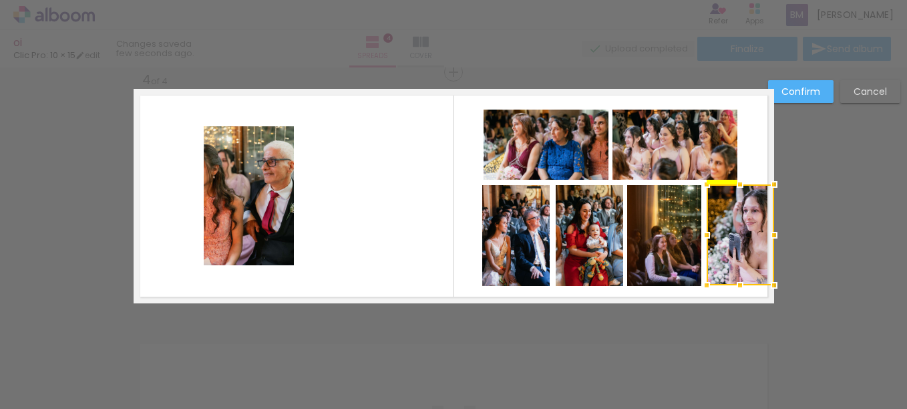
drag, startPoint x: 355, startPoint y: 194, endPoint x: 756, endPoint y: 211, distance: 401.3
click at [756, 211] on div at bounding box center [740, 234] width 67 height 101
click at [718, 138] on quentale-photo at bounding box center [675, 145] width 125 height 70
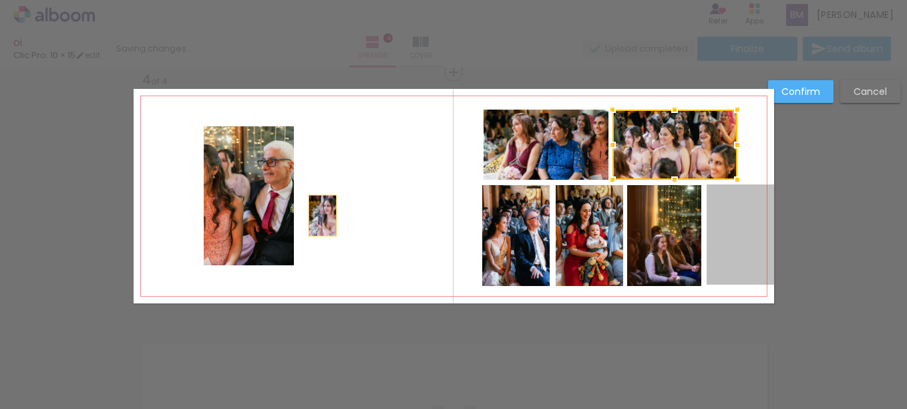
drag, startPoint x: 723, startPoint y: 259, endPoint x: 317, endPoint y: 214, distance: 408.1
click at [317, 214] on quentale-layouter at bounding box center [454, 196] width 641 height 214
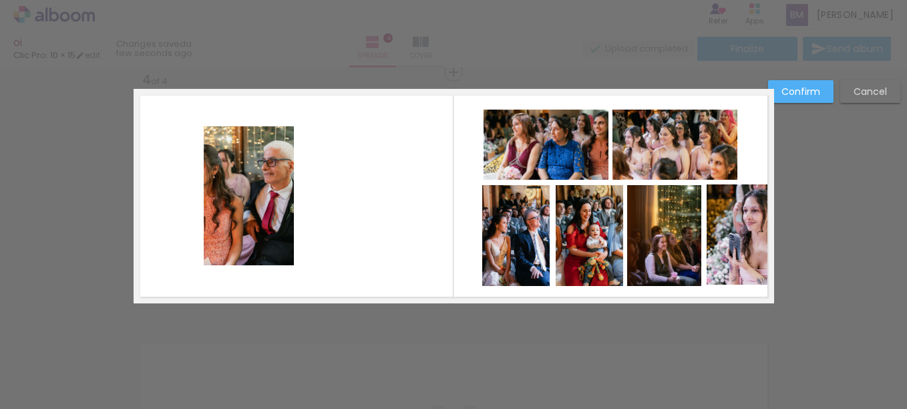
click at [863, 98] on paper-button "Cancel" at bounding box center [871, 91] width 60 height 23
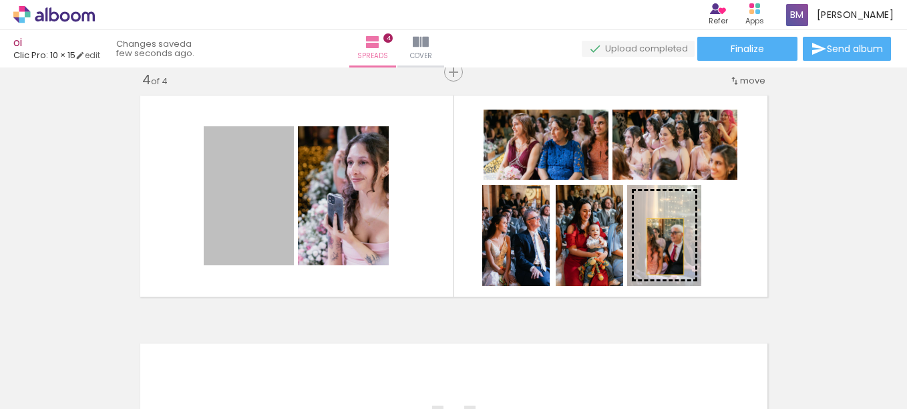
drag, startPoint x: 254, startPoint y: 205, endPoint x: 660, endPoint y: 247, distance: 408.4
click at [0, 0] on slot at bounding box center [0, 0] width 0 height 0
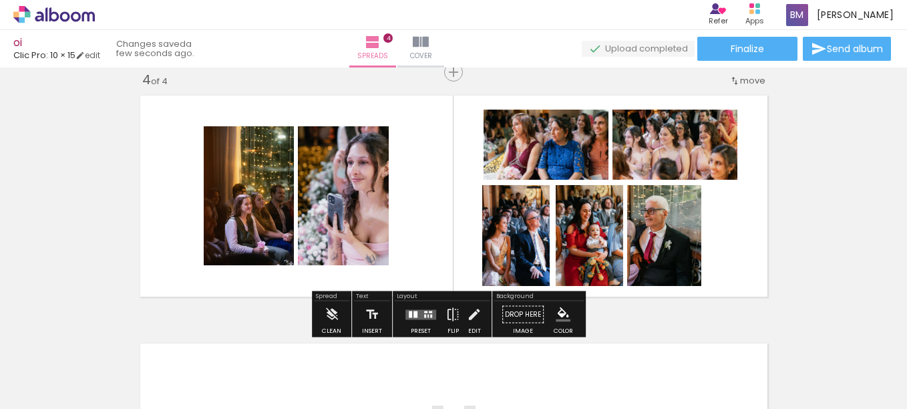
click at [743, 247] on quentale-layouter at bounding box center [454, 196] width 641 height 214
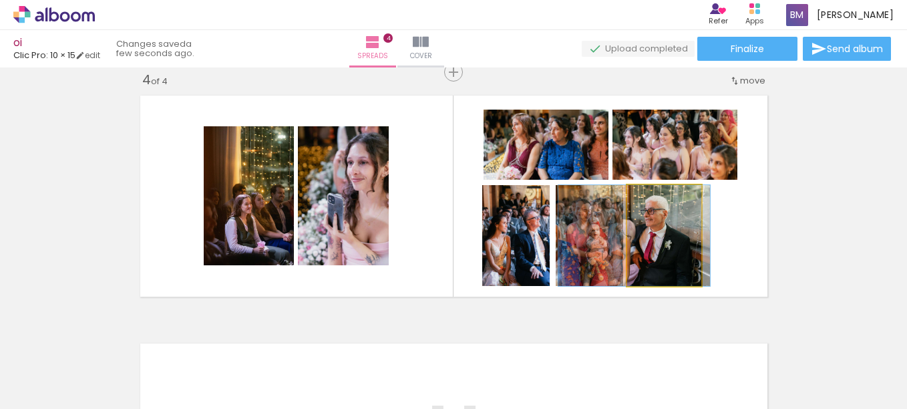
click at [683, 229] on quentale-photo at bounding box center [664, 235] width 74 height 101
click at [688, 253] on quentale-photo at bounding box center [664, 235] width 74 height 101
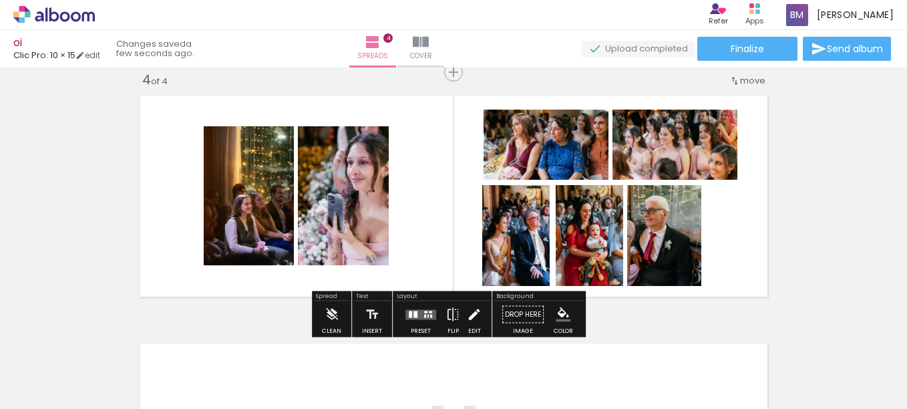
click at [467, 315] on iron-icon at bounding box center [474, 314] width 15 height 27
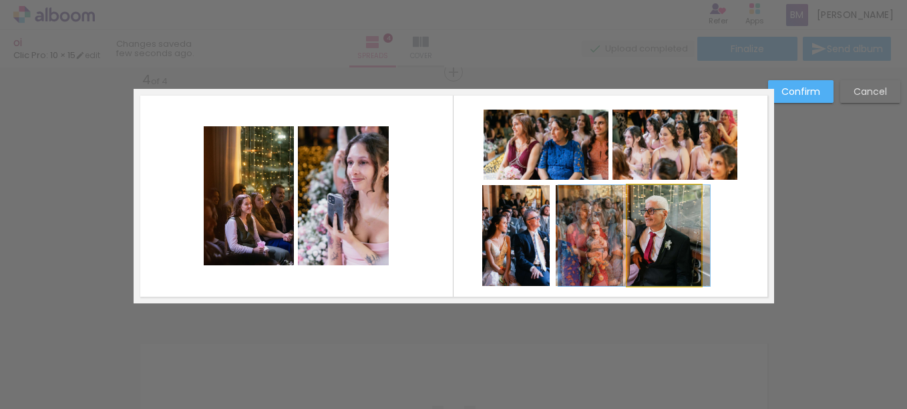
click at [681, 236] on quentale-photo at bounding box center [664, 235] width 74 height 101
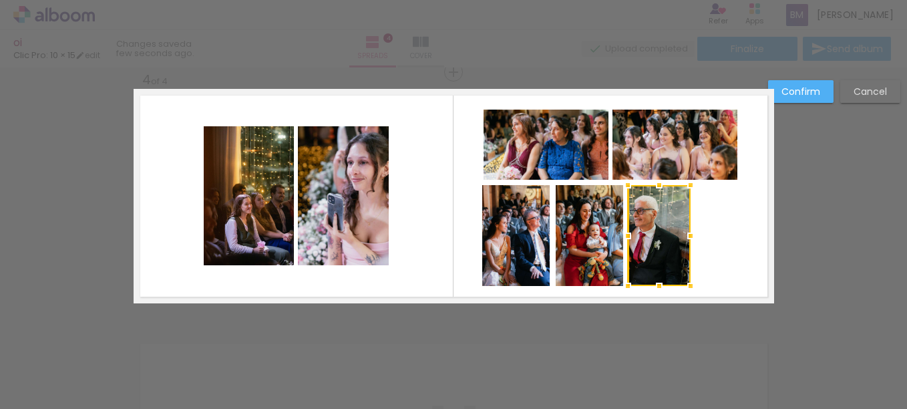
drag, startPoint x: 697, startPoint y: 237, endPoint x: 670, endPoint y: 234, distance: 26.9
click at [670, 234] on div at bounding box center [659, 235] width 63 height 101
click at [655, 237] on div at bounding box center [659, 235] width 63 height 101
drag, startPoint x: 593, startPoint y: 250, endPoint x: 568, endPoint y: 237, distance: 27.8
click at [707, 218] on quentale-layouter at bounding box center [454, 196] width 641 height 214
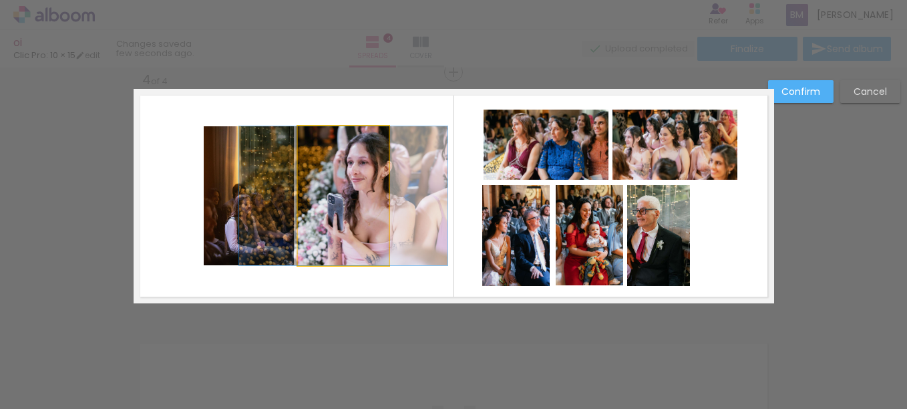
click at [358, 215] on quentale-photo at bounding box center [343, 195] width 91 height 139
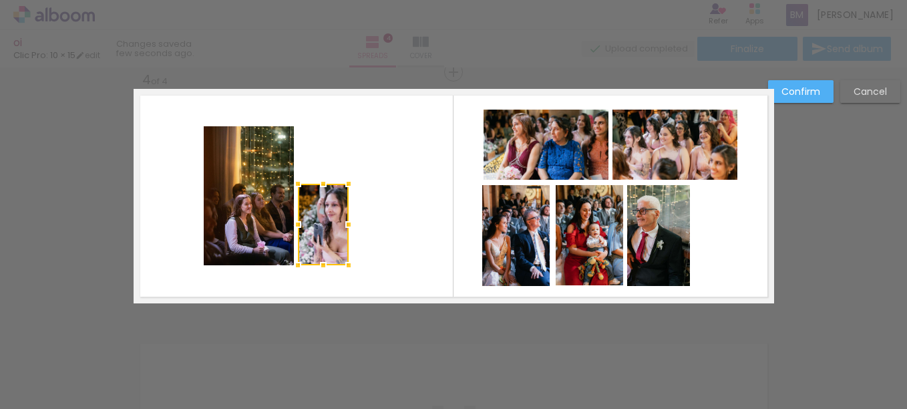
drag, startPoint x: 382, startPoint y: 129, endPoint x: 348, endPoint y: 178, distance: 59.1
click at [348, 178] on div at bounding box center [348, 183] width 27 height 27
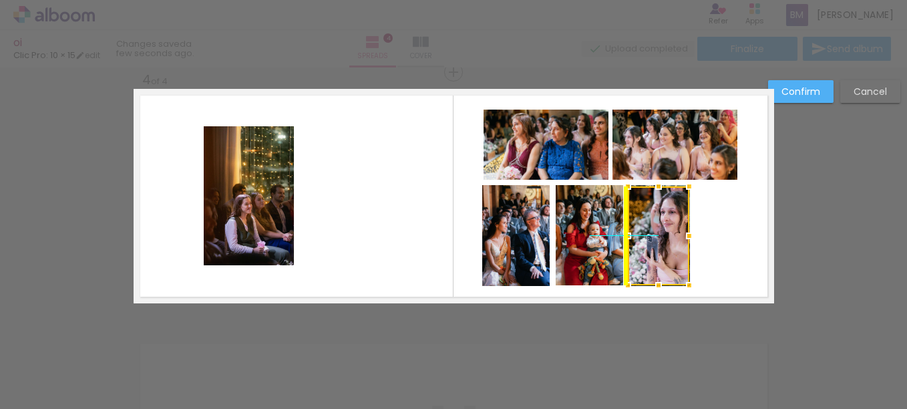
drag, startPoint x: 331, startPoint y: 192, endPoint x: 658, endPoint y: 202, distance: 326.9
click at [658, 202] on div at bounding box center [658, 235] width 61 height 99
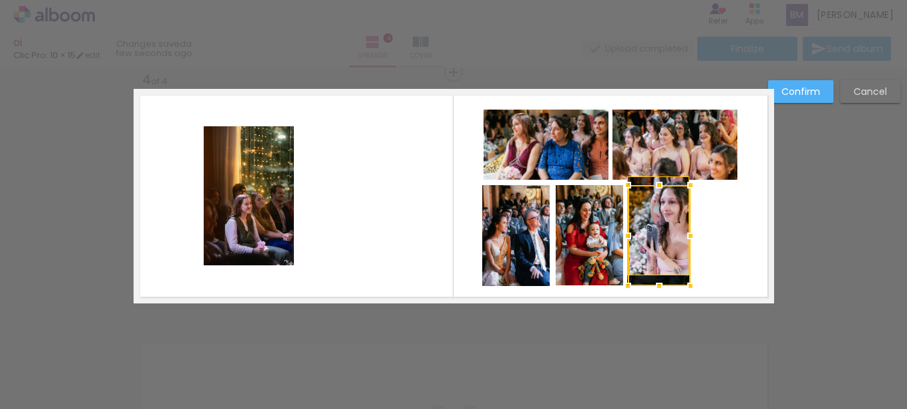
click at [703, 259] on quentale-layouter at bounding box center [454, 196] width 641 height 214
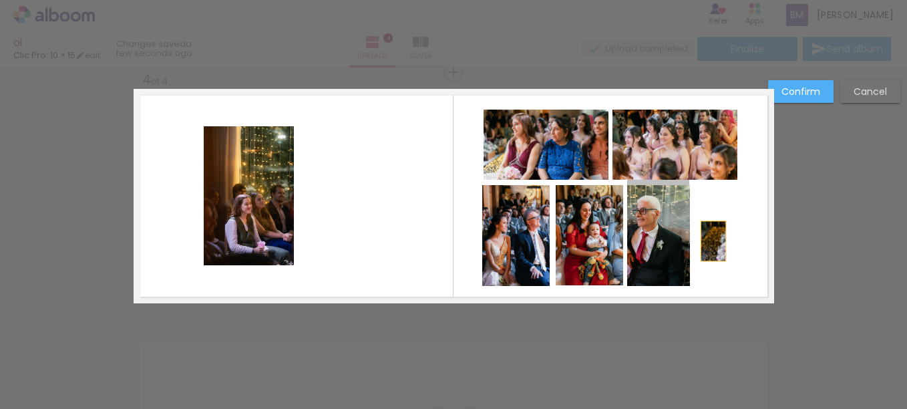
drag, startPoint x: 646, startPoint y: 243, endPoint x: 709, endPoint y: 241, distance: 62.8
click at [709, 241] on quentale-layouter at bounding box center [454, 196] width 641 height 214
drag, startPoint x: 677, startPoint y: 228, endPoint x: 722, endPoint y: 230, distance: 45.5
click at [722, 230] on quentale-layouter at bounding box center [454, 196] width 641 height 214
drag, startPoint x: 638, startPoint y: 233, endPoint x: 345, endPoint y: 196, distance: 295.5
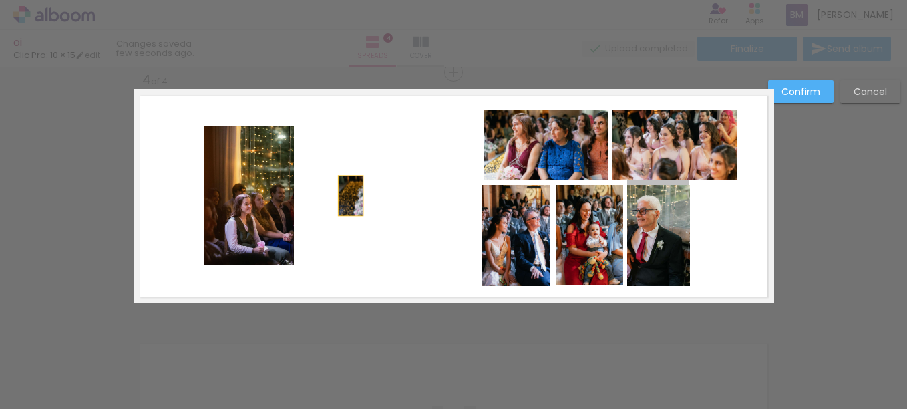
click at [345, 196] on quentale-layouter at bounding box center [454, 196] width 641 height 214
drag, startPoint x: 648, startPoint y: 223, endPoint x: 718, endPoint y: 241, distance: 72.4
click at [718, 241] on quentale-layouter at bounding box center [454, 196] width 641 height 214
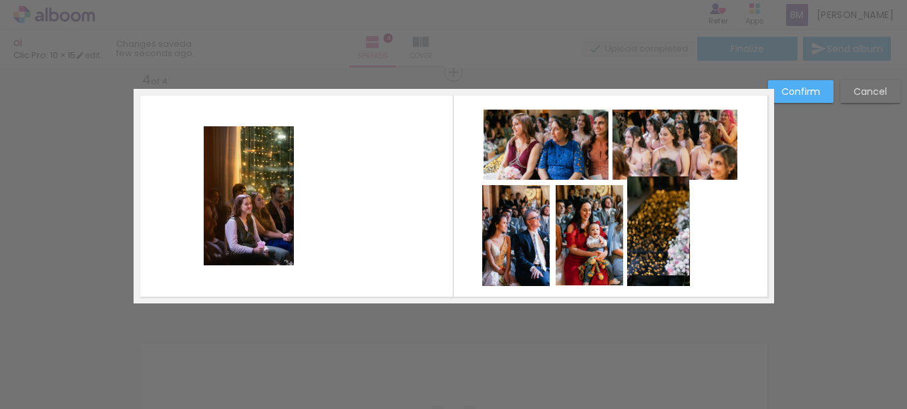
click at [0, 0] on slot "Cancel" at bounding box center [0, 0] width 0 height 0
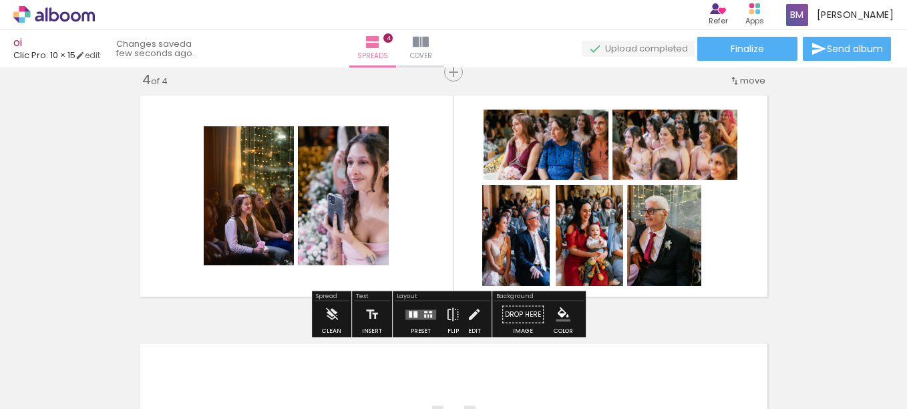
click at [465, 326] on quentale-thumb at bounding box center [466, 363] width 75 height 77
click at [475, 318] on iron-icon at bounding box center [474, 314] width 15 height 27
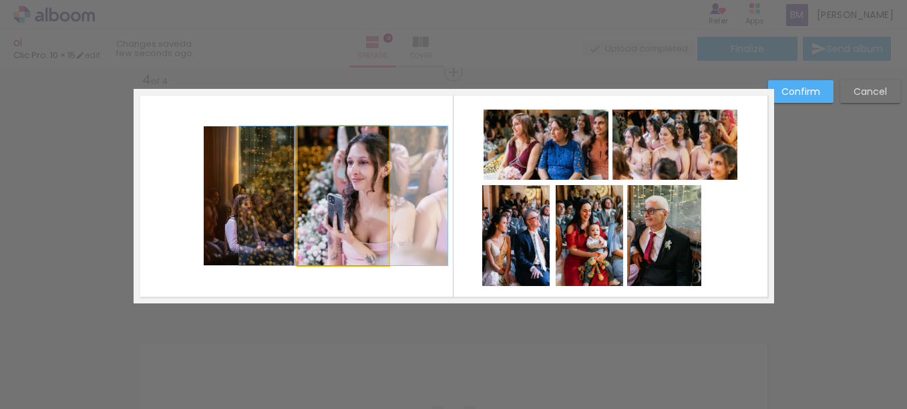
click at [372, 166] on quentale-photo at bounding box center [343, 195] width 91 height 139
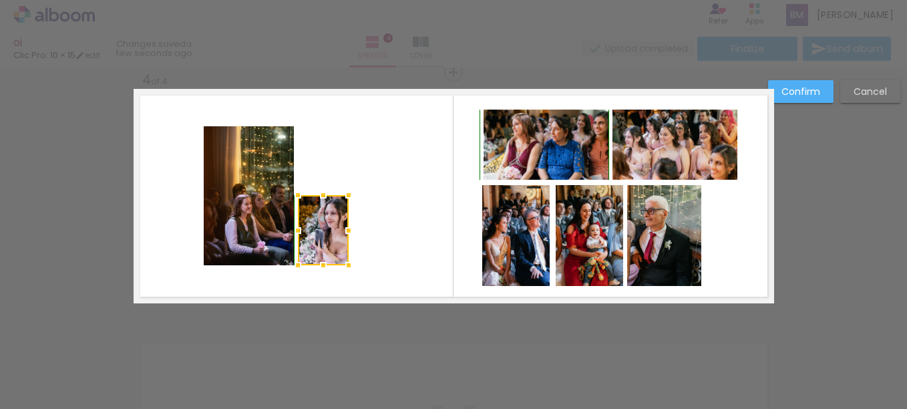
drag, startPoint x: 384, startPoint y: 124, endPoint x: 347, endPoint y: 187, distance: 72.8
click at [347, 187] on div at bounding box center [348, 195] width 27 height 27
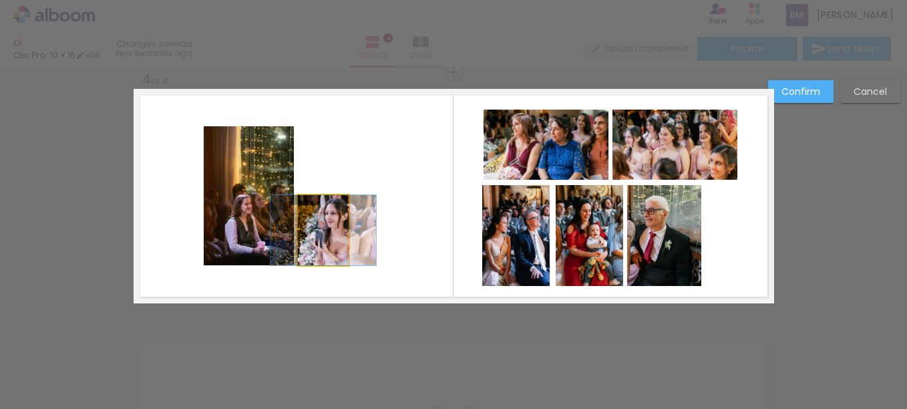
click at [330, 224] on quentale-photo at bounding box center [323, 230] width 51 height 70
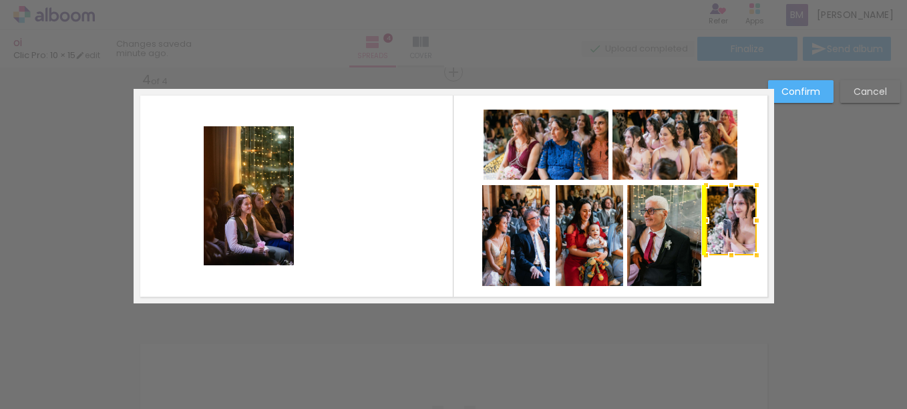
drag, startPoint x: 320, startPoint y: 221, endPoint x: 729, endPoint y: 213, distance: 409.0
click at [729, 213] on div at bounding box center [731, 220] width 51 height 70
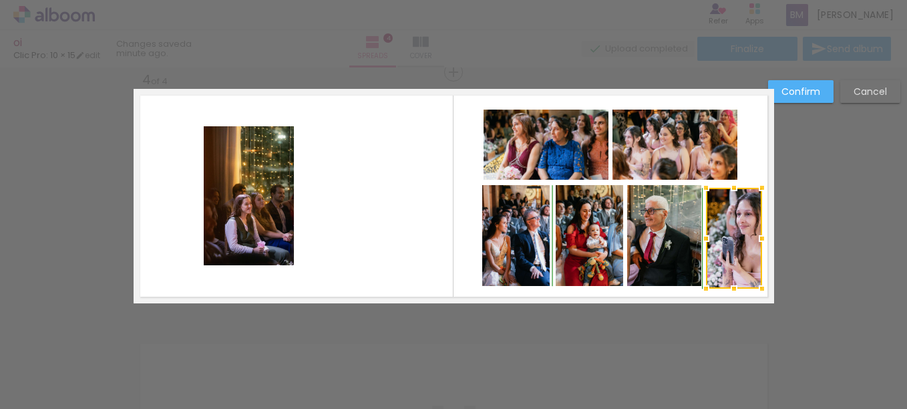
drag, startPoint x: 753, startPoint y: 259, endPoint x: 758, endPoint y: 283, distance: 24.5
click at [758, 283] on div at bounding box center [762, 288] width 27 height 27
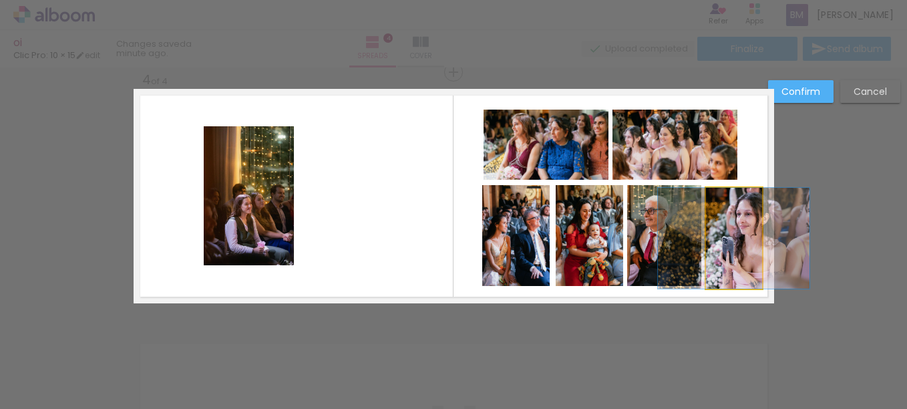
click at [749, 276] on quentale-photo at bounding box center [734, 238] width 56 height 101
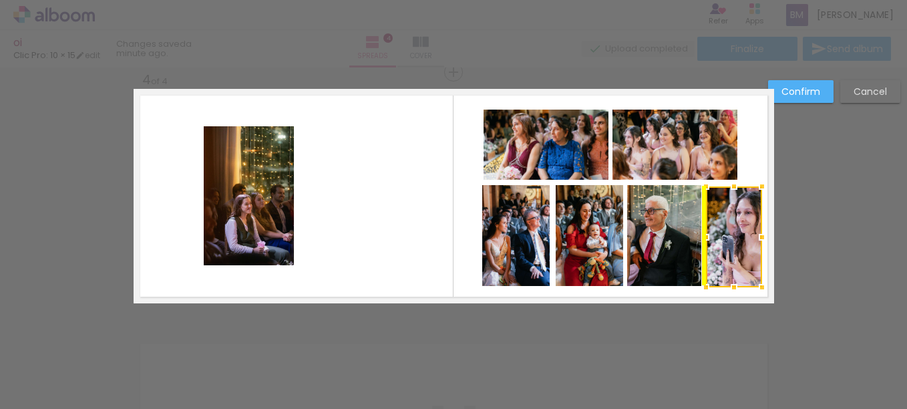
click at [732, 206] on div at bounding box center [734, 236] width 56 height 101
click at [670, 213] on quentale-photo at bounding box center [664, 235] width 74 height 101
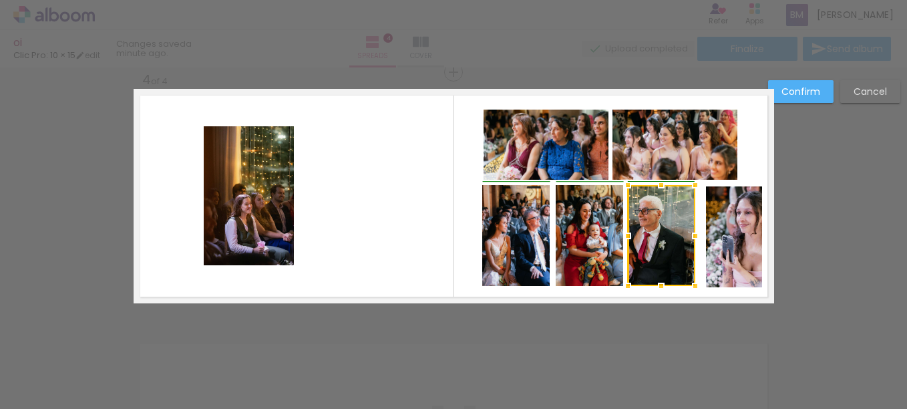
click at [692, 237] on div at bounding box center [695, 236] width 27 height 27
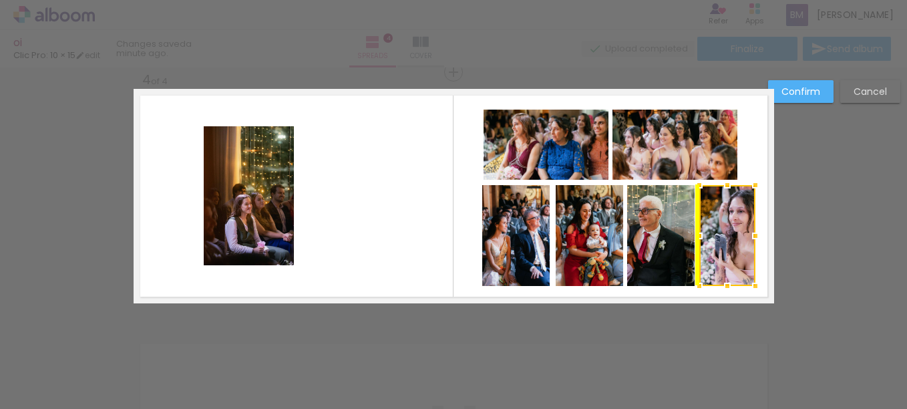
drag, startPoint x: 734, startPoint y: 241, endPoint x: 718, endPoint y: 245, distance: 16.7
click at [718, 245] on div at bounding box center [728, 235] width 56 height 101
click at [720, 299] on div at bounding box center [727, 286] width 27 height 27
click at [0, 0] on slot "Confirm" at bounding box center [0, 0] width 0 height 0
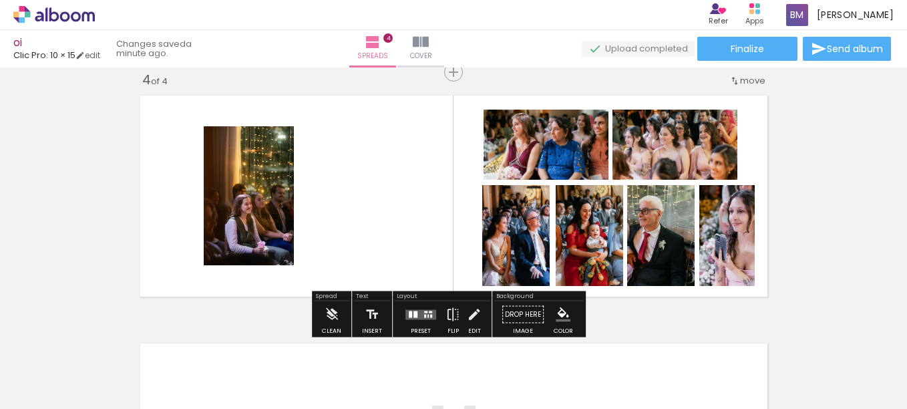
click at [714, 155] on quentale-photo at bounding box center [675, 145] width 125 height 70
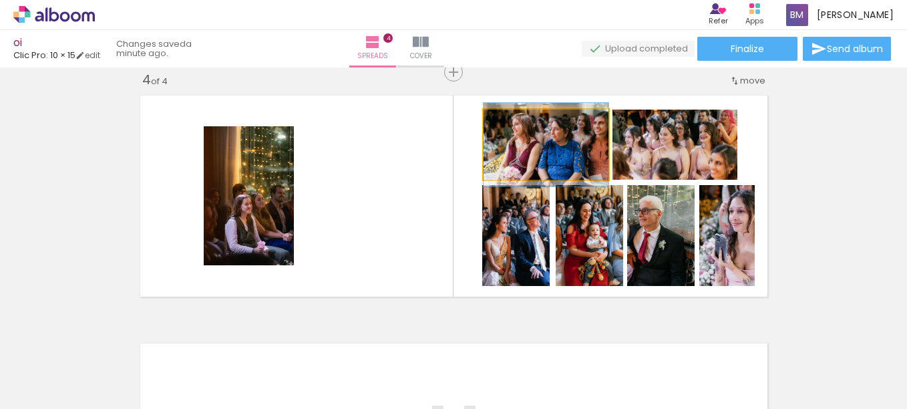
click at [570, 162] on quentale-photo at bounding box center [546, 145] width 125 height 70
click at [555, 172] on quentale-photo at bounding box center [546, 145] width 125 height 70
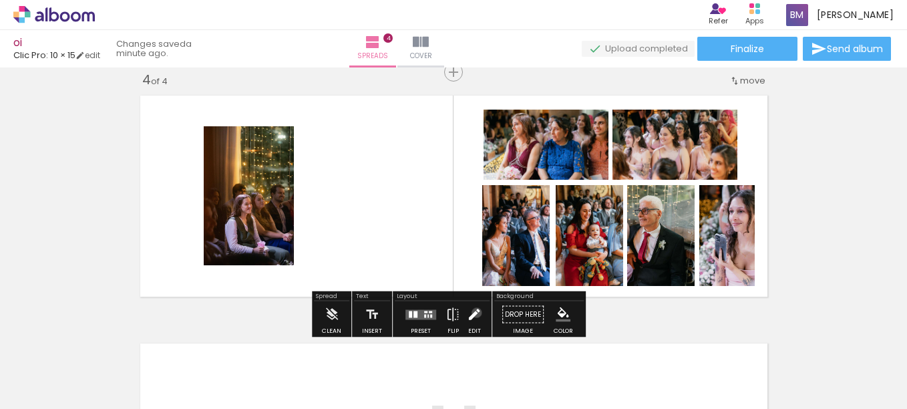
click at [475, 313] on iron-icon at bounding box center [474, 314] width 15 height 27
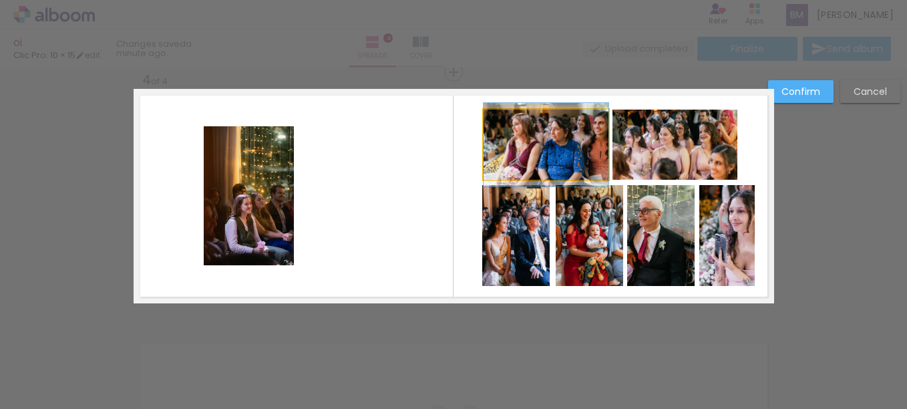
click at [583, 155] on quentale-photo at bounding box center [546, 145] width 125 height 70
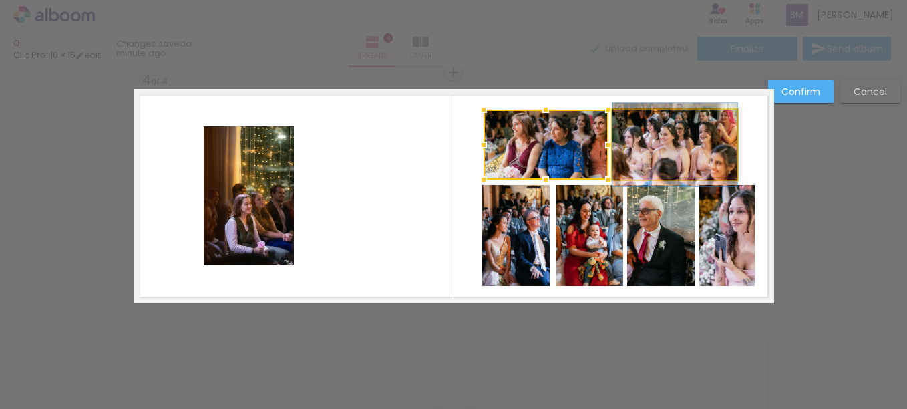
click at [640, 155] on quentale-photo at bounding box center [675, 145] width 125 height 70
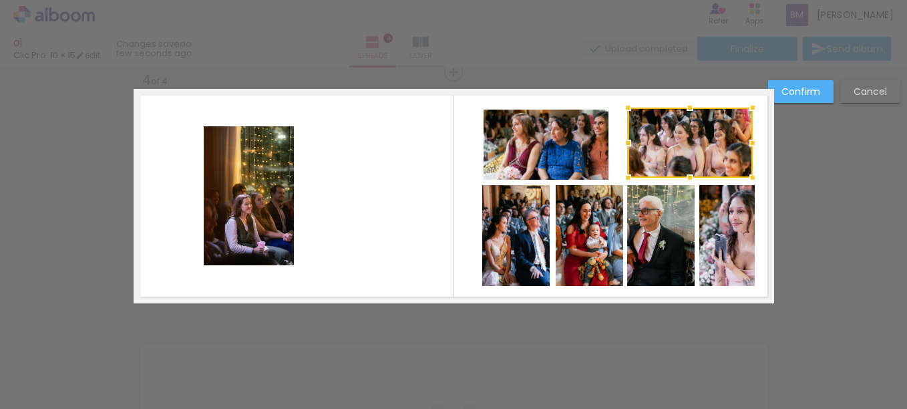
drag, startPoint x: 641, startPoint y: 158, endPoint x: 655, endPoint y: 156, distance: 13.5
click at [655, 156] on div at bounding box center [690, 143] width 125 height 70
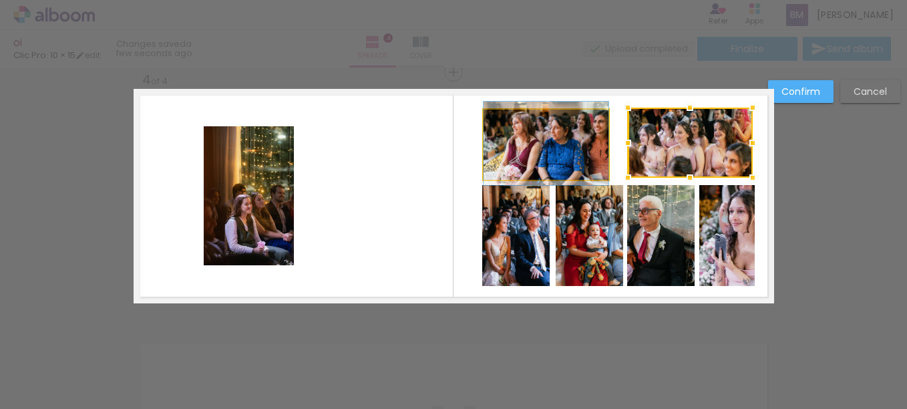
drag, startPoint x: 555, startPoint y: 158, endPoint x: 582, endPoint y: 158, distance: 26.7
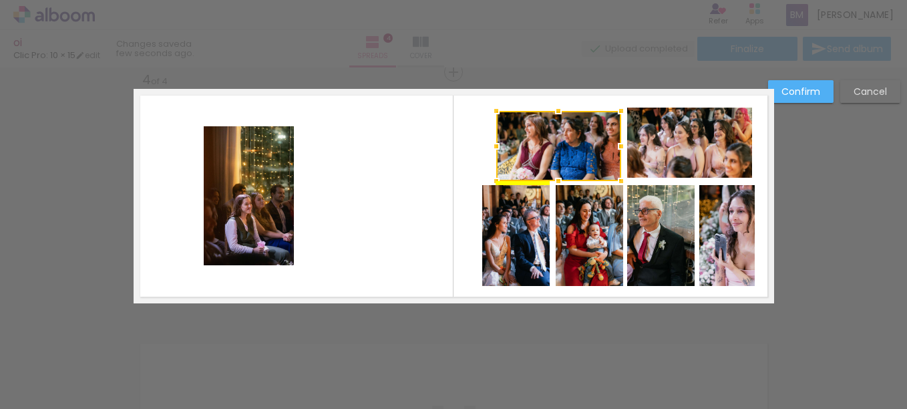
drag, startPoint x: 568, startPoint y: 157, endPoint x: 581, endPoint y: 158, distance: 12.8
click at [581, 158] on div at bounding box center [558, 146] width 125 height 70
click at [0, 0] on slot "Confirm" at bounding box center [0, 0] width 0 height 0
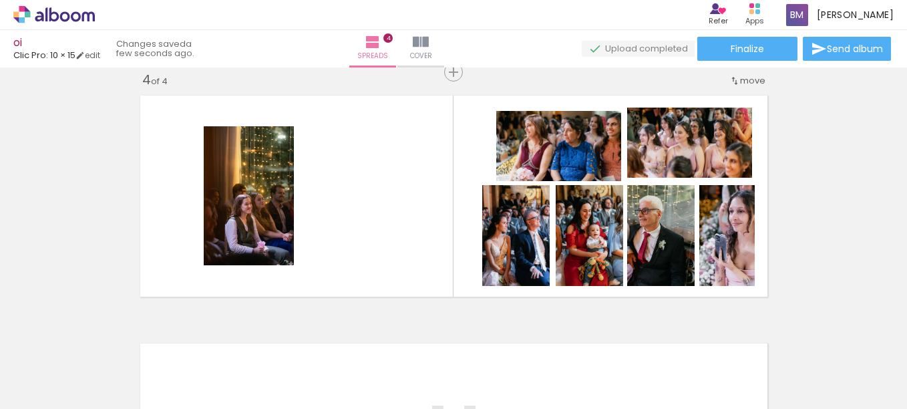
scroll to position [0, 478]
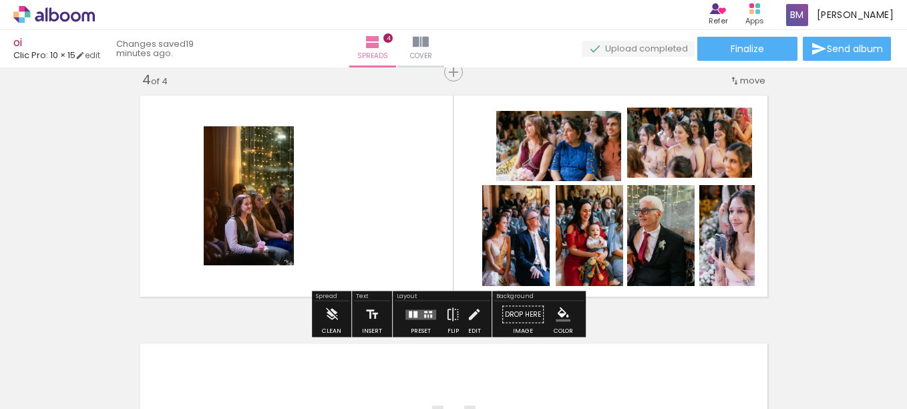
scroll to position [1034, 0]
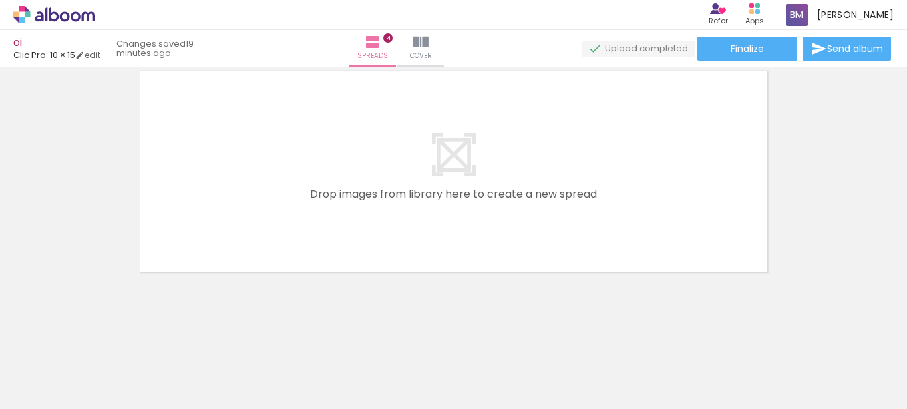
click at [453, 134] on quentale-layouter at bounding box center [454, 171] width 641 height 214
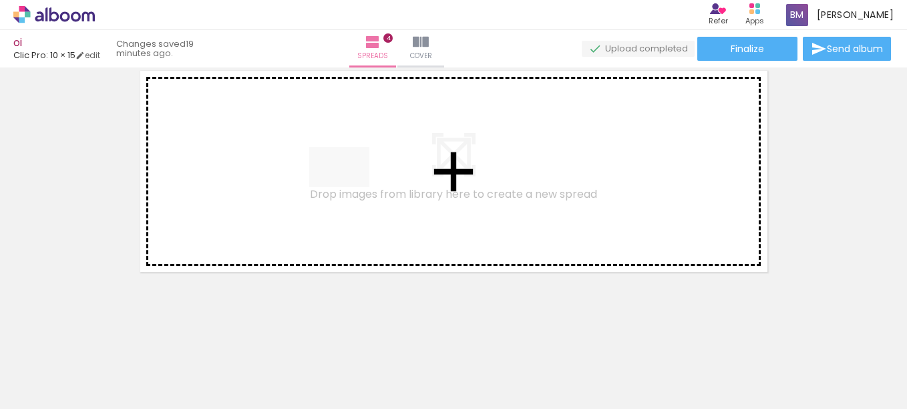
drag, startPoint x: 415, startPoint y: 360, endPoint x: 349, endPoint y: 187, distance: 185.0
click at [349, 187] on quentale-workspace at bounding box center [453, 204] width 907 height 409
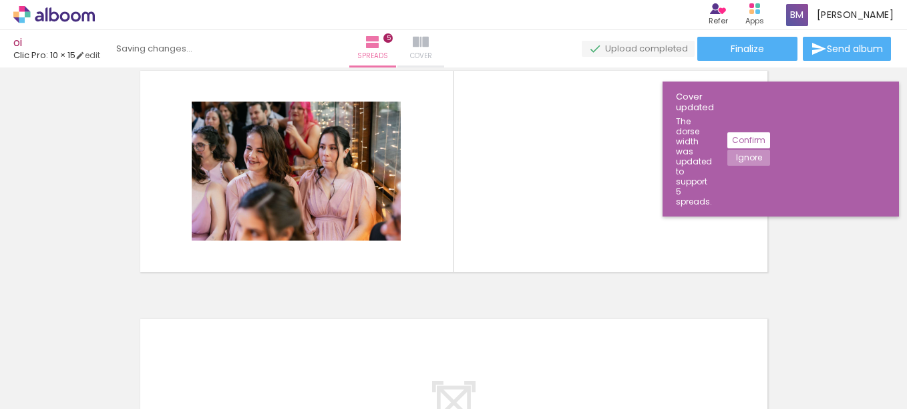
scroll to position [1009, 0]
